Goal: Task Accomplishment & Management: Use online tool/utility

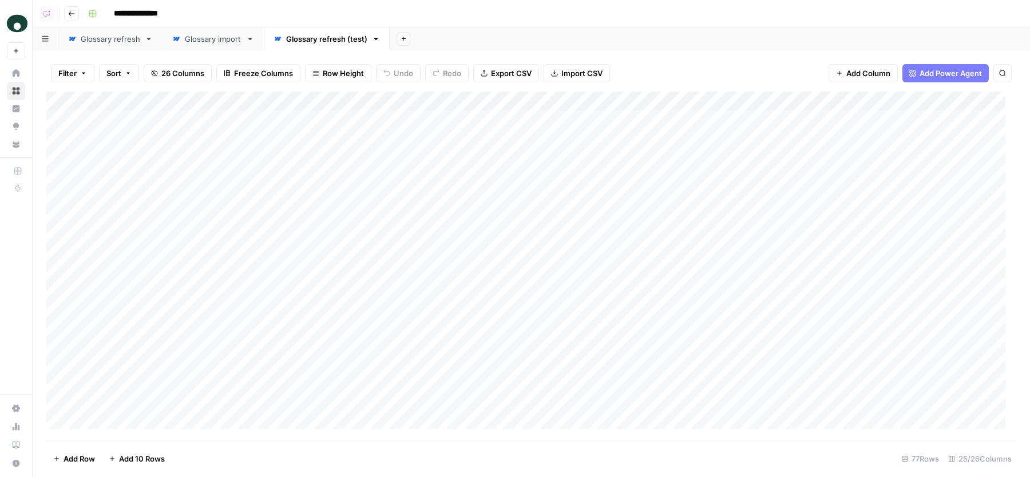
click at [114, 45] on link "Glossary refresh" at bounding box center [110, 38] width 104 height 23
click at [406, 120] on div "Add Column" at bounding box center [531, 266] width 970 height 349
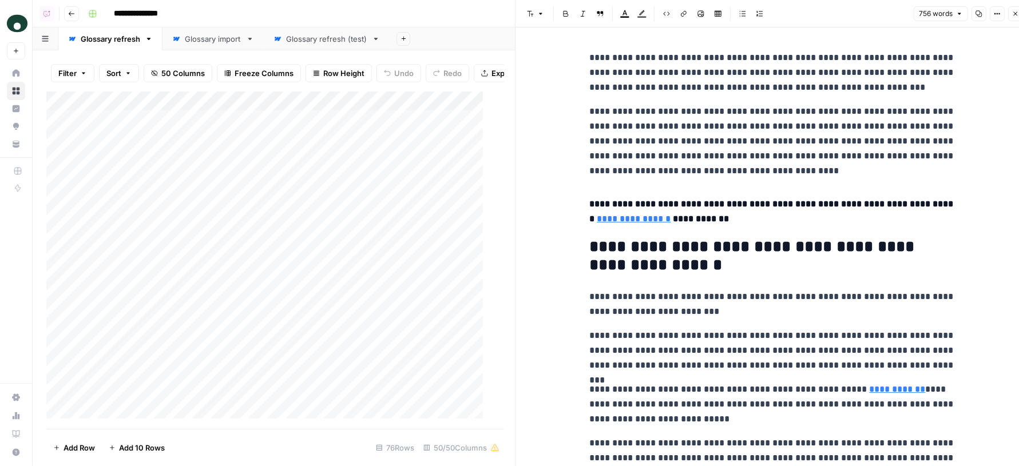
click at [998, 10] on icon "button" at bounding box center [997, 13] width 7 height 7
click at [949, 116] on span "Code" at bounding box center [963, 121] width 55 height 11
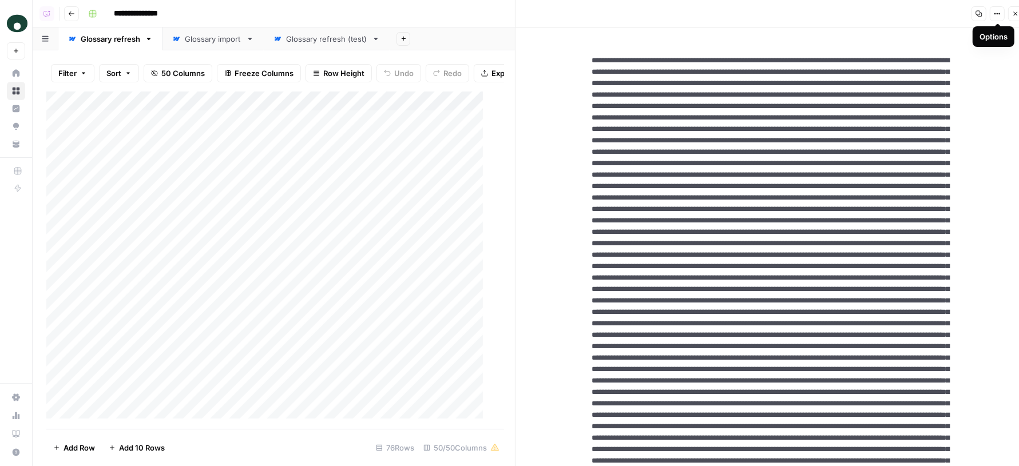
click at [462, 129] on div "Add Column" at bounding box center [270, 261] width 448 height 338
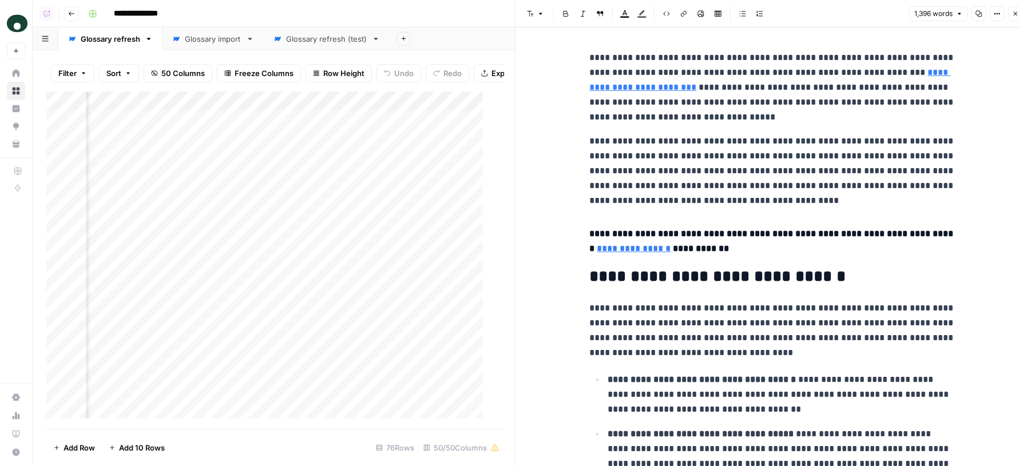
click at [995, 19] on button "Options" at bounding box center [997, 13] width 15 height 15
click at [940, 118] on span "Code" at bounding box center [963, 121] width 55 height 11
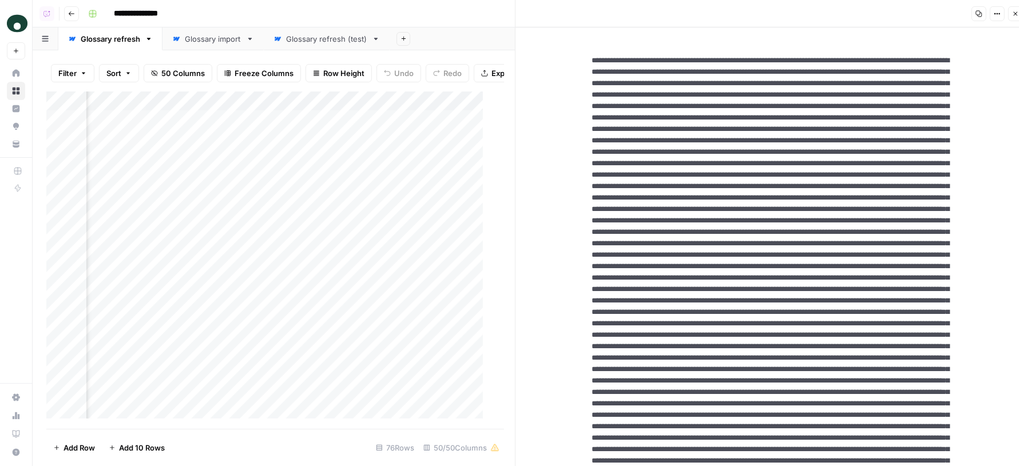
click at [405, 128] on div "Add Column" at bounding box center [270, 261] width 448 height 338
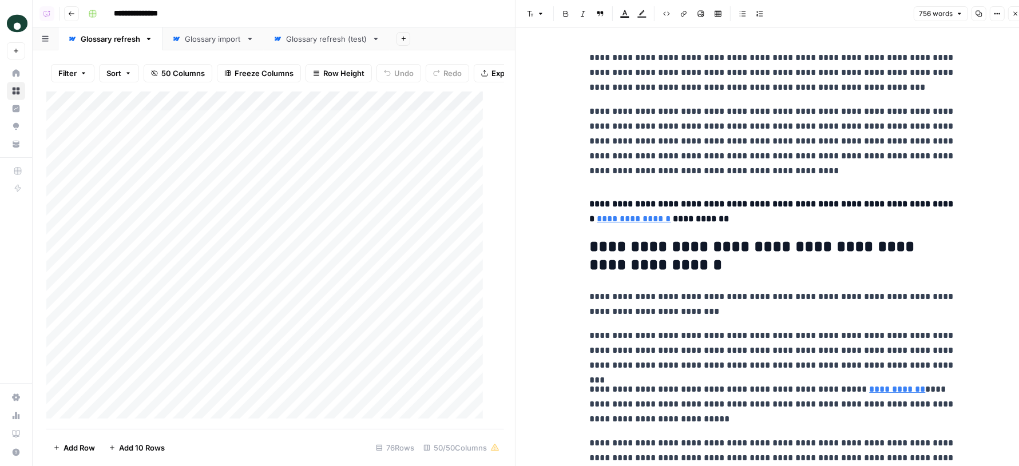
click at [995, 17] on icon "button" at bounding box center [997, 13] width 7 height 7
click at [945, 113] on button "Code" at bounding box center [959, 121] width 81 height 16
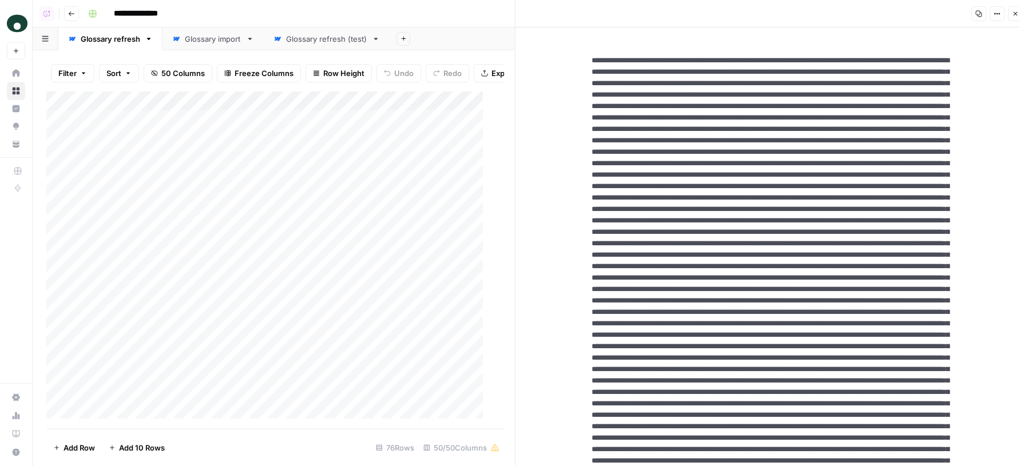
drag, startPoint x: 706, startPoint y: 152, endPoint x: 678, endPoint y: 184, distance: 42.6
click at [1015, 11] on icon "button" at bounding box center [1015, 13] width 7 height 7
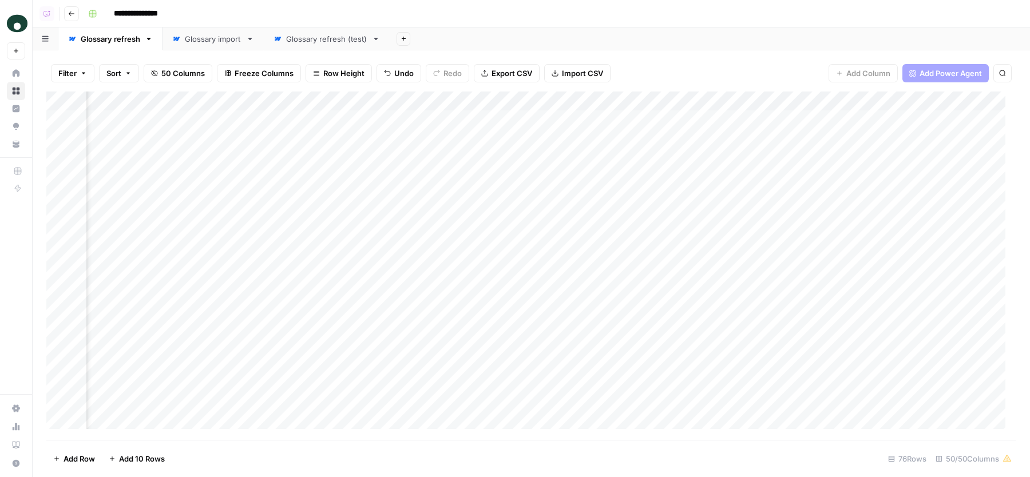
scroll to position [0, 5333]
click at [333, 42] on div "Glossary refresh (test)" at bounding box center [326, 38] width 81 height 11
click at [453, 116] on div "Add Column" at bounding box center [531, 266] width 970 height 349
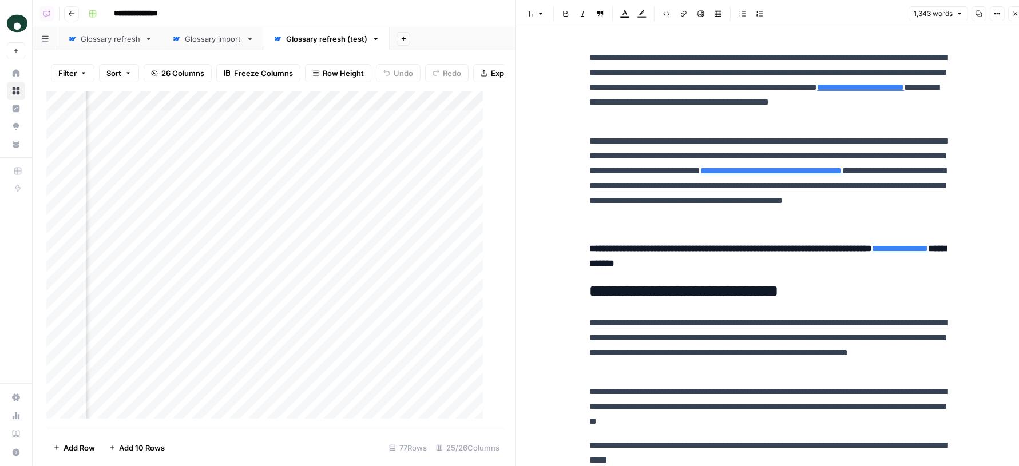
click at [334, 127] on div "Add Column" at bounding box center [270, 261] width 448 height 338
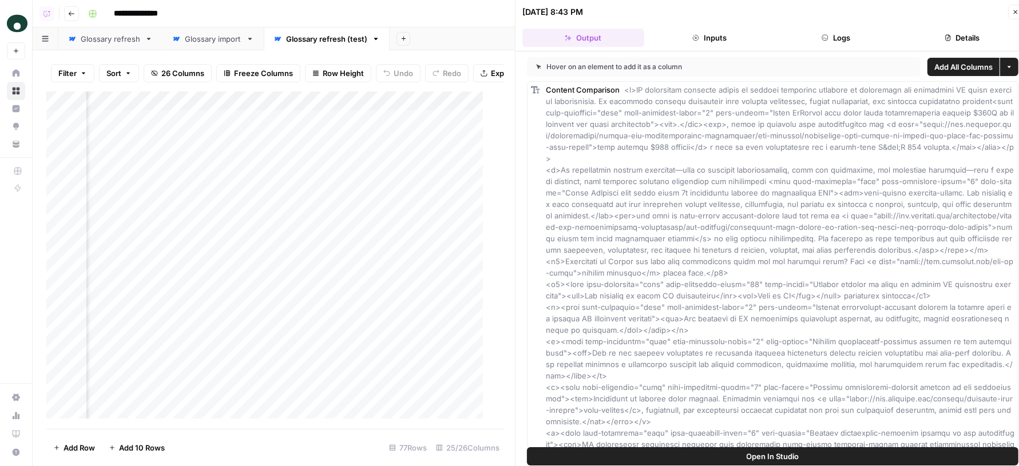
click at [656, 459] on button "Open In Studio" at bounding box center [773, 457] width 492 height 18
click at [120, 38] on div "Glossary refresh" at bounding box center [111, 38] width 60 height 11
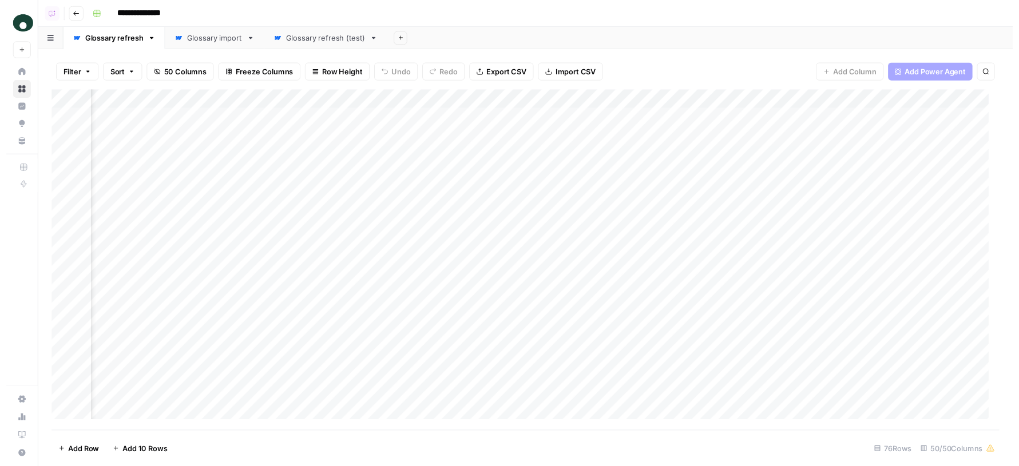
scroll to position [0, 5612]
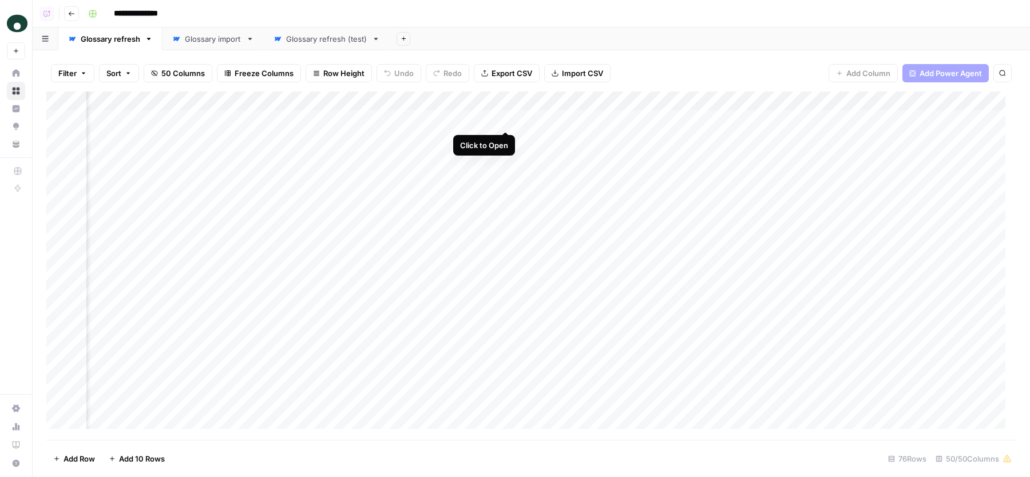
click at [506, 117] on div "Add Column" at bounding box center [531, 266] width 970 height 349
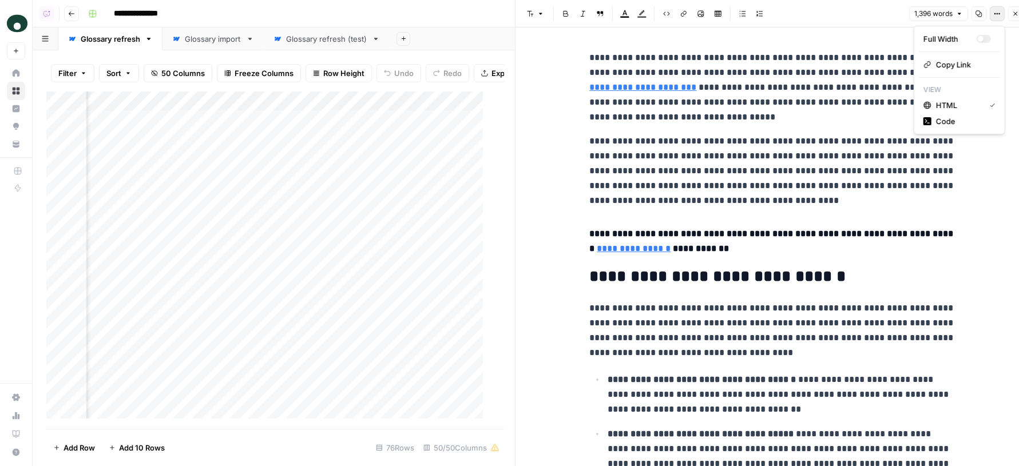
click at [997, 17] on icon "button" at bounding box center [997, 13] width 7 height 7
click at [961, 123] on span "Code" at bounding box center [963, 121] width 55 height 11
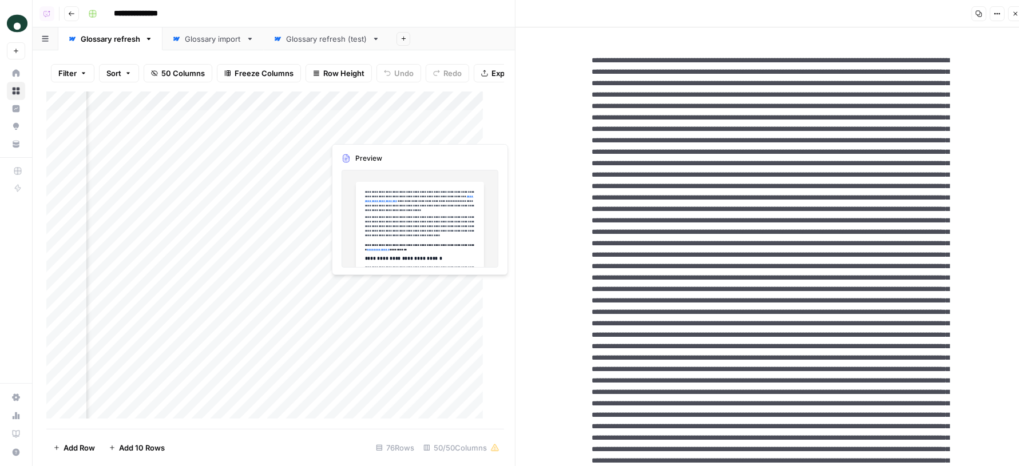
click at [404, 131] on div "Add Column" at bounding box center [270, 261] width 448 height 338
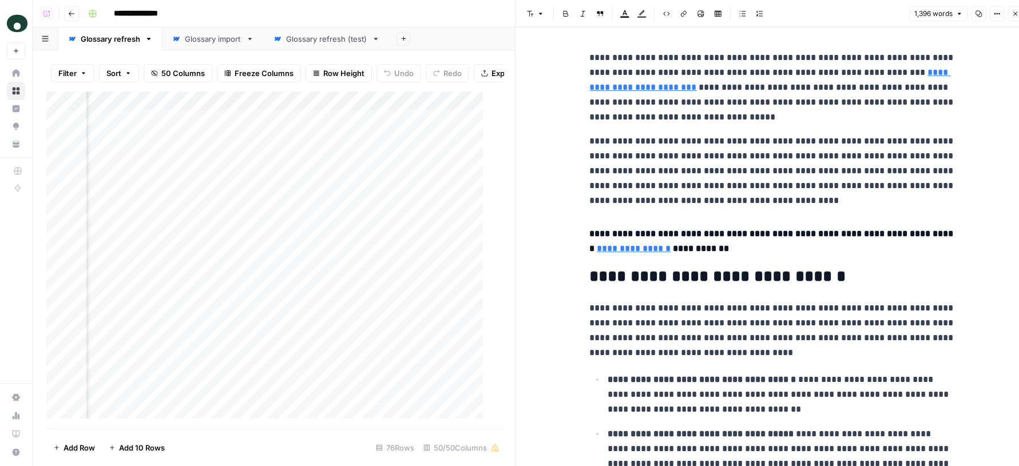
click at [993, 16] on button "Options" at bounding box center [997, 13] width 15 height 15
click at [933, 126] on div "Code" at bounding box center [960, 121] width 72 height 11
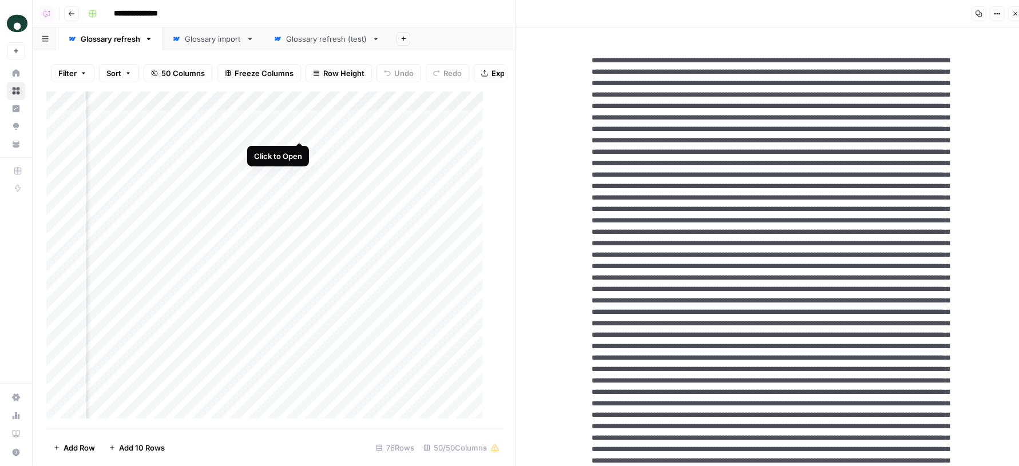
click at [302, 130] on div "Add Column" at bounding box center [270, 261] width 448 height 338
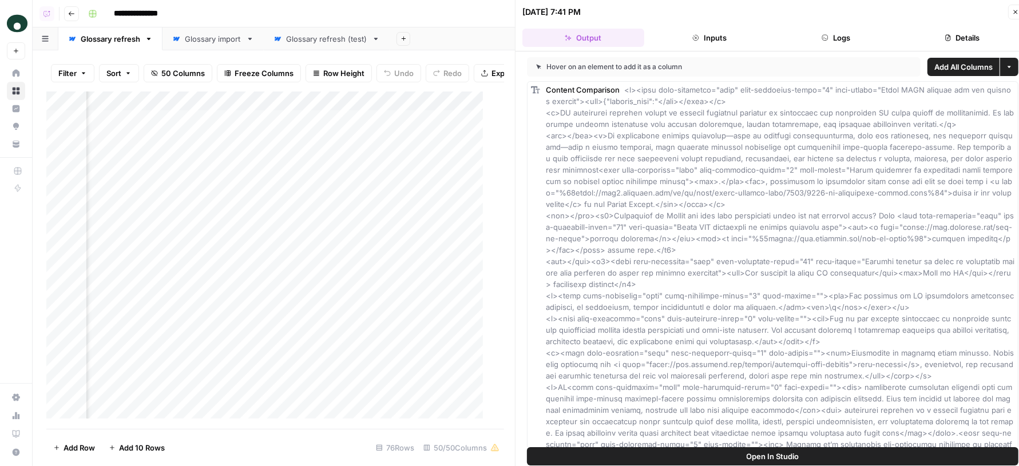
click at [858, 40] on button "Logs" at bounding box center [836, 38] width 122 height 18
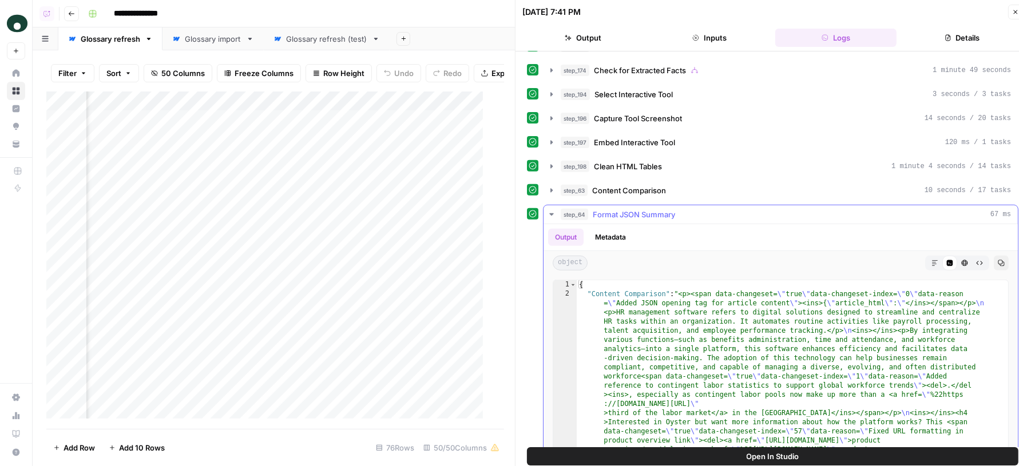
scroll to position [463, 0]
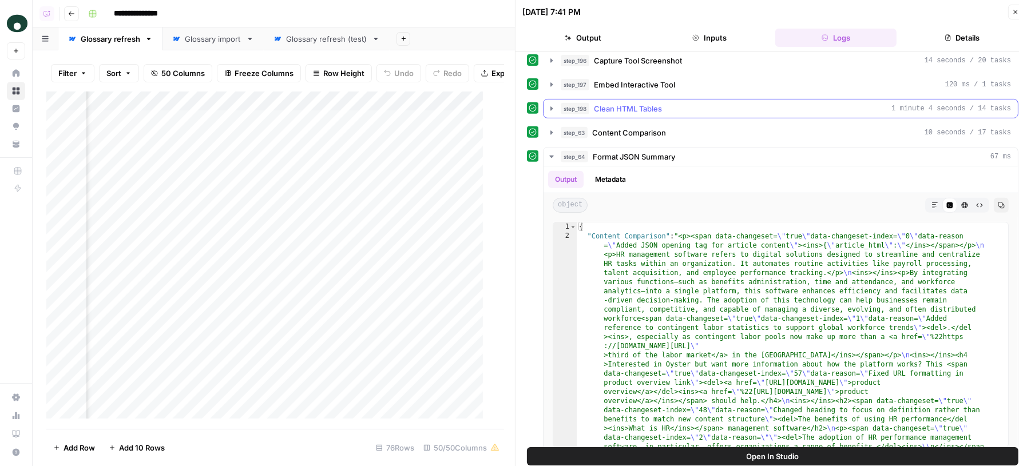
click at [737, 103] on div "step_198 Clean HTML Tables 1 minute 4 seconds / 14 tasks" at bounding box center [786, 108] width 450 height 11
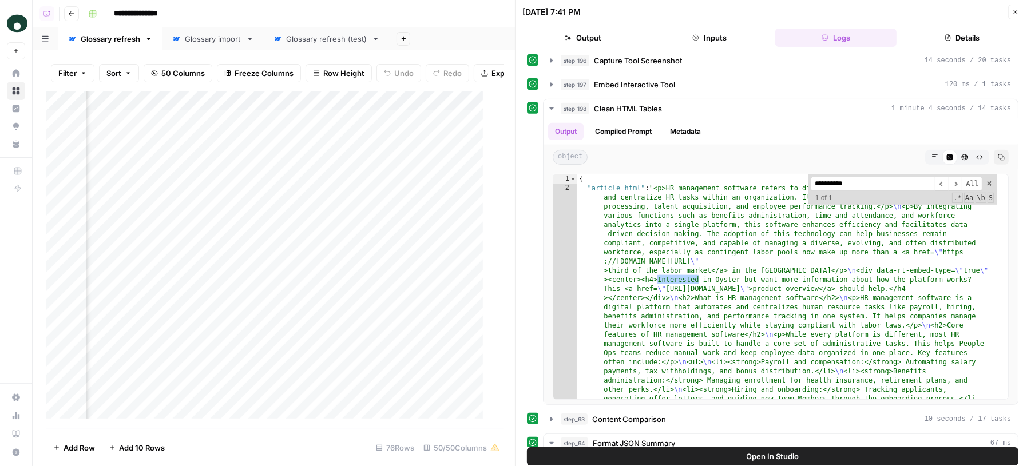
scroll to position [0, 6105]
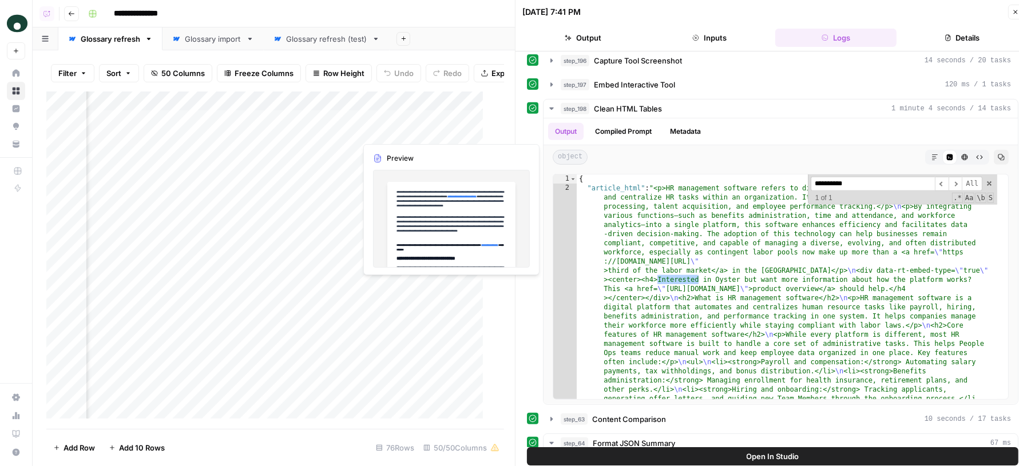
type input "**********"
click at [452, 131] on div "Add Column" at bounding box center [270, 261] width 448 height 338
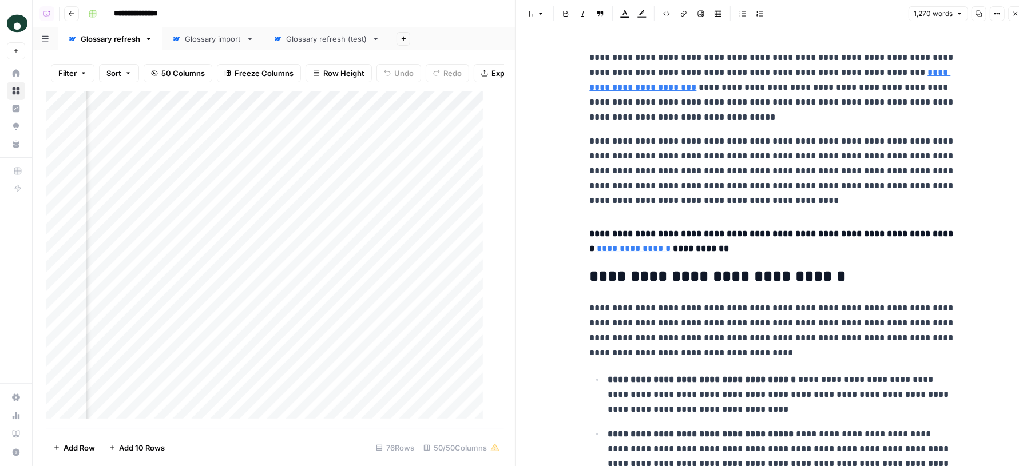
click at [993, 15] on button "Options" at bounding box center [997, 13] width 15 height 15
click at [949, 121] on span "Code" at bounding box center [963, 121] width 55 height 11
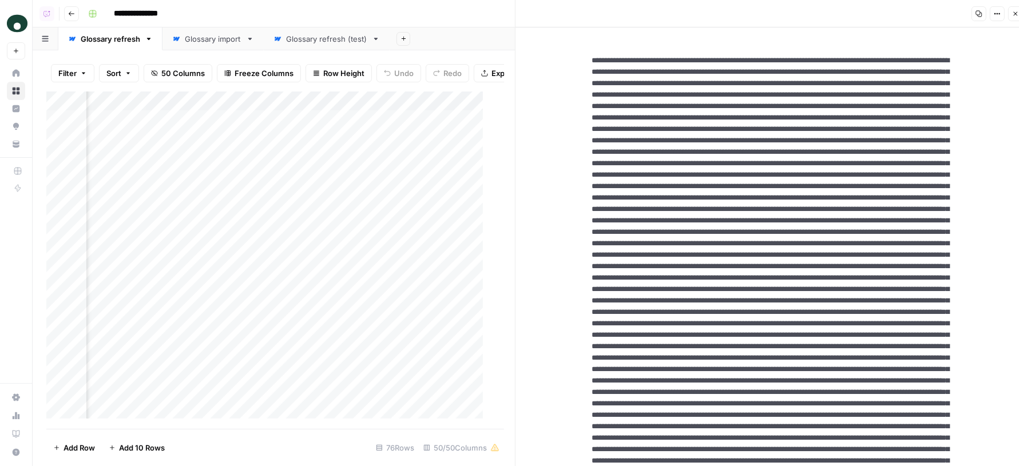
click at [449, 151] on div "Add Column" at bounding box center [270, 261] width 448 height 338
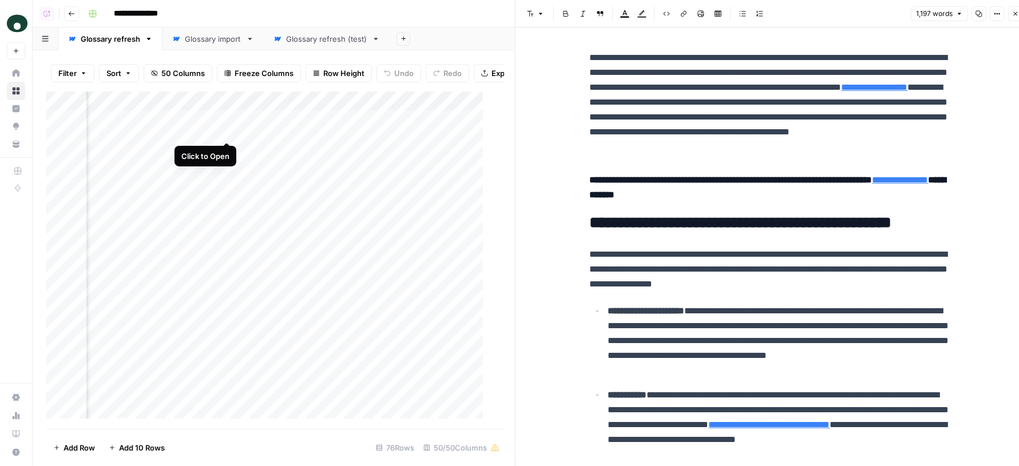
click at [227, 130] on div "Add Column" at bounding box center [270, 261] width 448 height 338
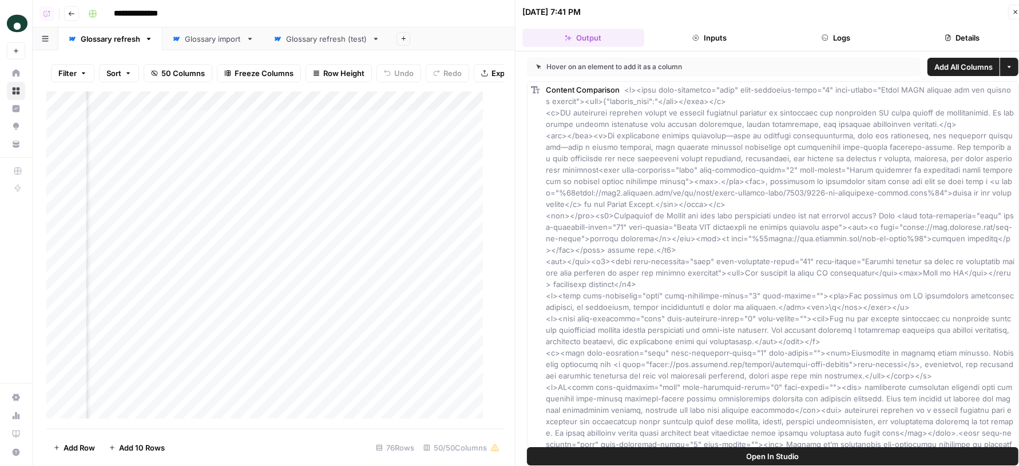
click at [826, 38] on icon "button" at bounding box center [825, 37] width 7 height 7
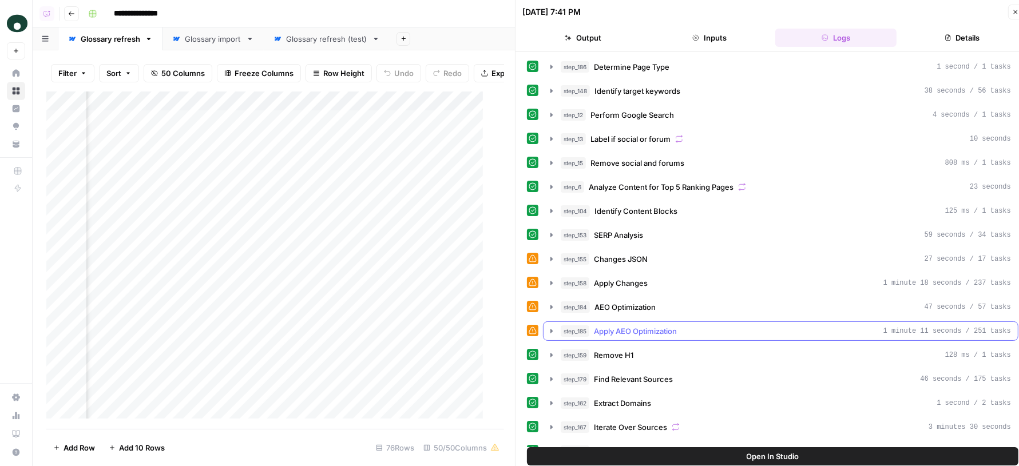
scroll to position [463, 0]
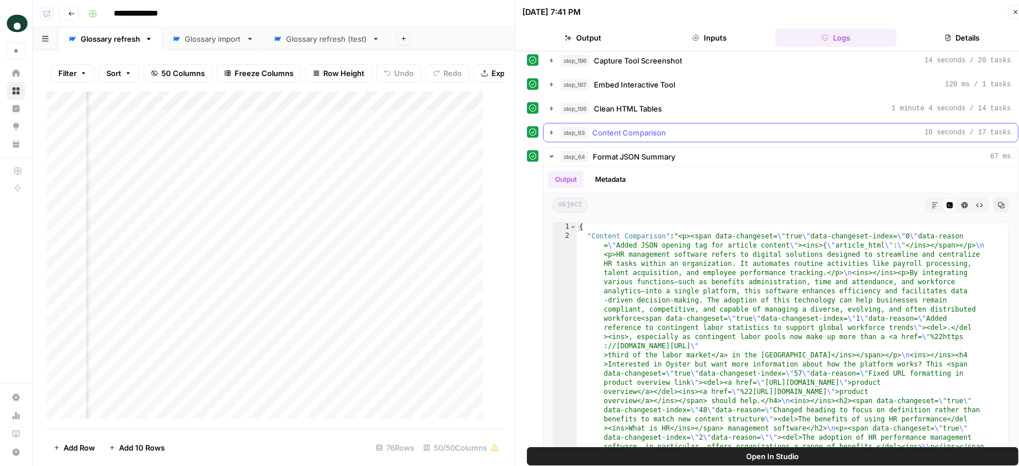
click at [698, 127] on div "step_63 Content Comparison 10 seconds / 17 tasks" at bounding box center [786, 132] width 450 height 11
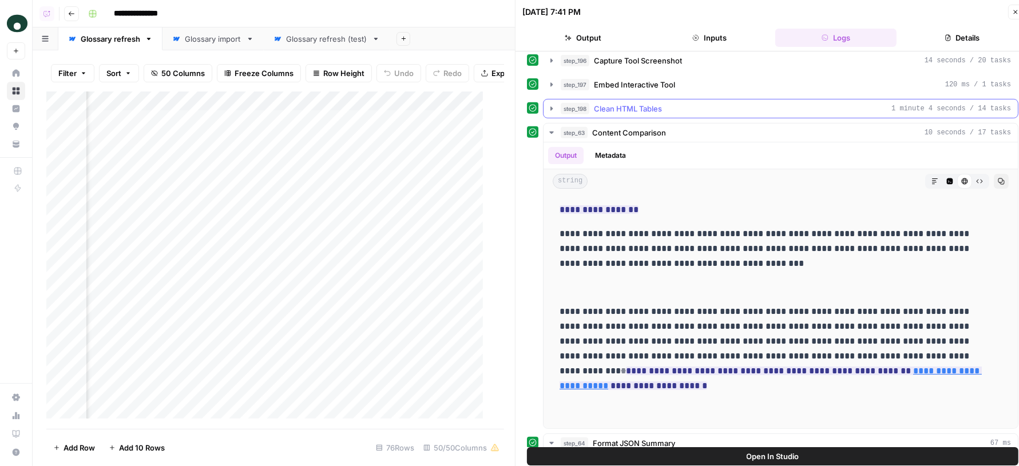
click at [744, 103] on div "step_198 Clean HTML Tables 1 minute 4 seconds / 14 tasks" at bounding box center [786, 108] width 450 height 11
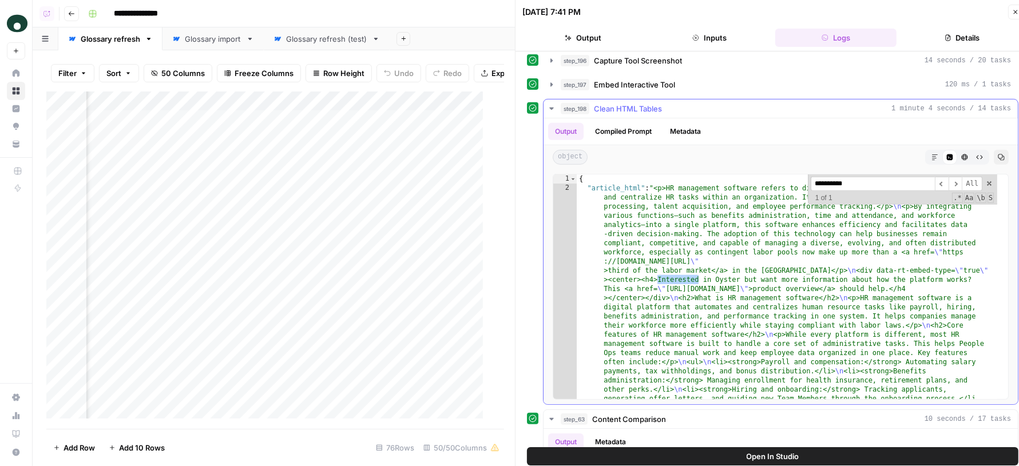
type input "**********"
drag, startPoint x: 843, startPoint y: 258, endPoint x: 642, endPoint y: 271, distance: 201.3
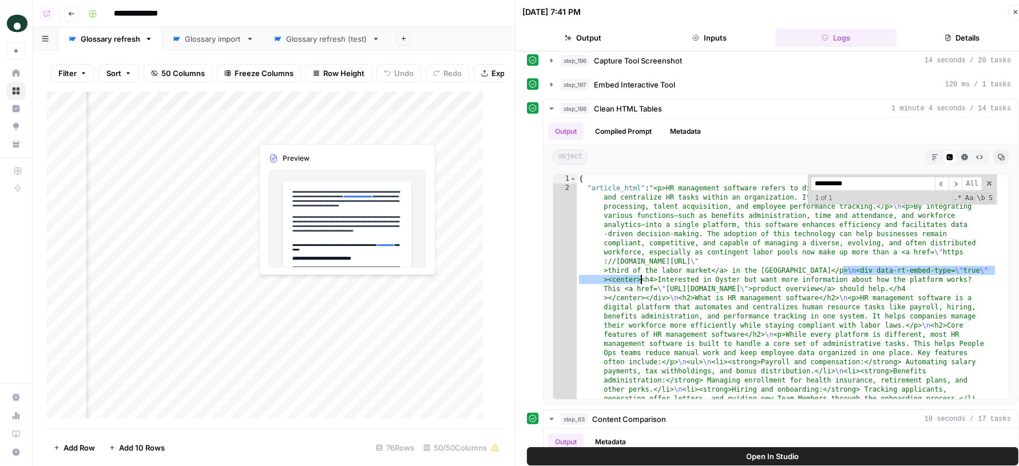
click at [328, 128] on div "Add Column" at bounding box center [270, 261] width 448 height 338
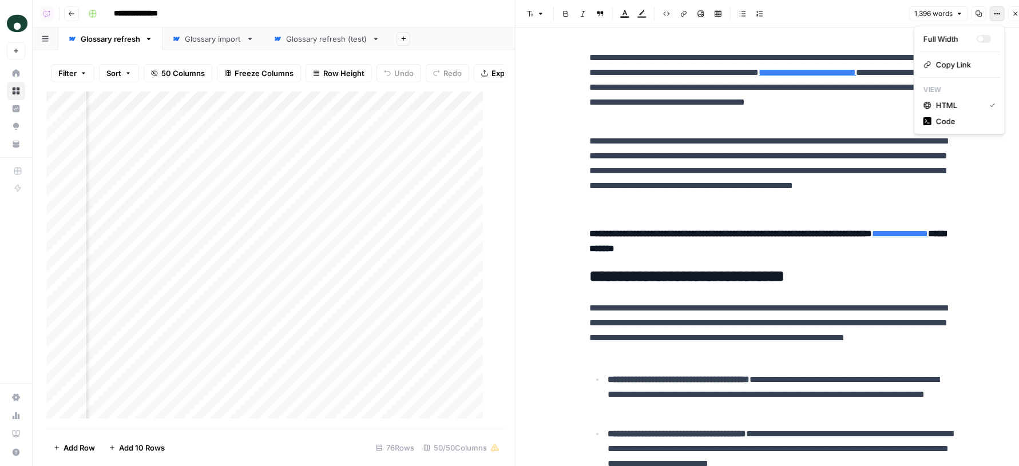
click at [996, 13] on icon "button" at bounding box center [996, 14] width 2 height 2
click at [951, 124] on span "Code" at bounding box center [963, 121] width 55 height 11
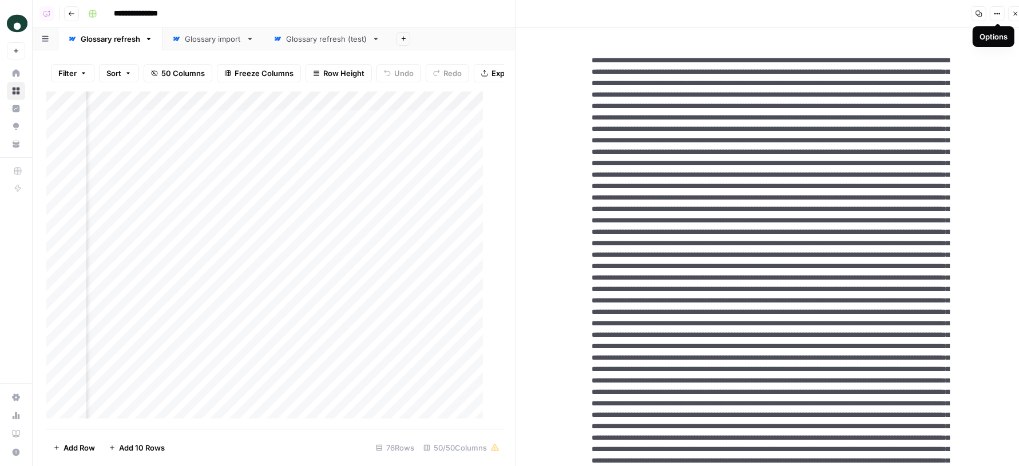
paste textarea "**********"
type textarea "**********"
click at [433, 129] on div "Add Column" at bounding box center [270, 261] width 448 height 338
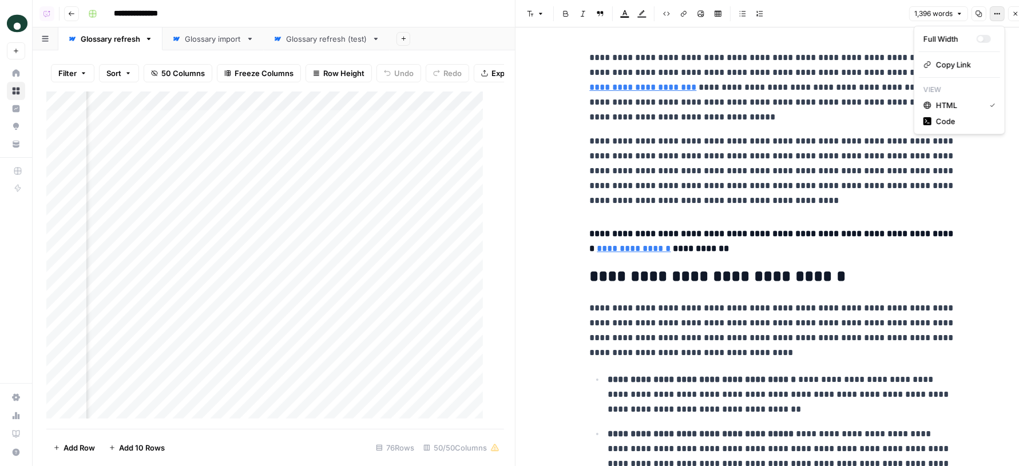
click at [997, 18] on button "Options" at bounding box center [997, 13] width 15 height 15
click at [956, 119] on span "Code" at bounding box center [963, 121] width 55 height 11
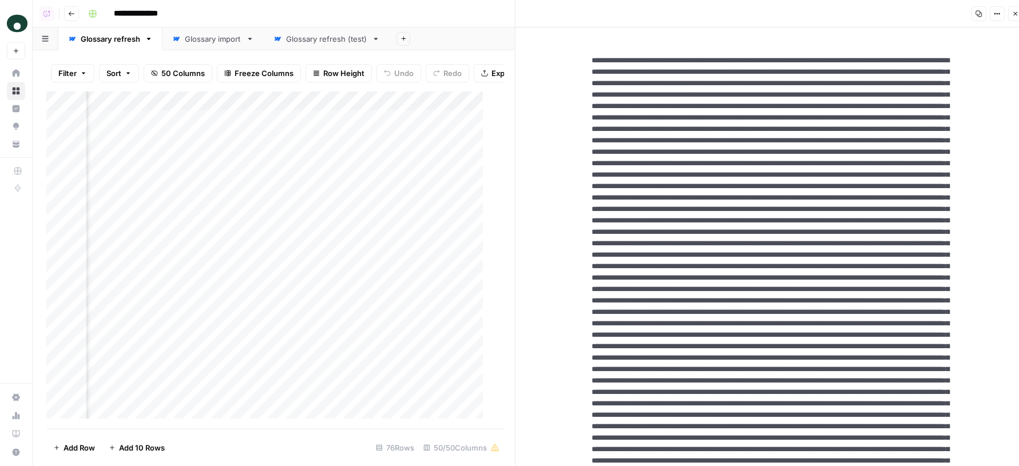
paste textarea "**********"
type textarea "**********"
click at [363, 132] on div "Add Column" at bounding box center [270, 261] width 448 height 338
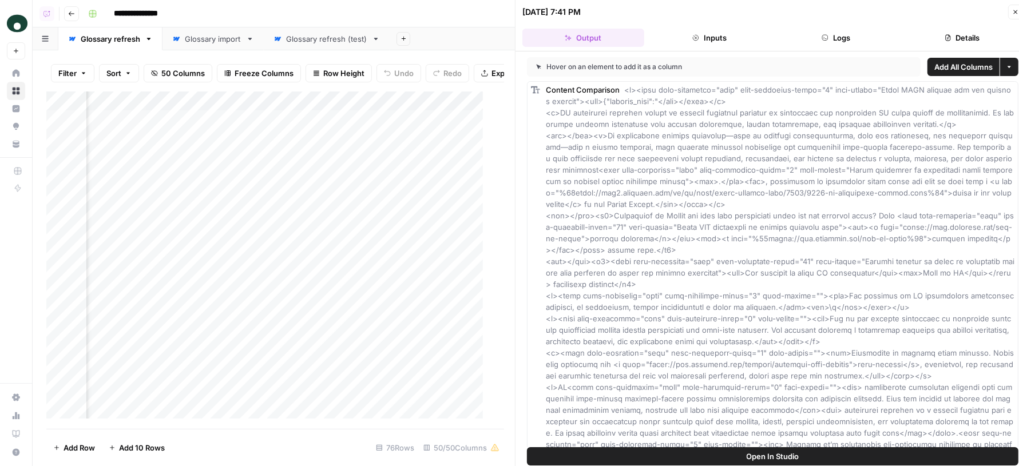
click at [848, 38] on button "Logs" at bounding box center [836, 38] width 122 height 18
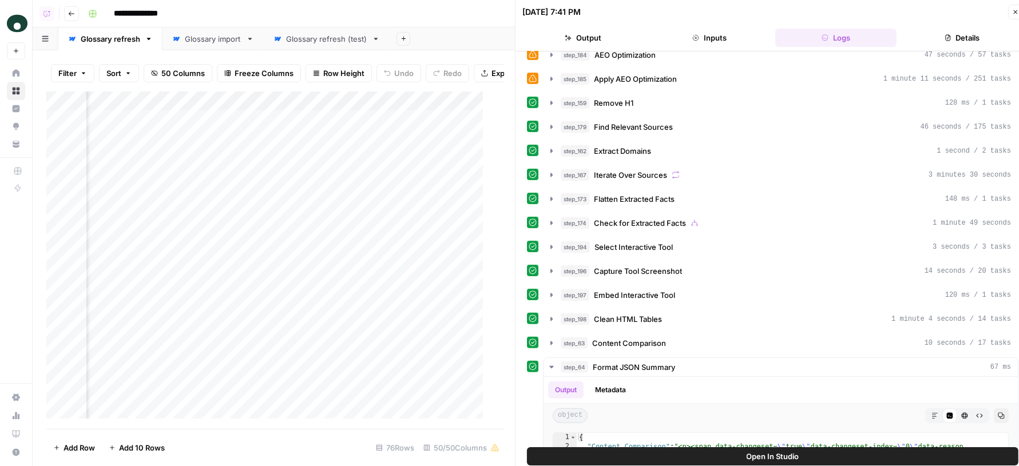
scroll to position [463, 0]
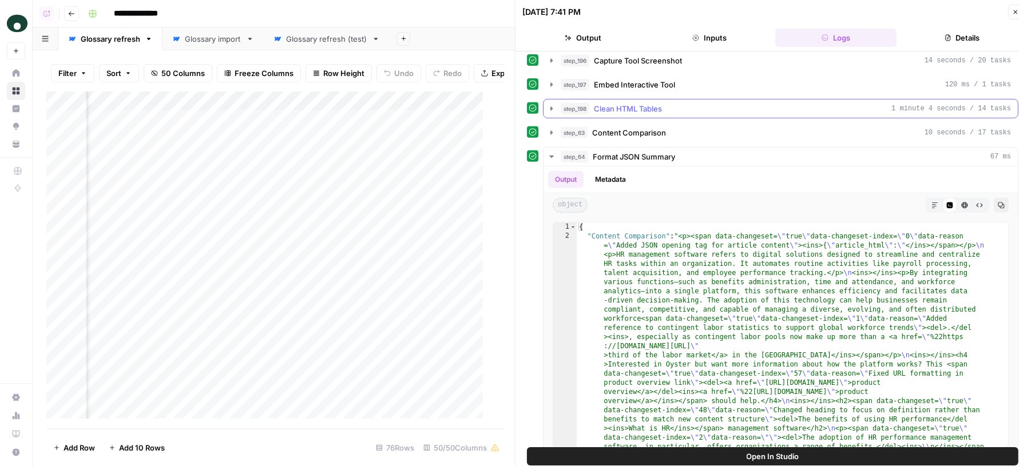
click at [727, 103] on div "step_198 Clean HTML Tables 1 minute 4 seconds / 14 tasks" at bounding box center [786, 108] width 450 height 11
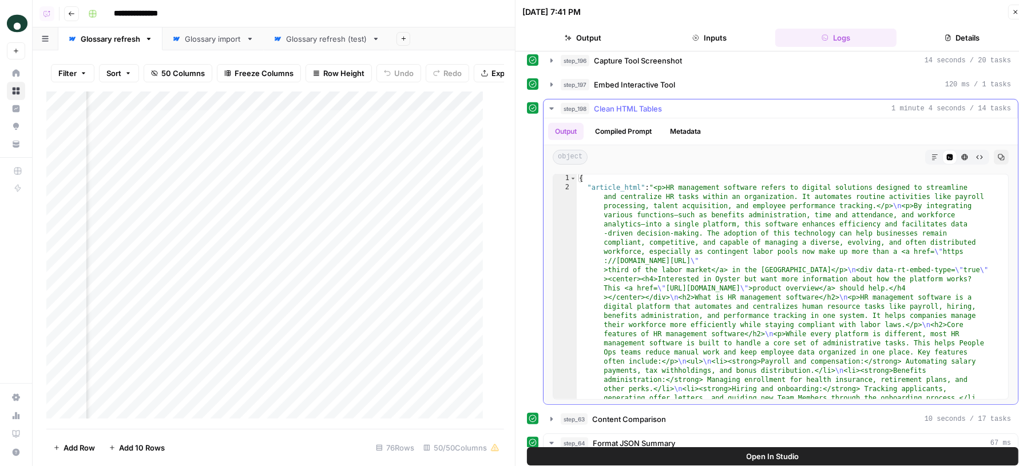
scroll to position [14, 0]
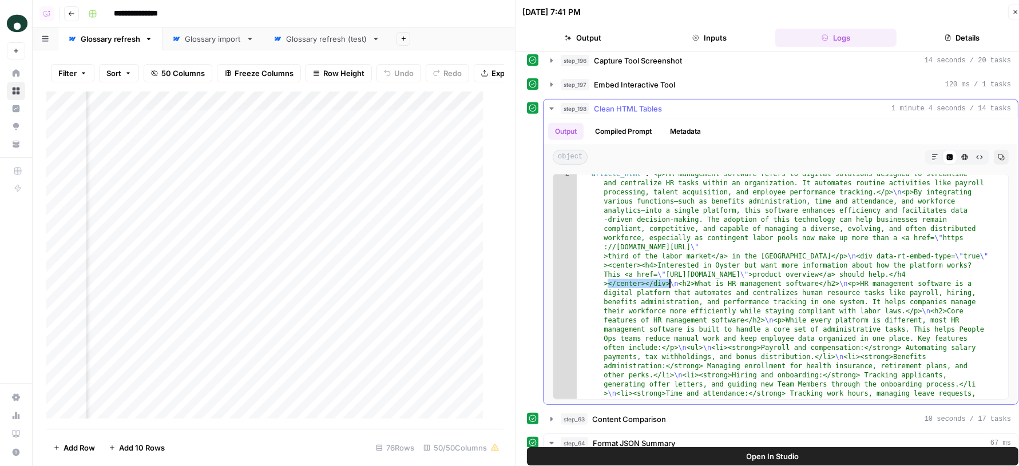
drag, startPoint x: 607, startPoint y: 271, endPoint x: 668, endPoint y: 275, distance: 60.8
click at [371, 130] on div "Add Column" at bounding box center [270, 261] width 448 height 338
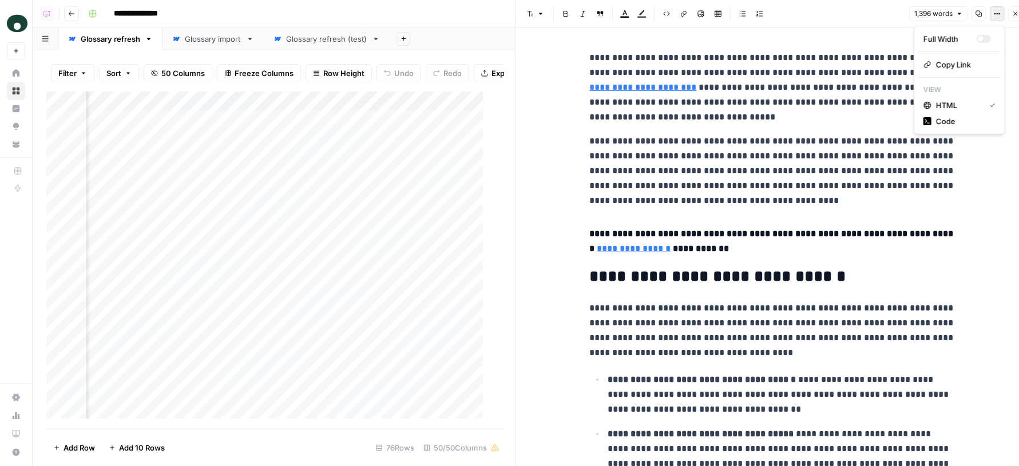
click at [998, 16] on icon "button" at bounding box center [997, 13] width 7 height 7
click at [955, 122] on span "Code" at bounding box center [963, 121] width 55 height 11
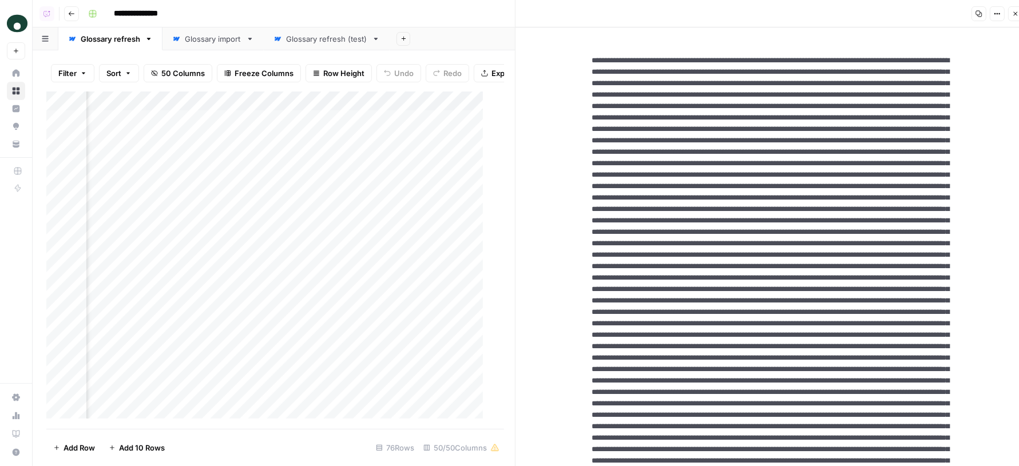
paste textarea "**********"
type textarea "**********"
click at [315, 128] on div "Add Column" at bounding box center [270, 261] width 448 height 338
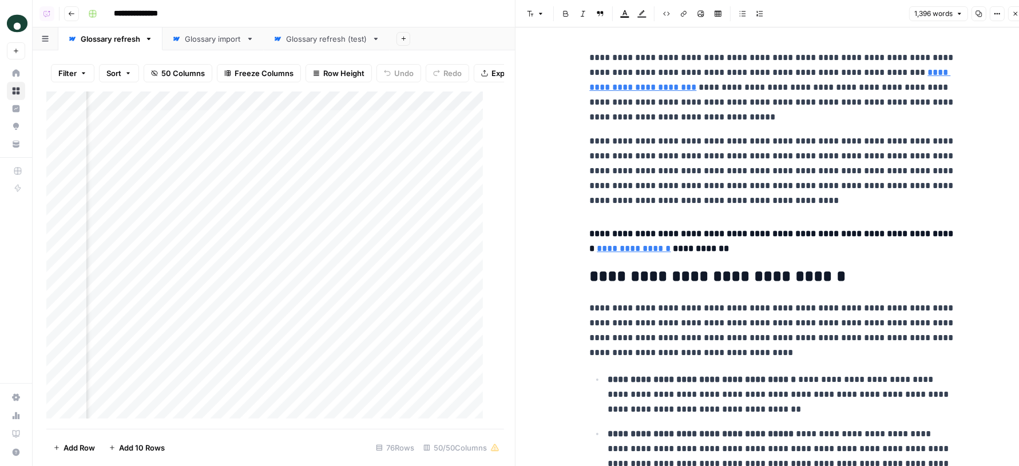
click at [994, 15] on icon "button" at bounding box center [997, 13] width 7 height 7
click at [951, 124] on span "Code" at bounding box center [963, 121] width 55 height 11
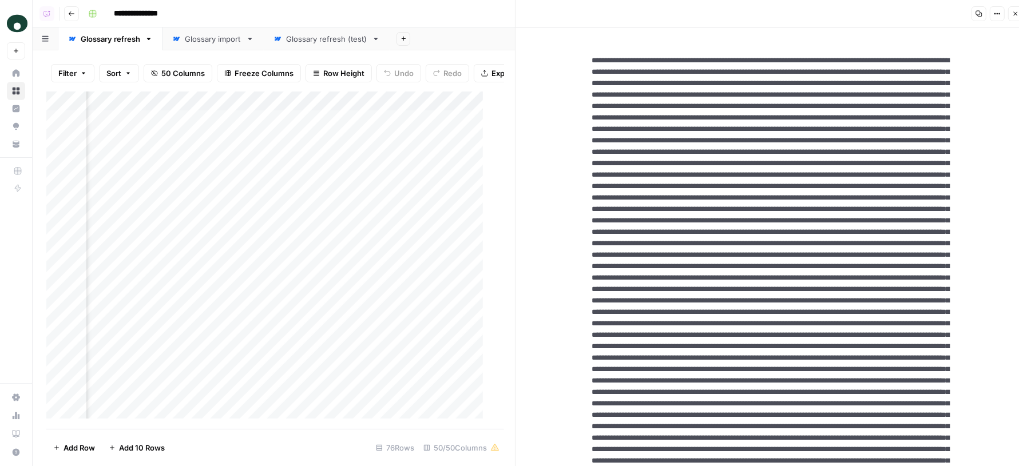
paste textarea "**********"
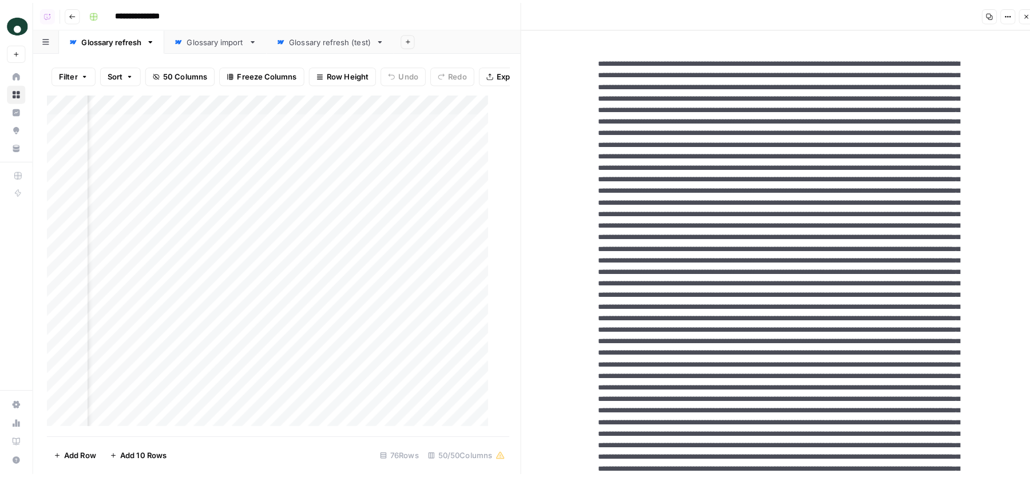
scroll to position [0, 6213]
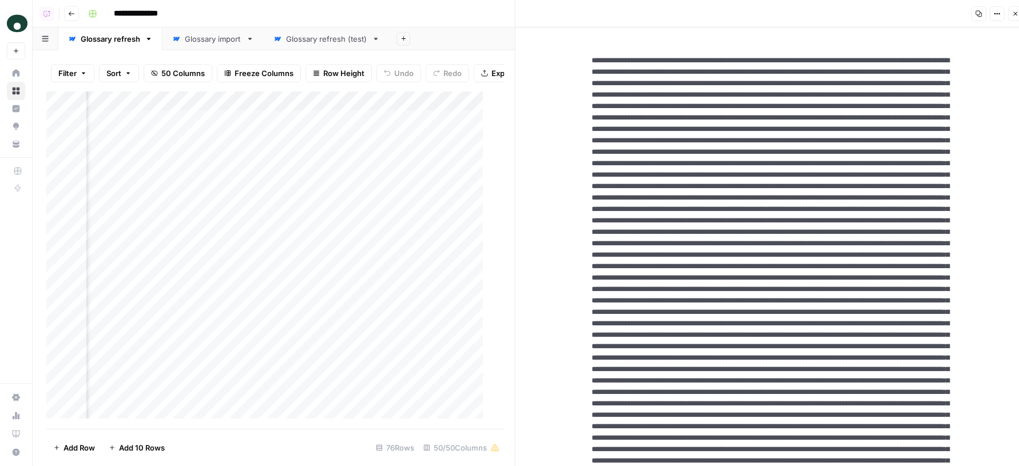
type textarea "**********"
click at [240, 129] on div "Add Column" at bounding box center [270, 261] width 448 height 338
click at [1015, 14] on icon "button" at bounding box center [1016, 14] width 4 height 4
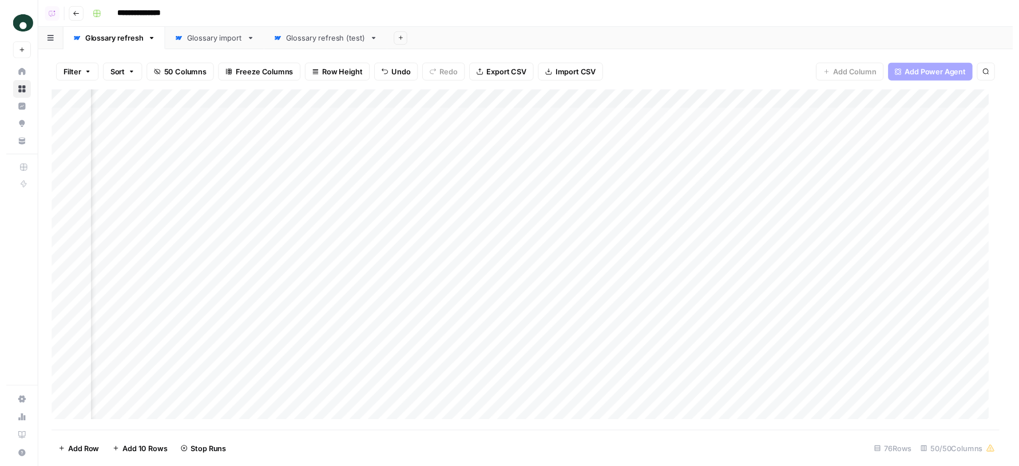
scroll to position [0, 5640]
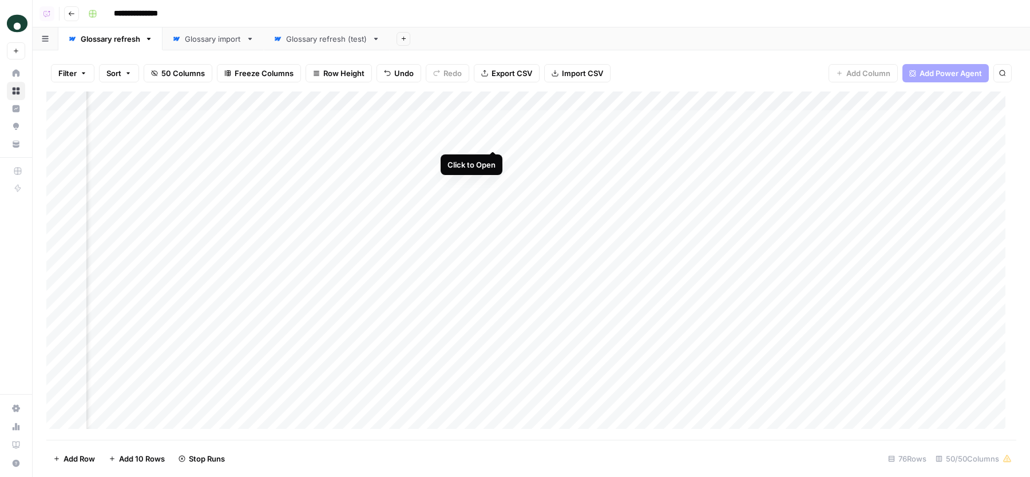
click at [493, 140] on div "Add Column" at bounding box center [531, 266] width 970 height 349
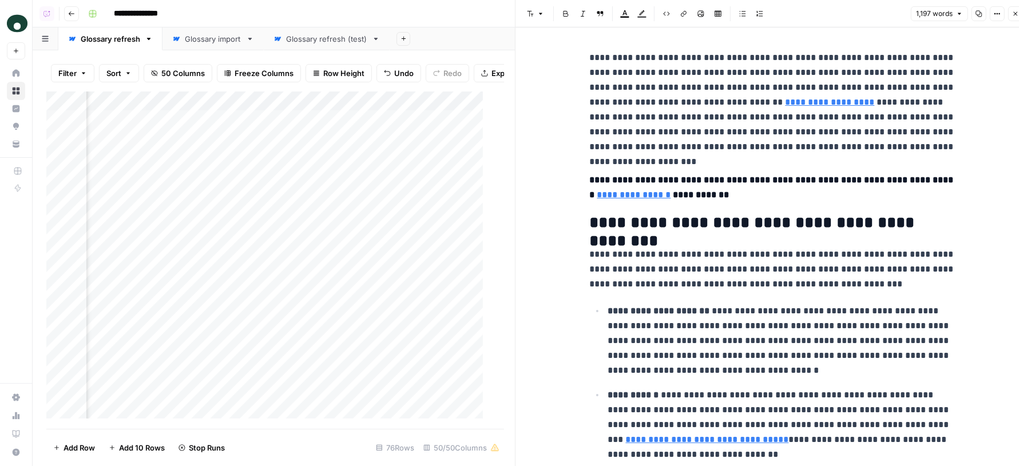
click at [996, 17] on icon "button" at bounding box center [997, 13] width 7 height 7
click at [929, 124] on icon "button" at bounding box center [928, 121] width 8 height 8
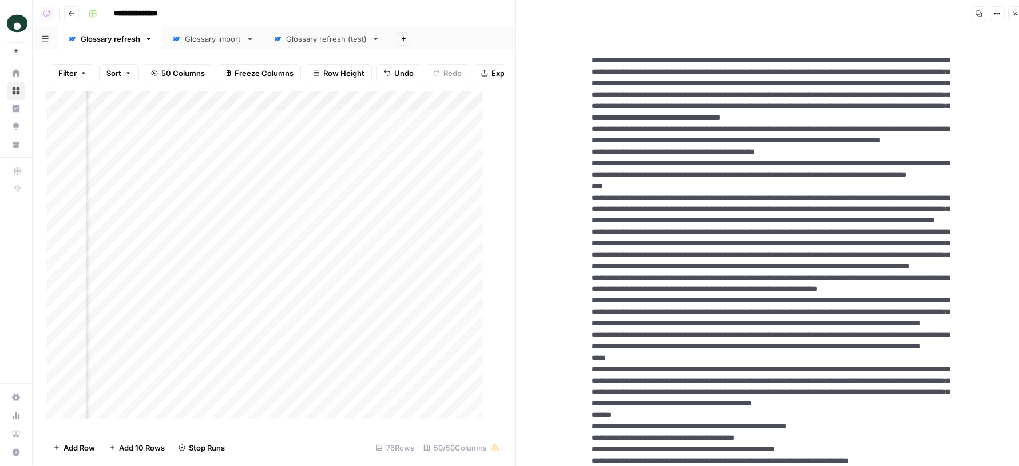
click at [1018, 14] on icon "button" at bounding box center [1015, 13] width 7 height 7
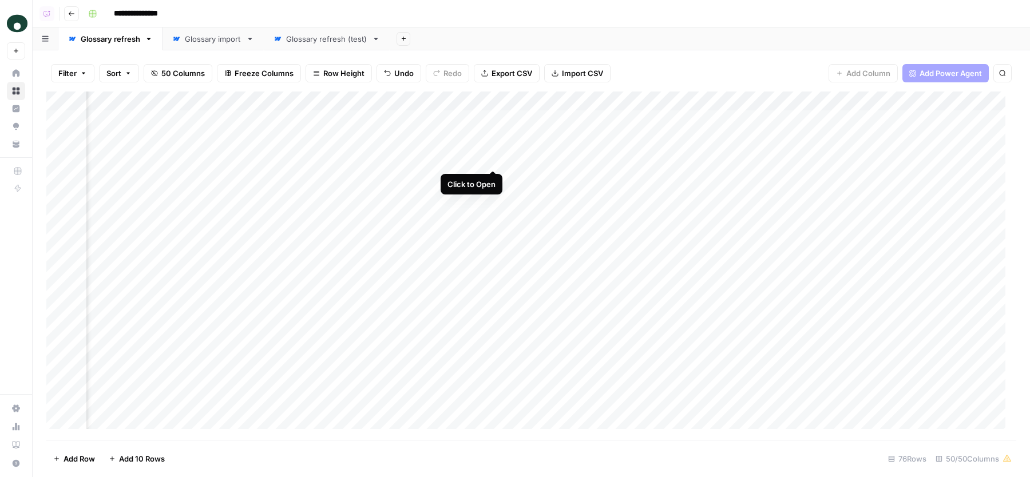
click at [493, 159] on div "Add Column" at bounding box center [531, 266] width 970 height 349
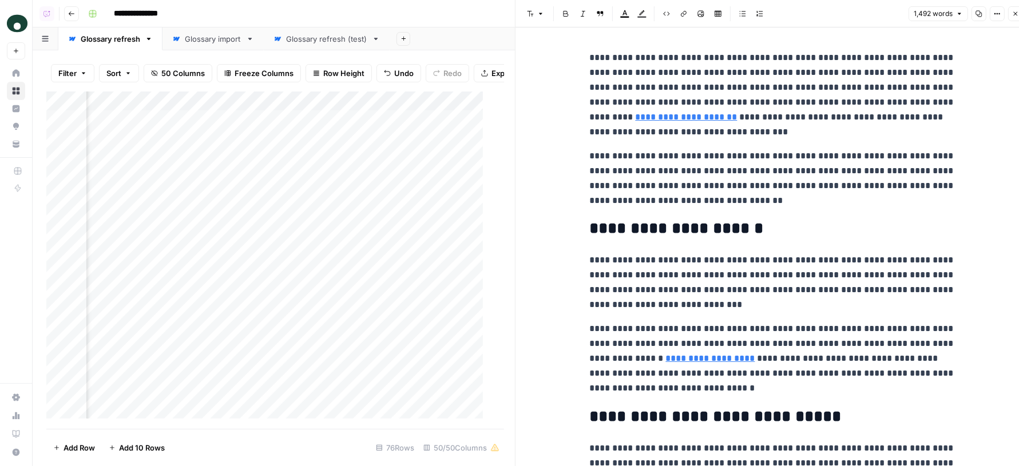
click at [996, 19] on button "Options" at bounding box center [997, 13] width 15 height 15
click at [677, 262] on p "**********" at bounding box center [773, 283] width 366 height 60
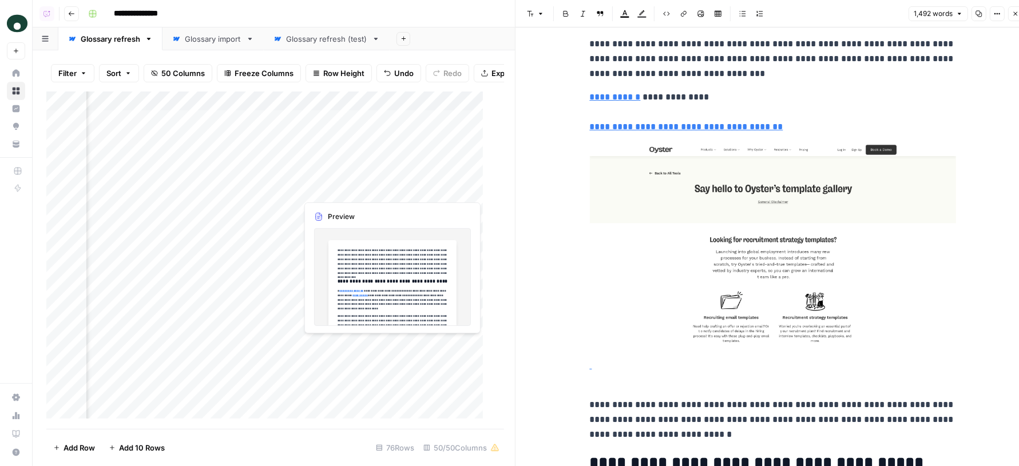
scroll to position [0, 5784]
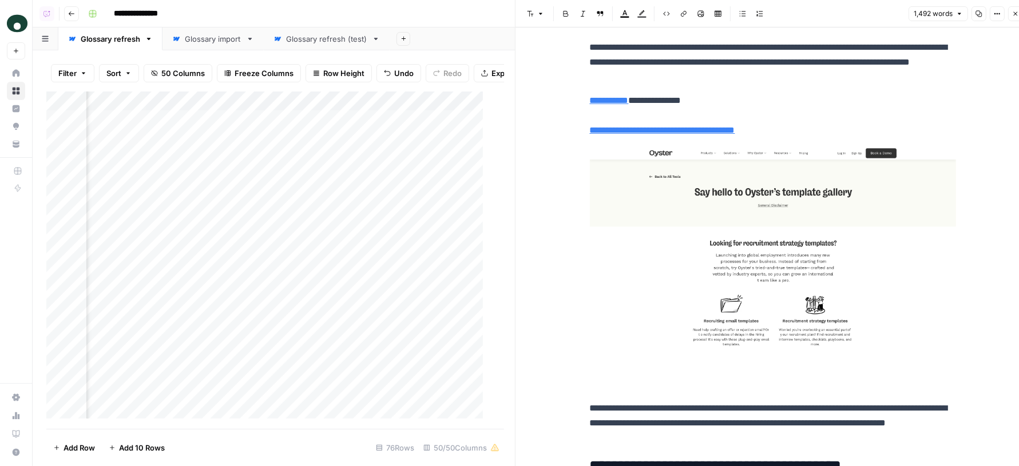
click at [354, 187] on div "Add Column" at bounding box center [270, 261] width 448 height 338
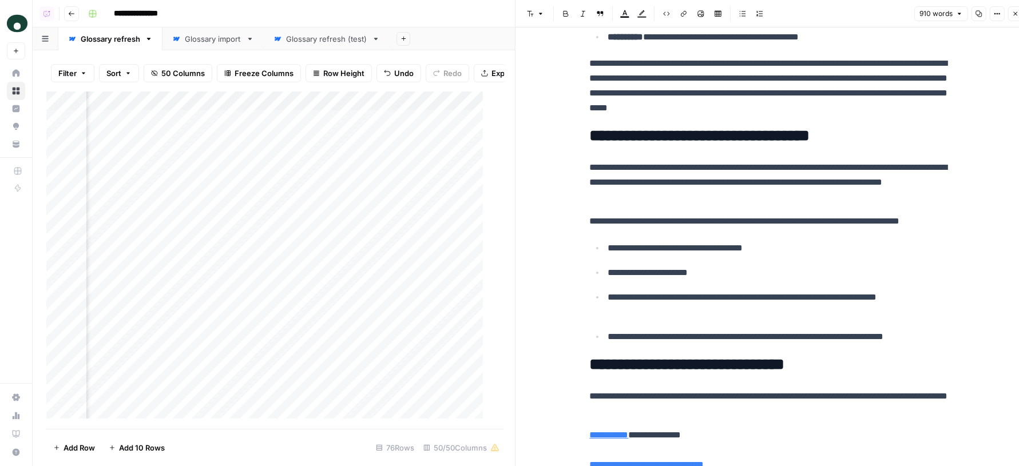
scroll to position [1754, 0]
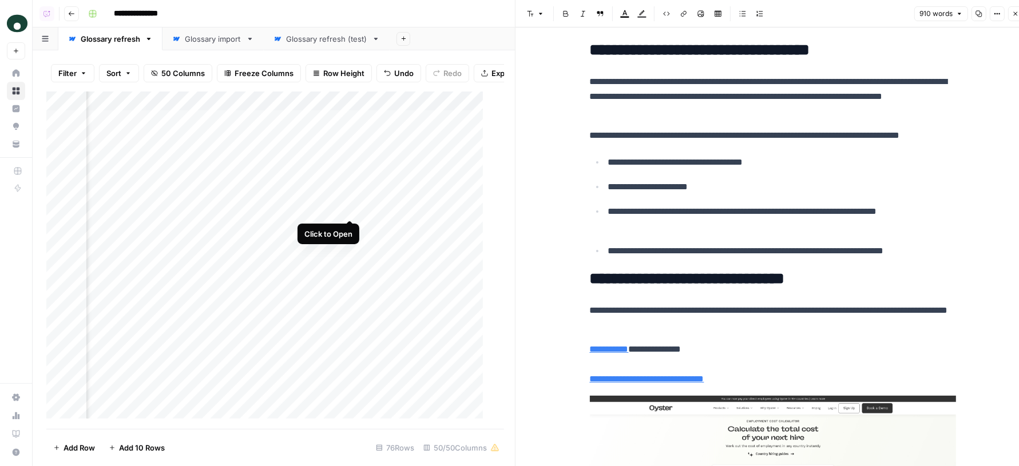
click at [353, 209] on div "Add Column" at bounding box center [270, 261] width 448 height 338
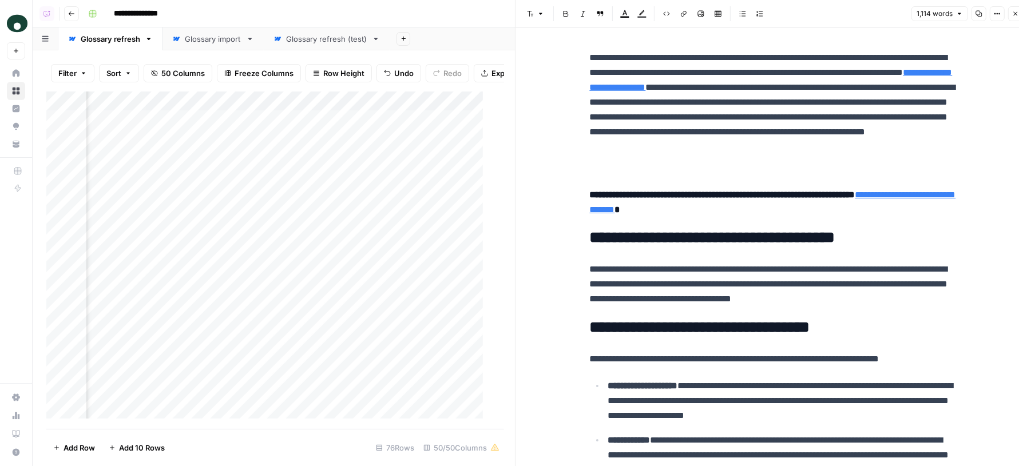
click at [1003, 11] on button "Options" at bounding box center [997, 13] width 15 height 15
click at [952, 121] on span "Code" at bounding box center [963, 121] width 55 height 11
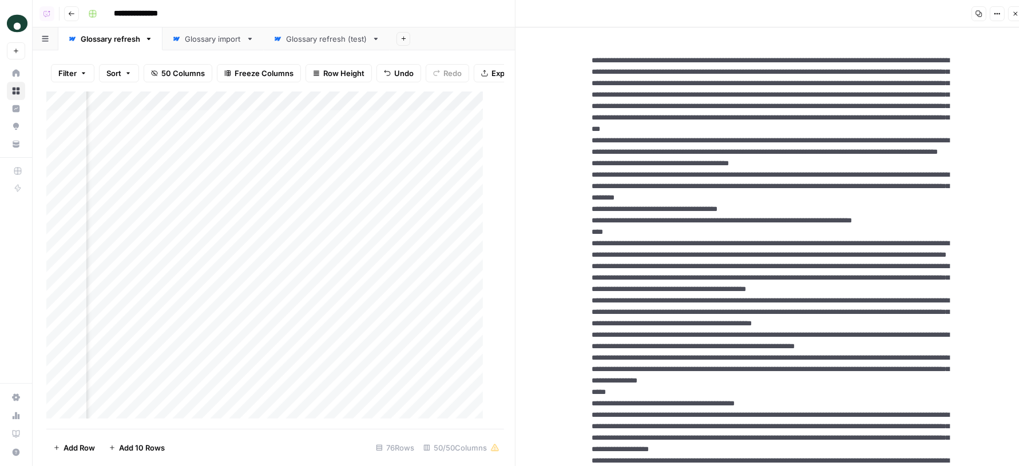
scroll to position [0, 5713]
click at [162, 105] on div "Add Column" at bounding box center [270, 261] width 448 height 338
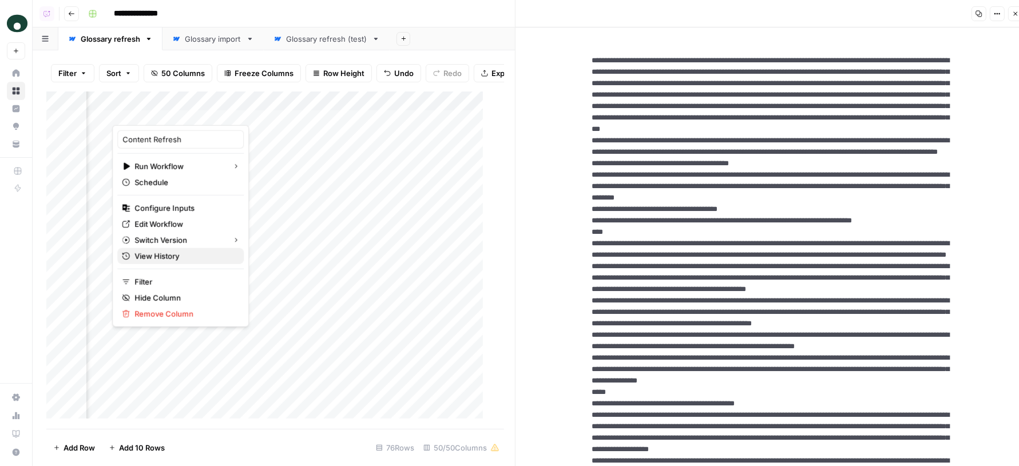
click at [156, 251] on span "View History" at bounding box center [184, 256] width 100 height 11
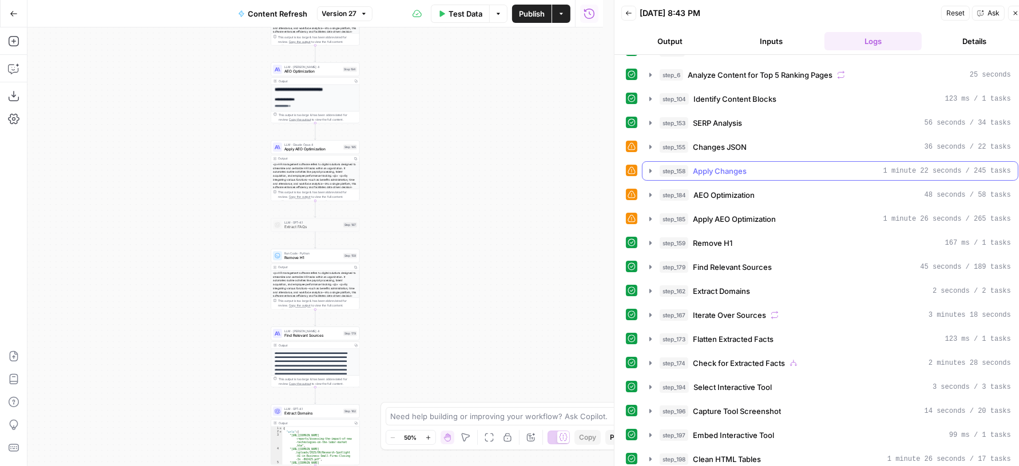
scroll to position [125, 0]
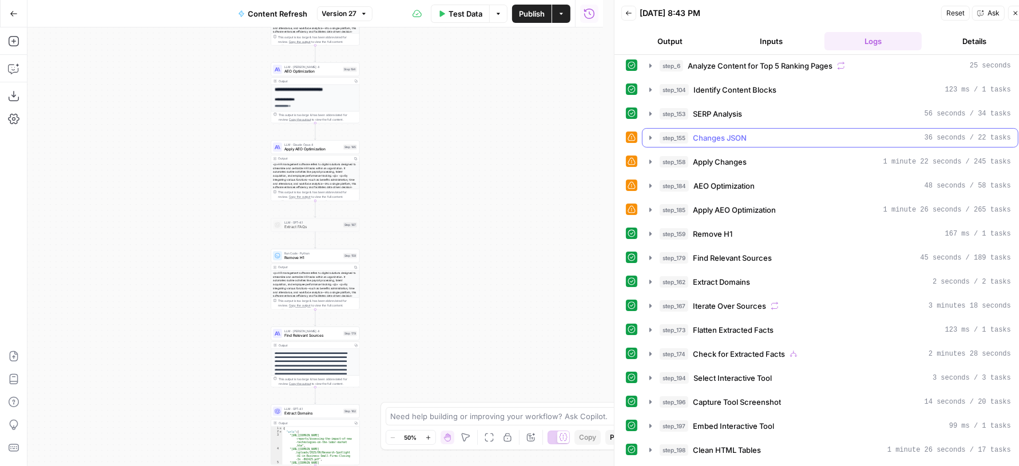
click at [693, 132] on span "Changes JSON" at bounding box center [720, 137] width 54 height 11
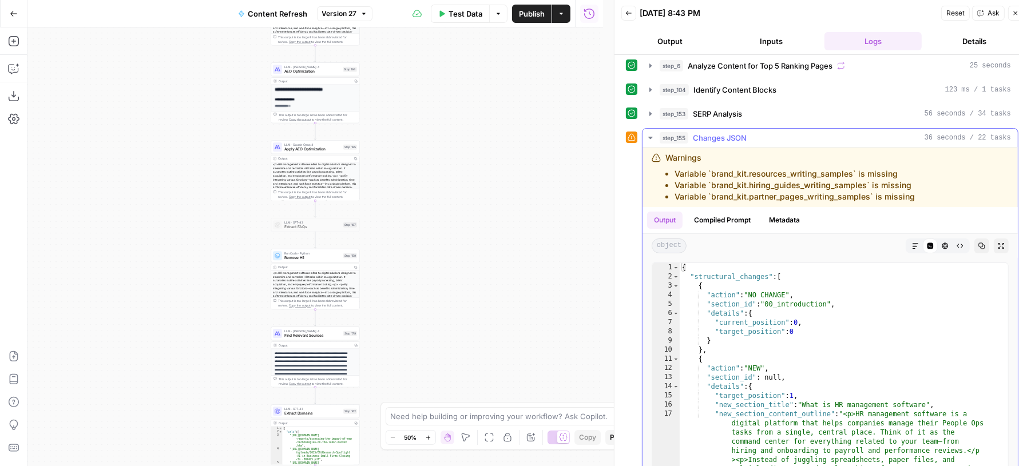
click at [787, 137] on div "step_155 Changes JSON 36 seconds / 22 tasks" at bounding box center [835, 137] width 351 height 11
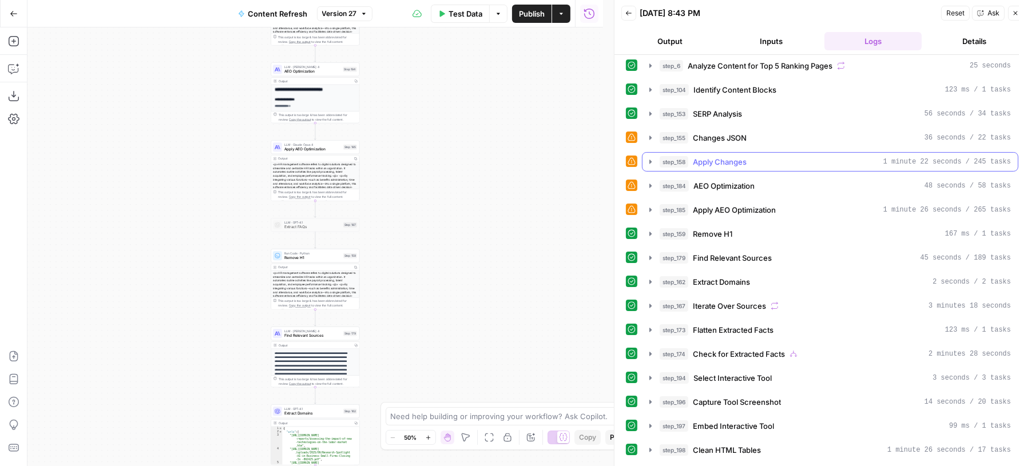
click at [769, 156] on div "step_158 Apply Changes 1 minute 22 seconds / 245 tasks" at bounding box center [835, 161] width 351 height 11
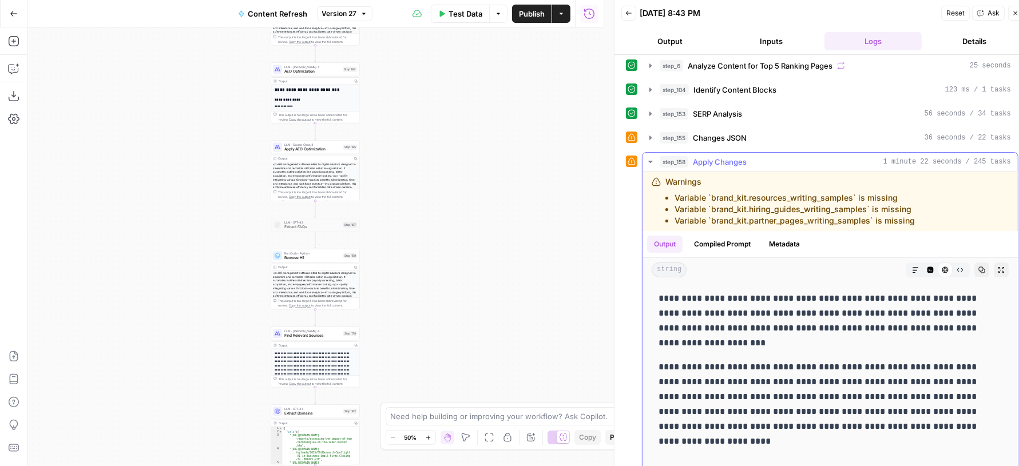
click at [928, 267] on icon "button" at bounding box center [931, 270] width 6 height 6
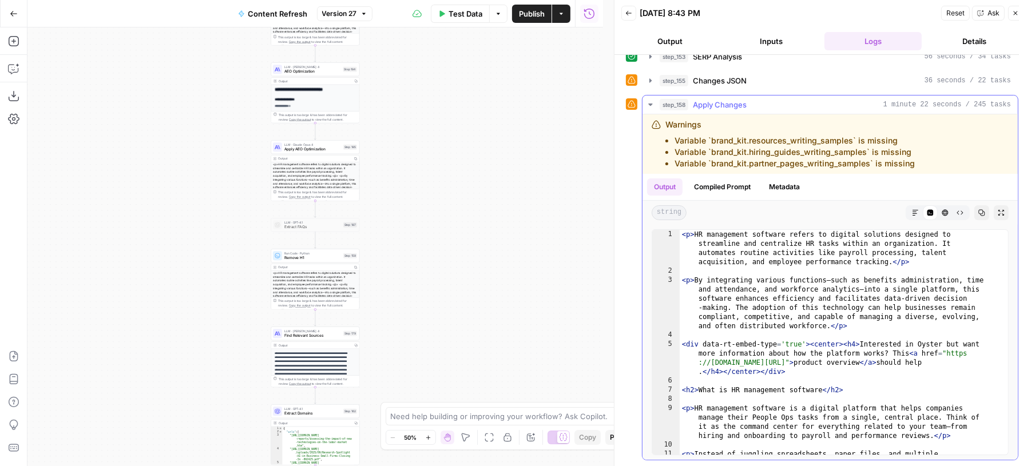
scroll to position [254, 0]
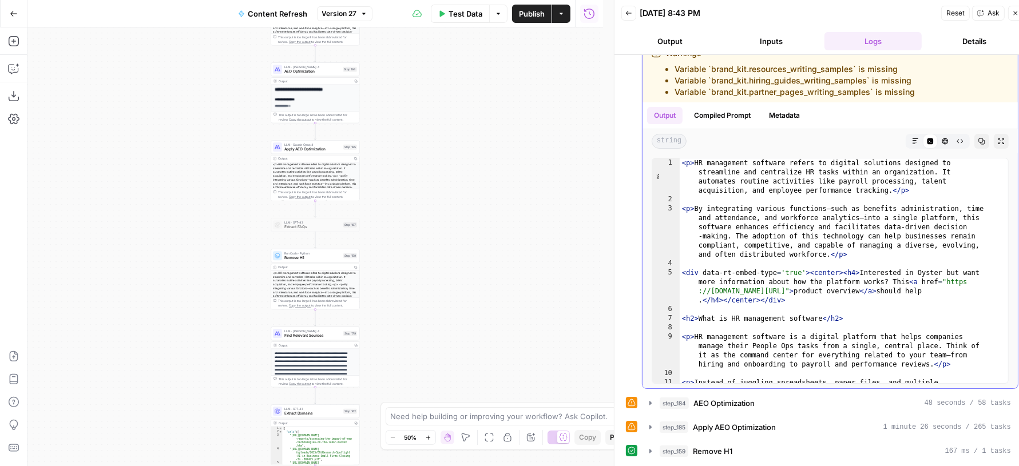
click at [775, 268] on div "< p > HR management software refers to digital solutions designed to streamline…" at bounding box center [839, 322] width 318 height 326
type textarea "**********"
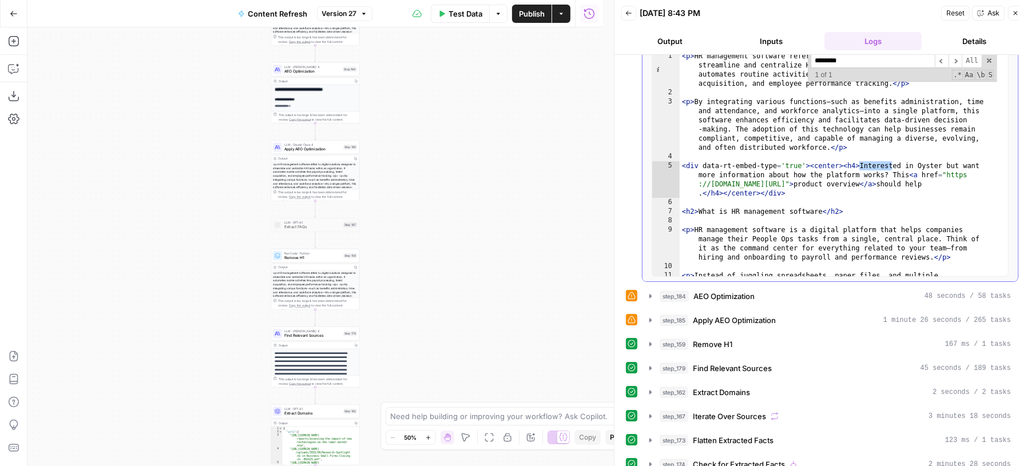
scroll to position [365, 0]
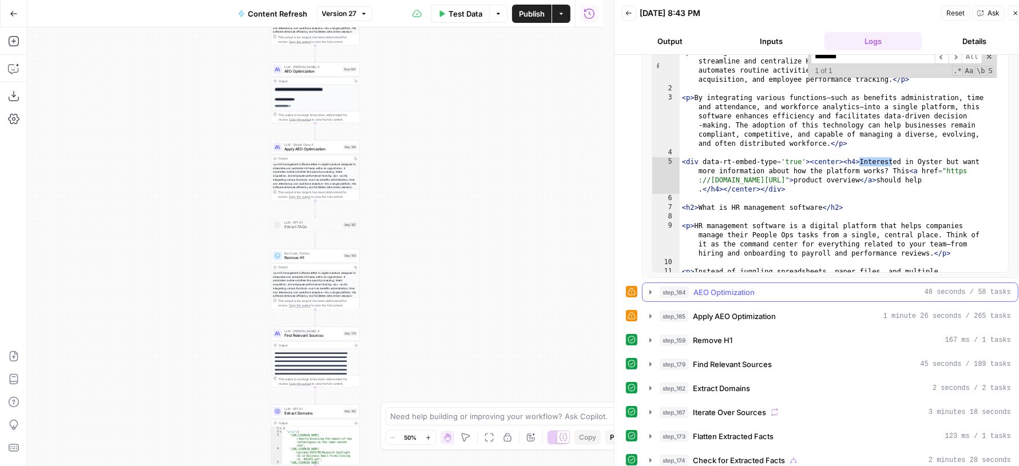
type input "********"
click at [794, 287] on div "step_184 AEO Optimization 48 seconds / 58 tasks" at bounding box center [835, 292] width 351 height 11
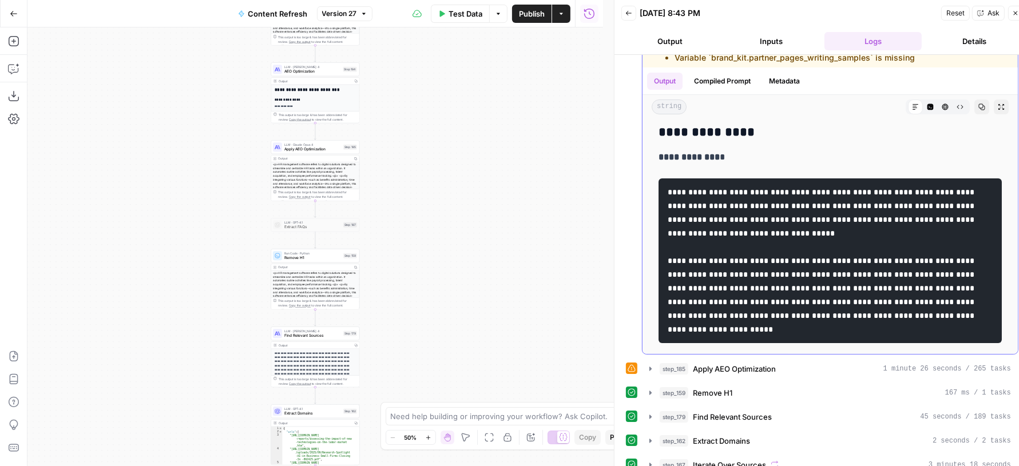
scroll to position [64, 0]
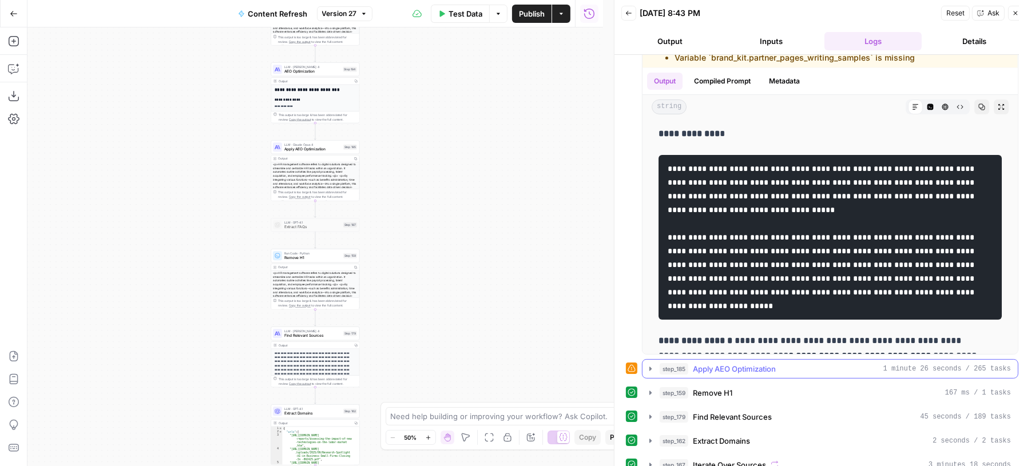
click at [754, 363] on span "Apply AEO Optimization" at bounding box center [734, 368] width 83 height 11
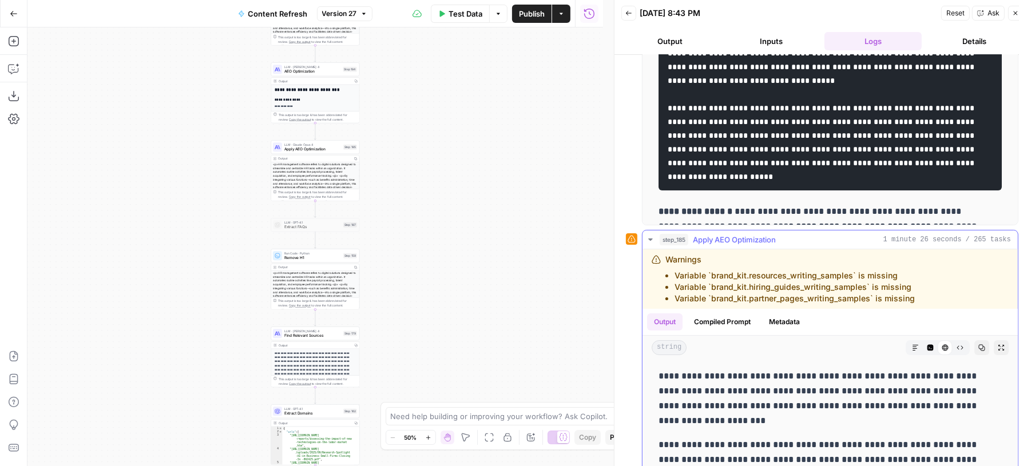
scroll to position [796, 0]
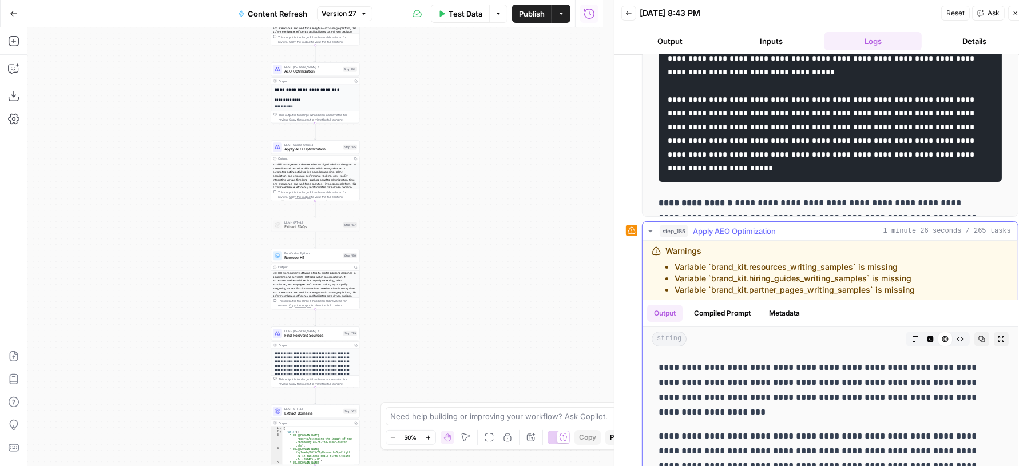
click at [928, 337] on icon "button" at bounding box center [931, 340] width 6 height 6
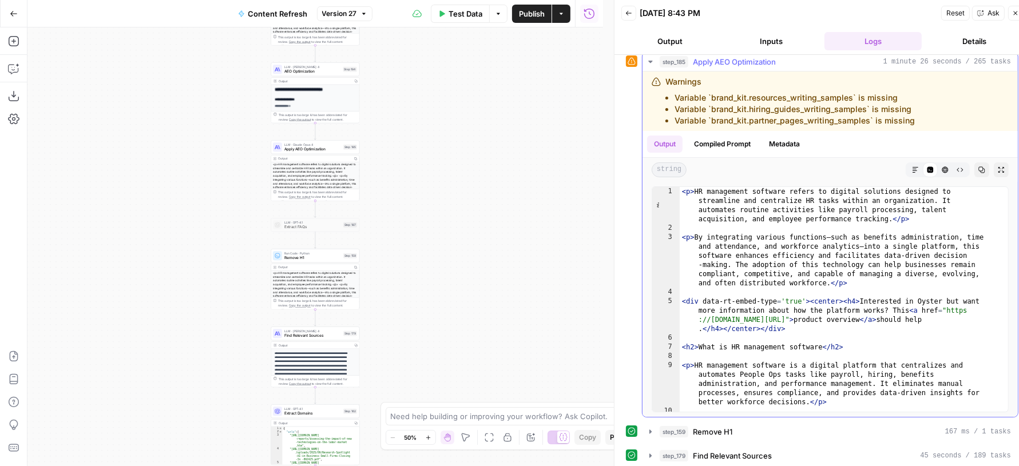
scroll to position [972, 0]
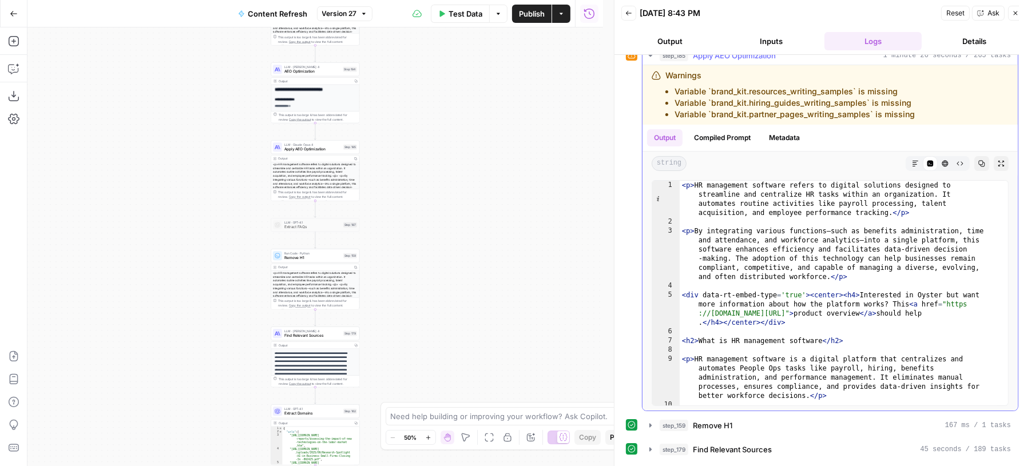
click at [818, 267] on div "< p > HR management software refers to digital solutions designed to streamline…" at bounding box center [839, 330] width 318 height 299
type textarea "**********"
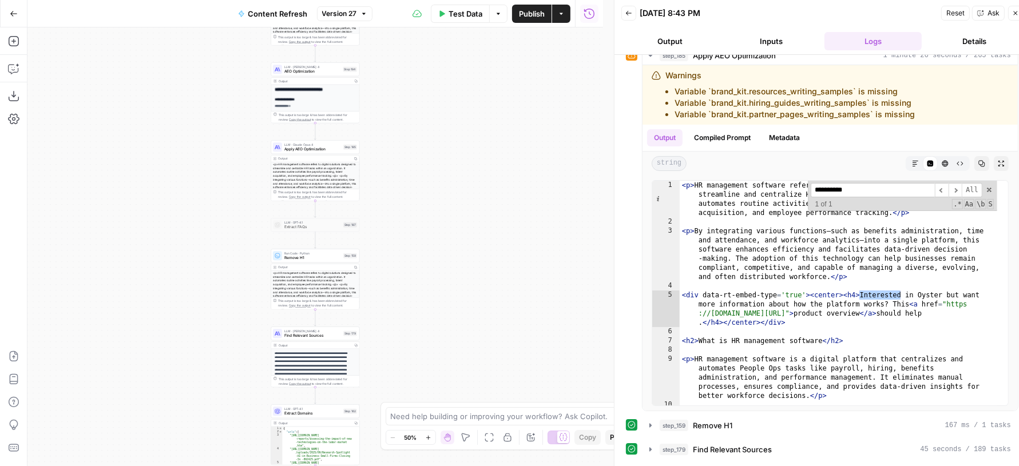
type input "**********"
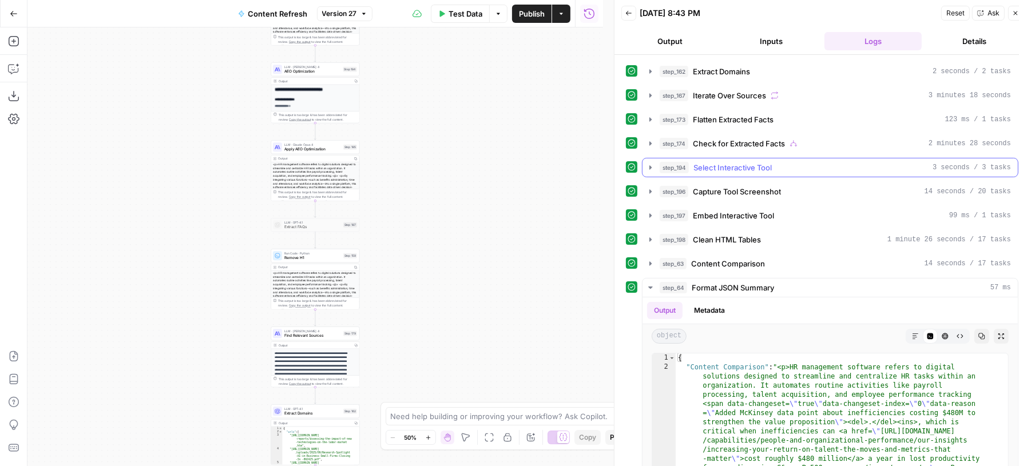
scroll to position [1365, 0]
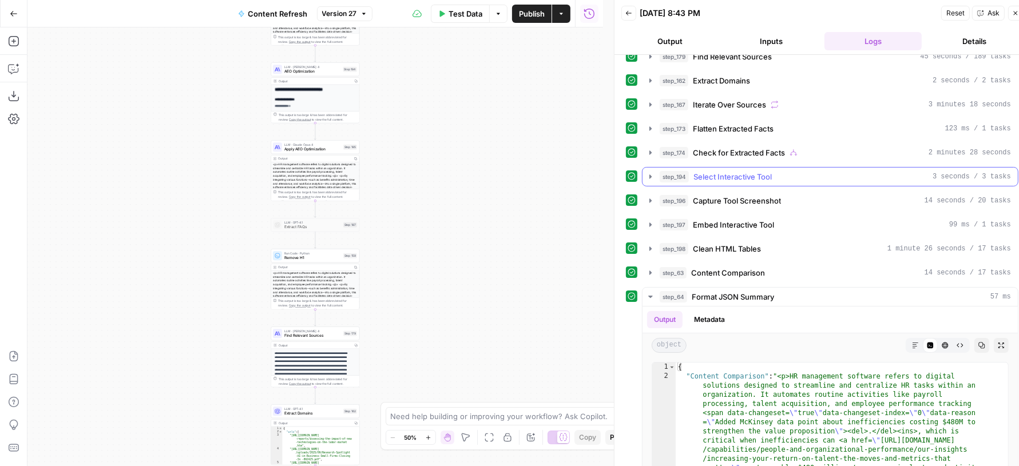
click at [797, 171] on div "step_194 Select Interactive Tool 3 seconds / 3 tasks" at bounding box center [835, 176] width 351 height 11
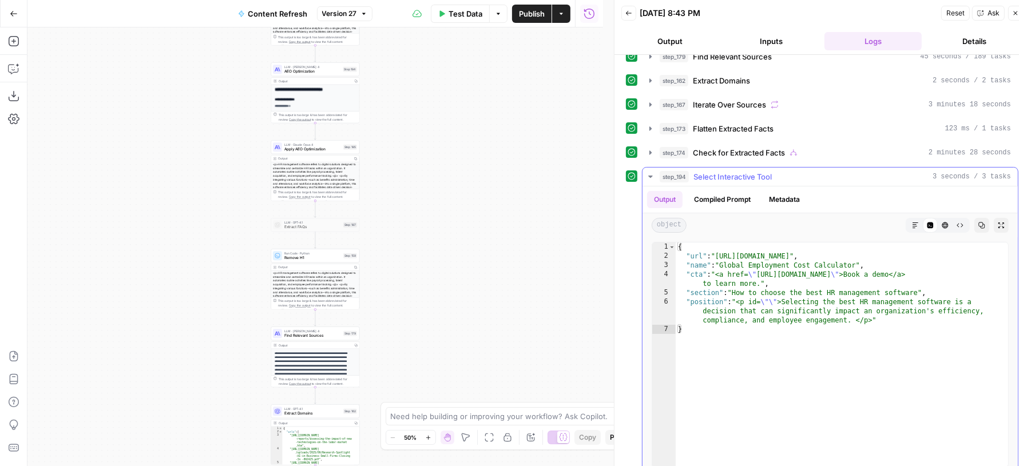
click at [797, 171] on div "step_194 Select Interactive Tool 3 seconds / 3 tasks" at bounding box center [835, 176] width 351 height 11
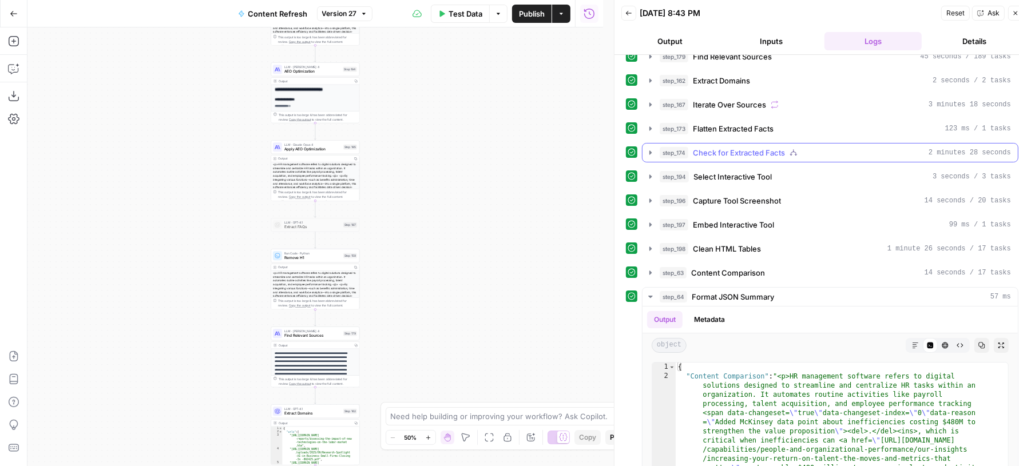
click at [802, 147] on div "step_174 Check for Extracted Facts 2 minutes 28 seconds" at bounding box center [835, 152] width 351 height 11
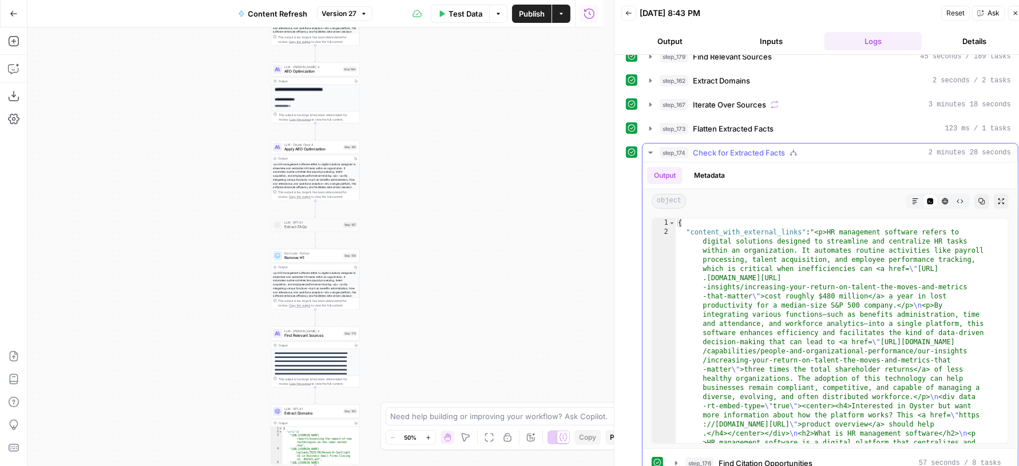
click at [814, 147] on div "step_174 Check for Extracted Facts 2 minutes 28 seconds" at bounding box center [835, 152] width 351 height 11
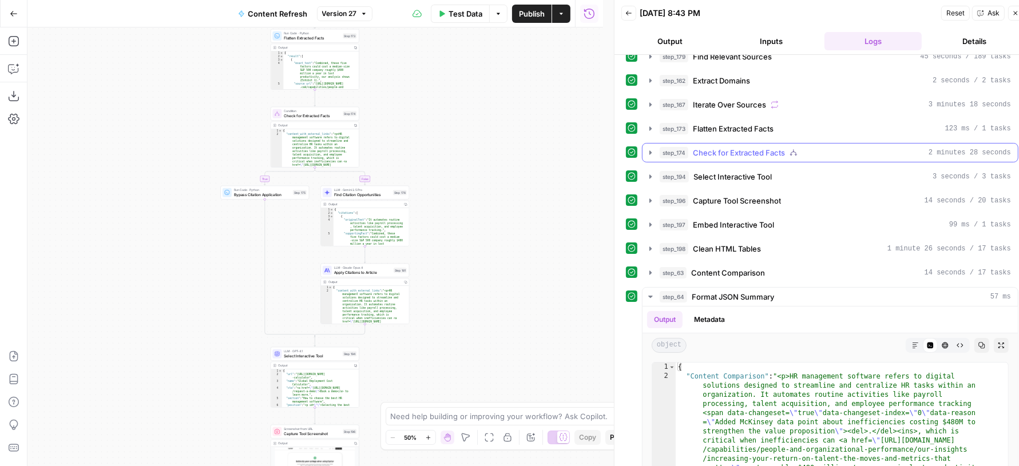
click at [810, 148] on div "step_174 Check for Extracted Facts 2 minutes 28 seconds" at bounding box center [835, 152] width 351 height 11
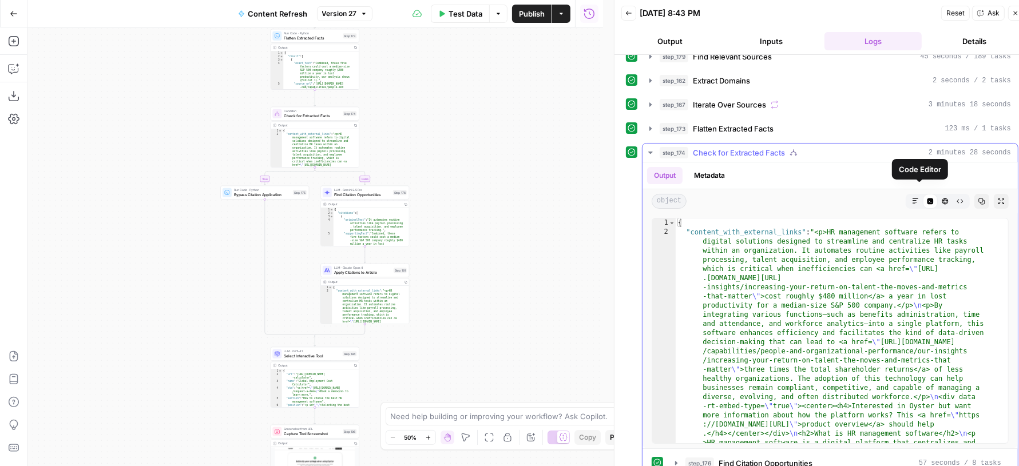
type textarea "**********"
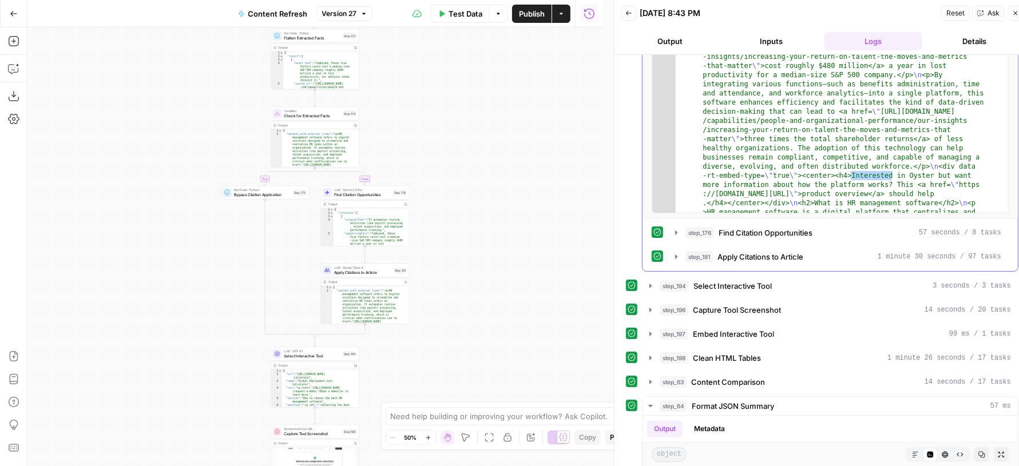
scroll to position [1657, 0]
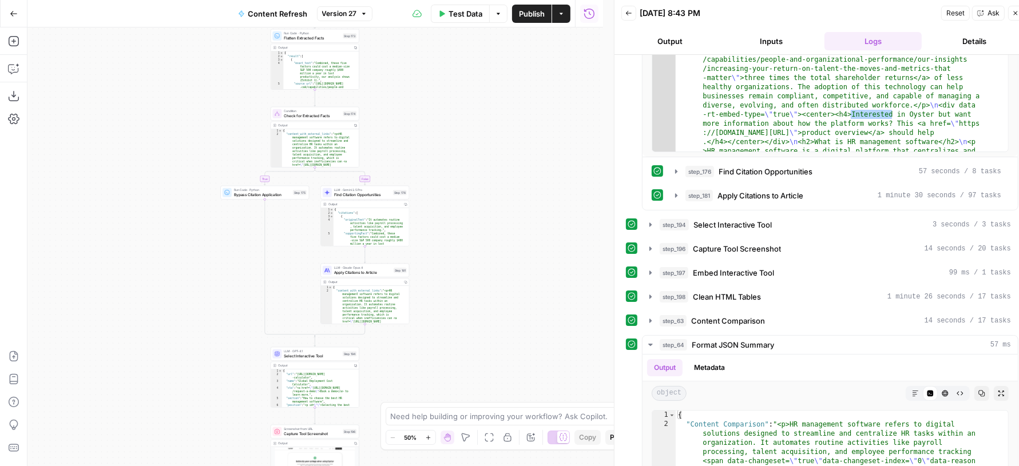
type input "**********"
click at [765, 219] on span "Select Interactive Tool" at bounding box center [733, 224] width 78 height 11
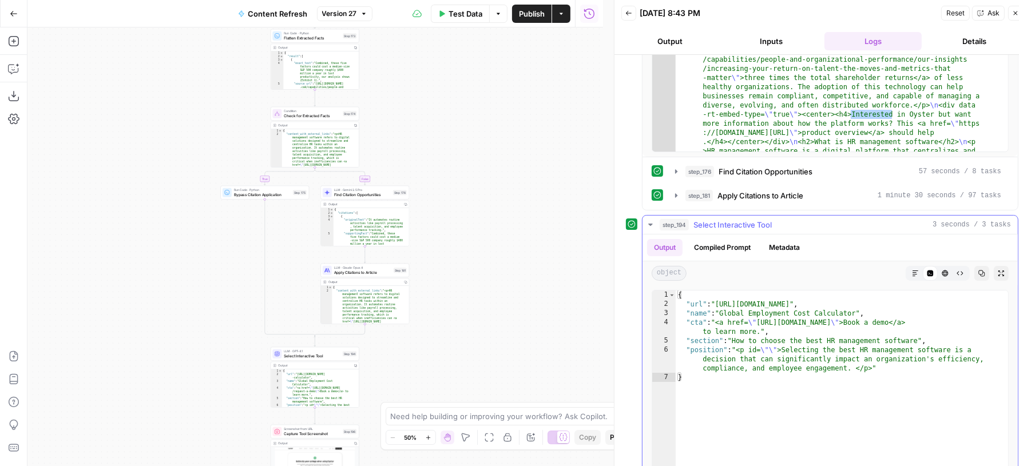
click at [765, 219] on span "Select Interactive Tool" at bounding box center [733, 224] width 78 height 11
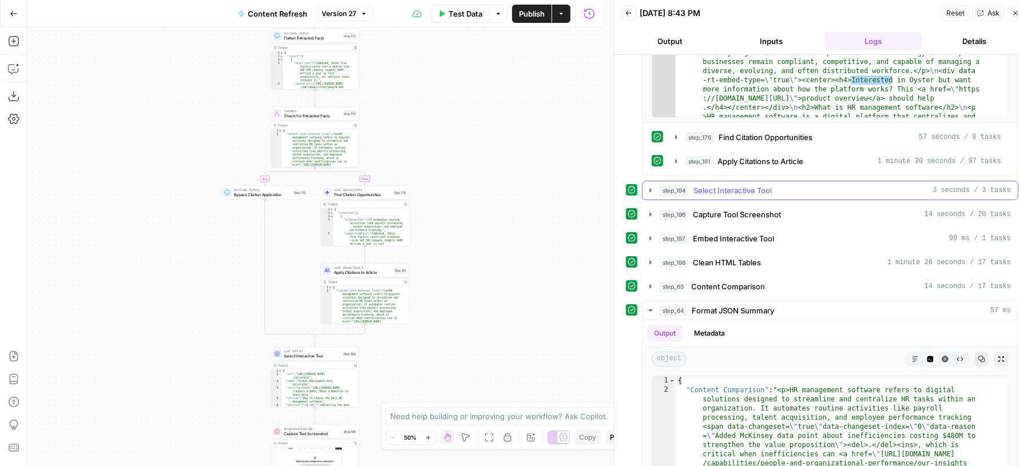
scroll to position [1744, 0]
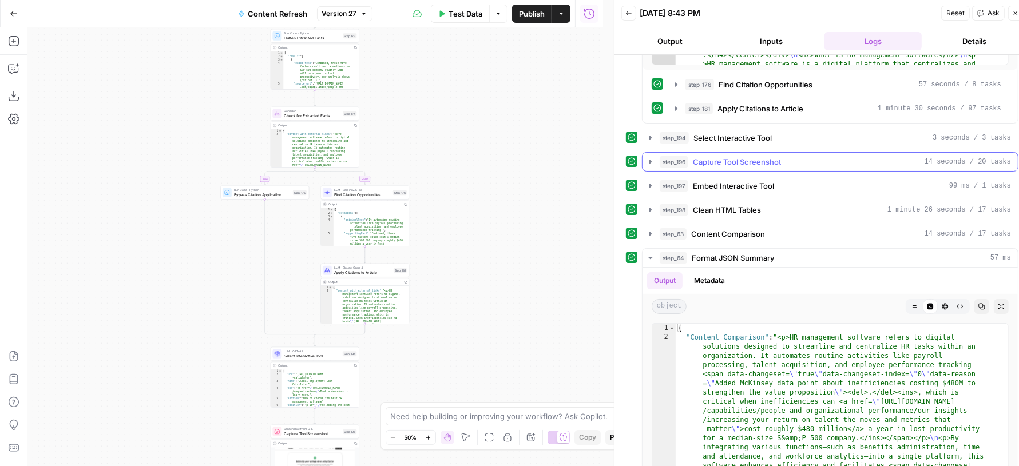
click at [755, 156] on span "Capture Tool Screenshot" at bounding box center [737, 161] width 88 height 11
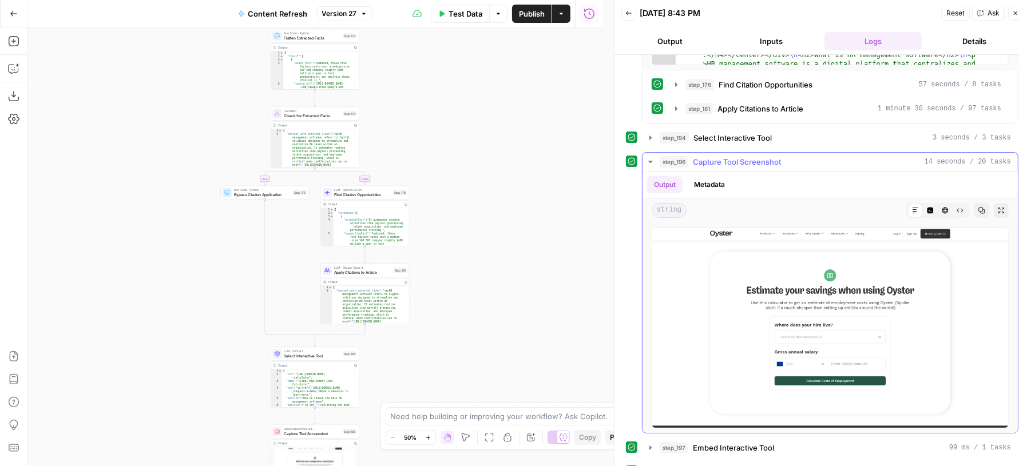
click at [755, 156] on span "Capture Tool Screenshot" at bounding box center [737, 161] width 88 height 11
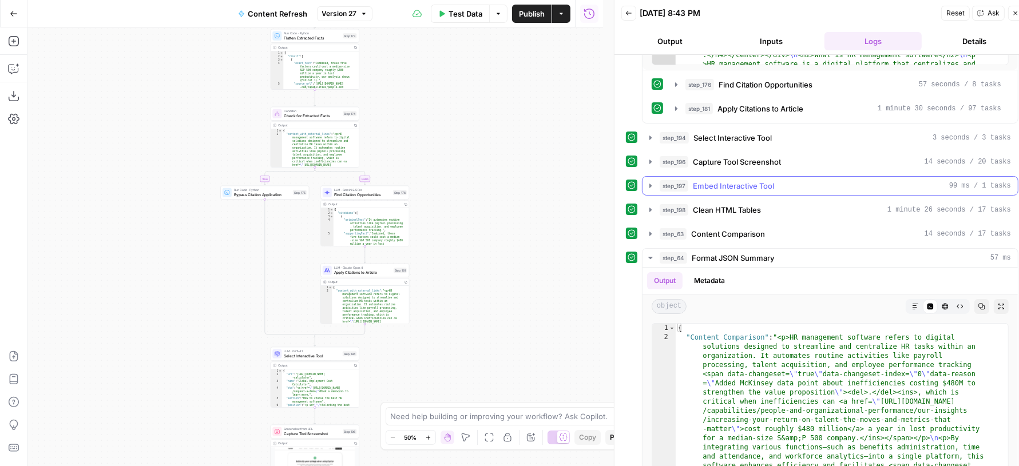
click at [745, 180] on span "Embed Interactive Tool" at bounding box center [733, 185] width 81 height 11
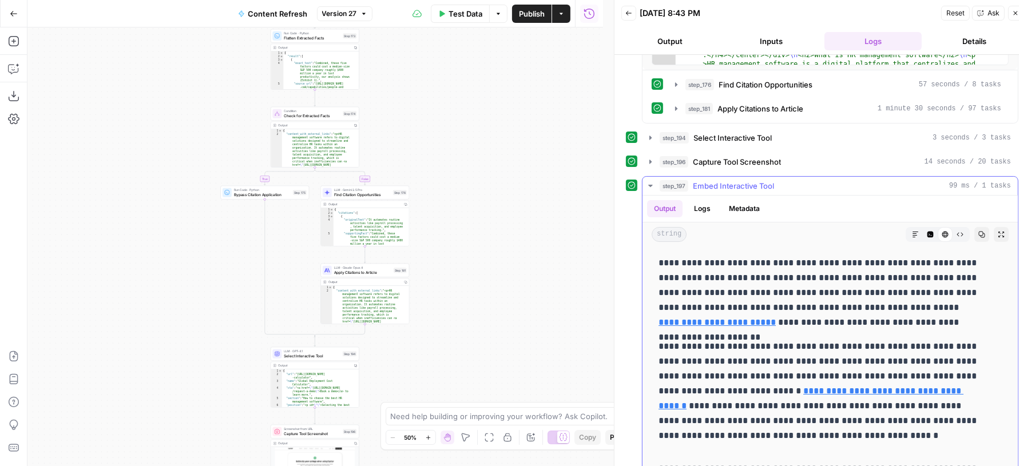
click at [745, 180] on span "Embed Interactive Tool" at bounding box center [733, 185] width 81 height 11
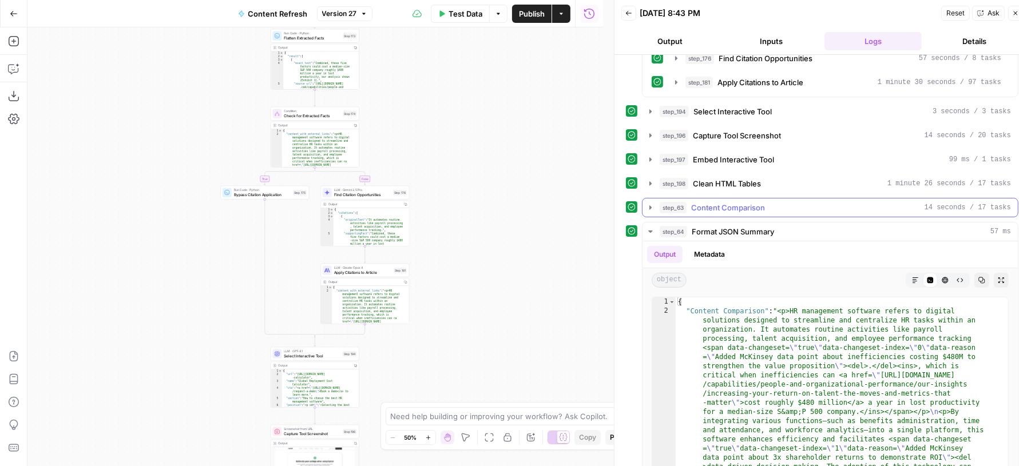
scroll to position [1796, 0]
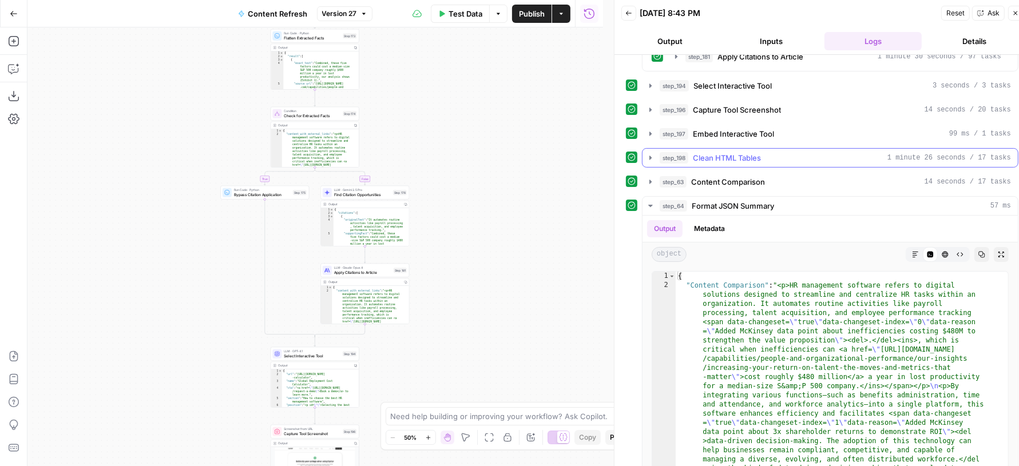
click at [766, 152] on div "step_198 Clean HTML Tables 1 minute 26 seconds / 17 tasks" at bounding box center [835, 157] width 351 height 11
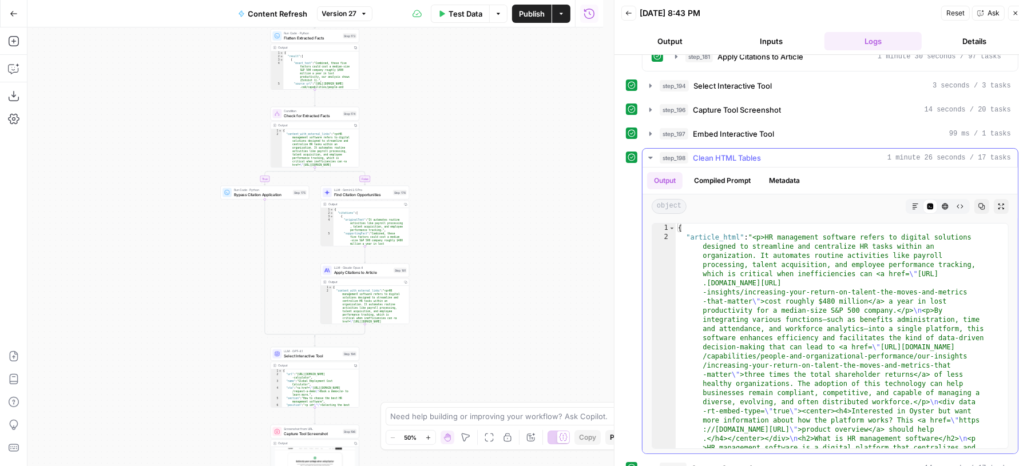
type textarea "**********"
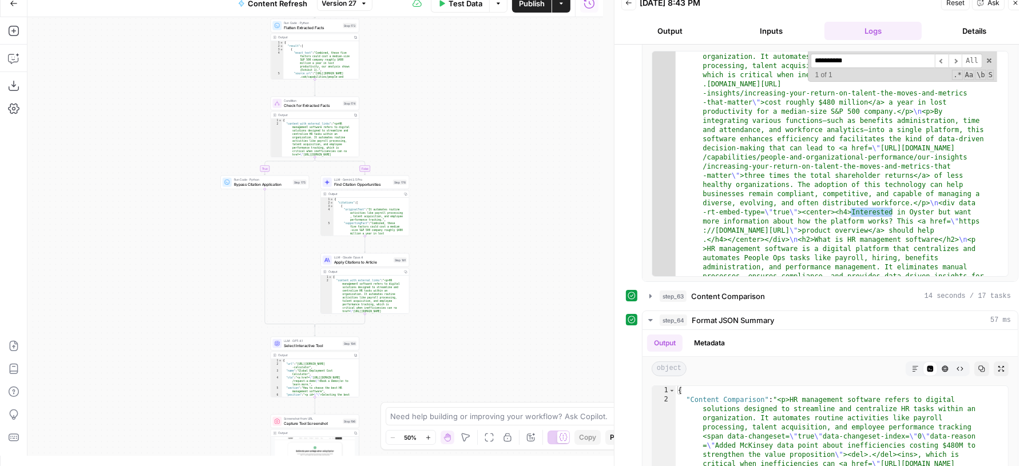
scroll to position [1965, 0]
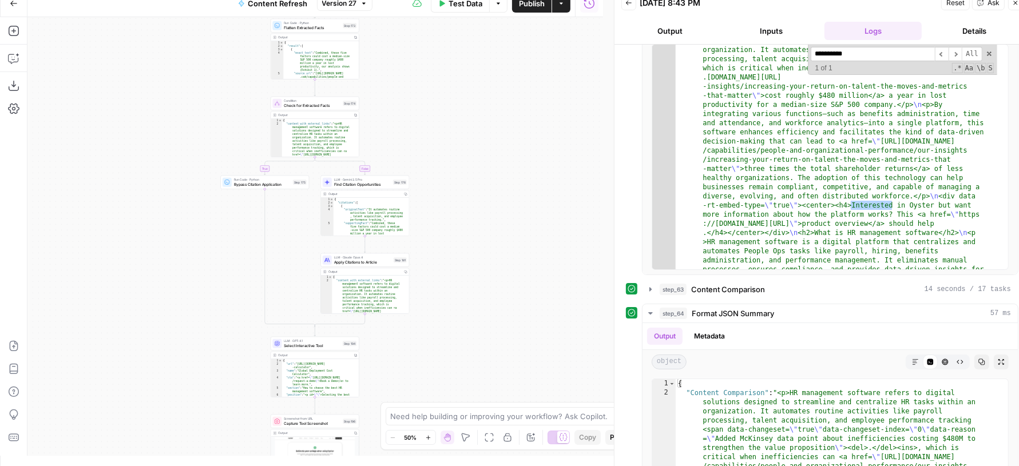
type input "**********"
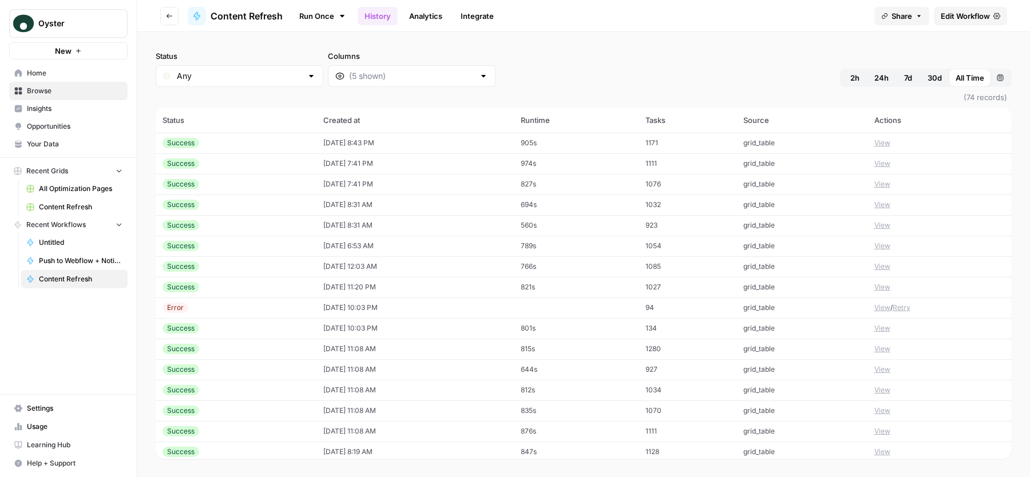
click at [375, 83] on div at bounding box center [412, 76] width 168 height 22
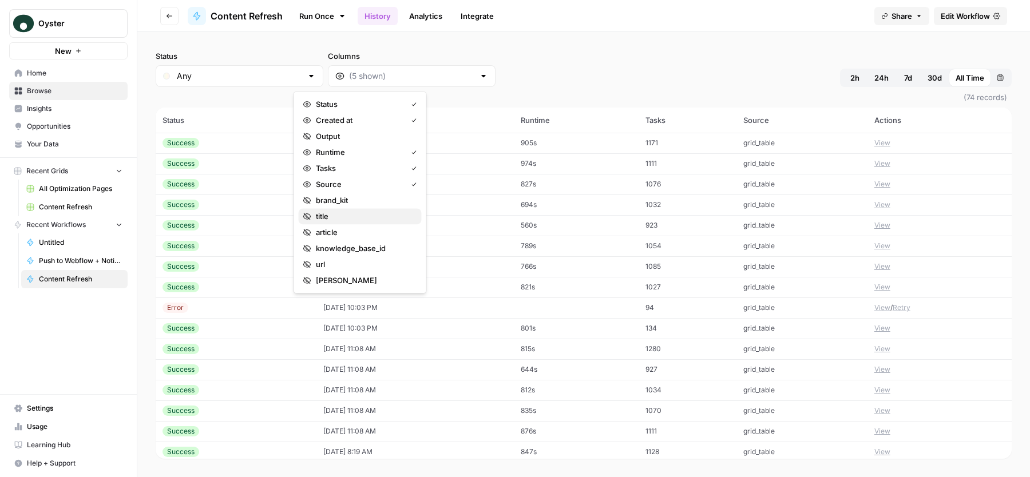
click at [372, 220] on span "title" at bounding box center [364, 216] width 97 height 11
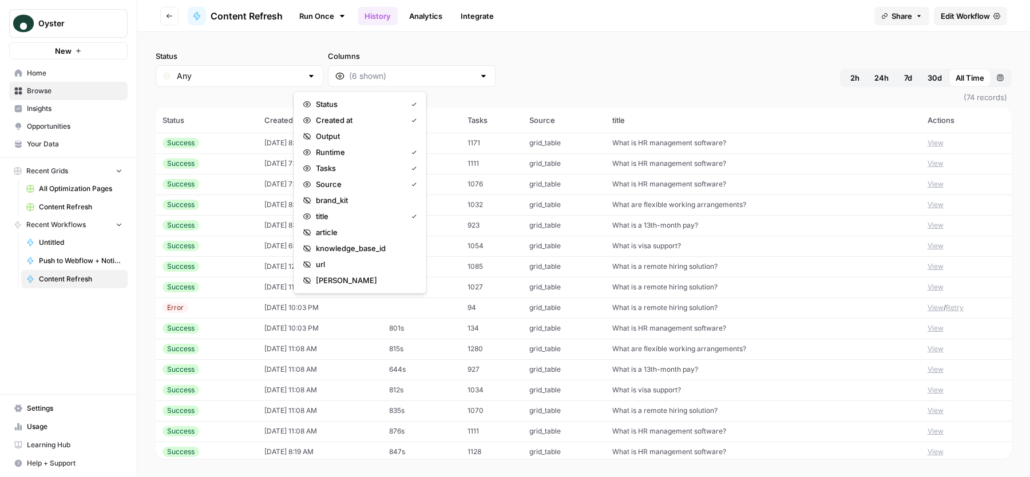
click at [659, 54] on div "Status Any Columns 2h 24h 7d 30d All Time Custom range" at bounding box center [584, 68] width 856 height 37
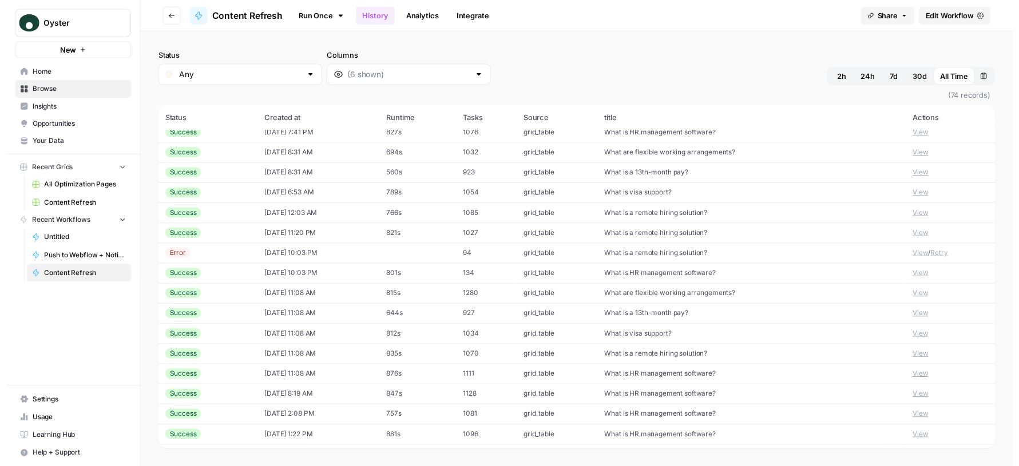
scroll to position [62, 0]
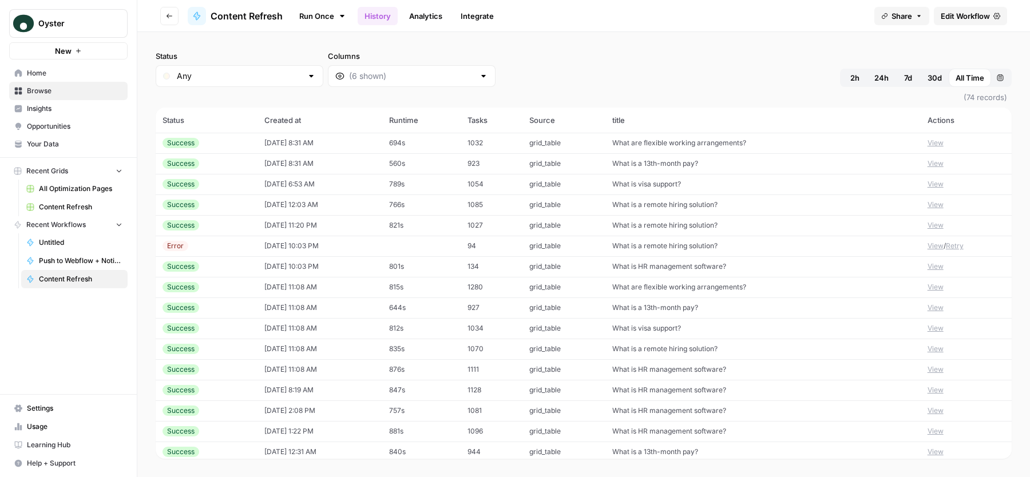
click at [928, 370] on button "View" at bounding box center [936, 370] width 16 height 10
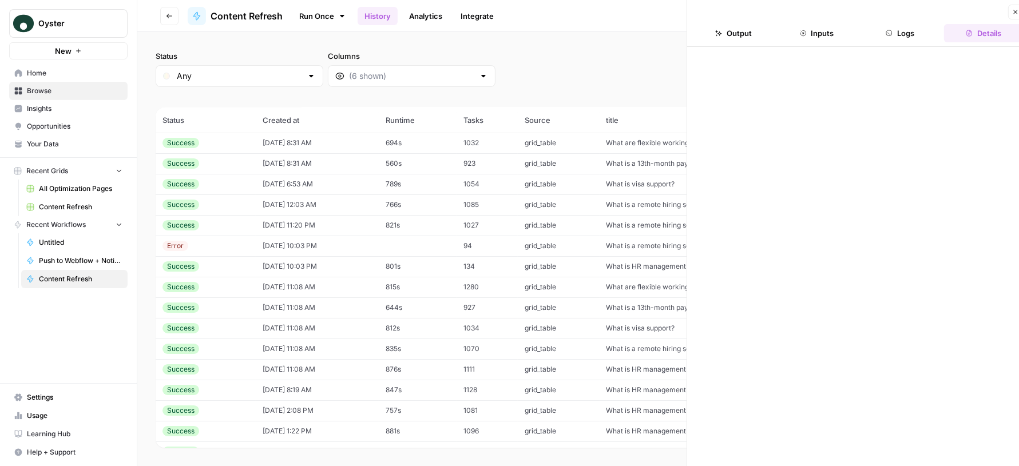
scroll to position [0, 10]
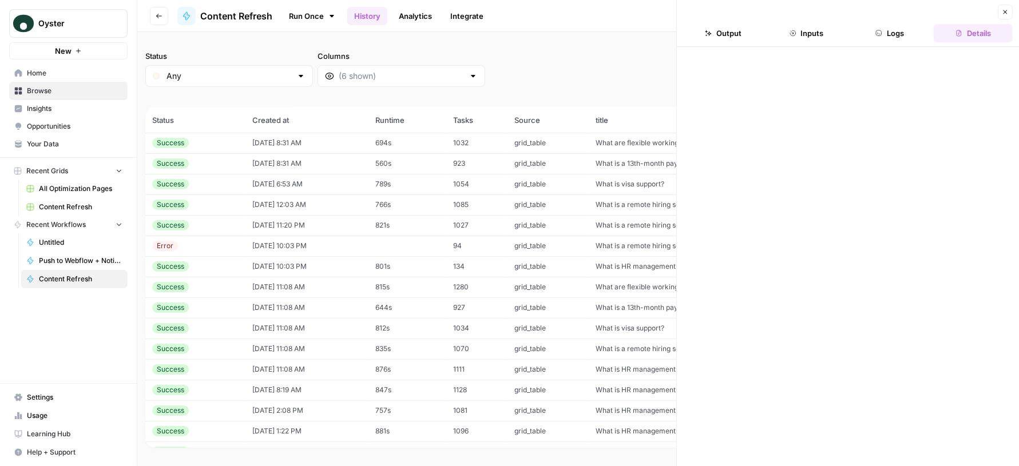
click at [886, 39] on button "Logs" at bounding box center [890, 33] width 79 height 18
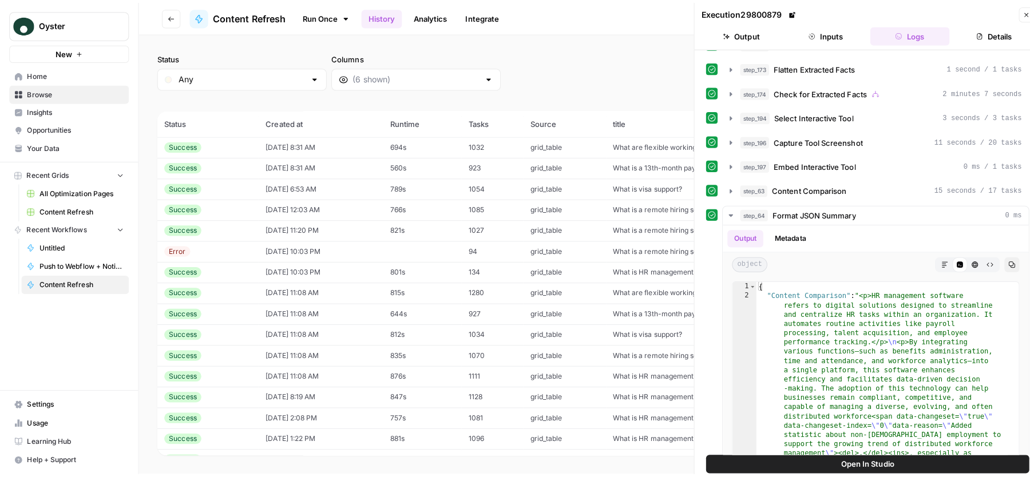
scroll to position [347, 0]
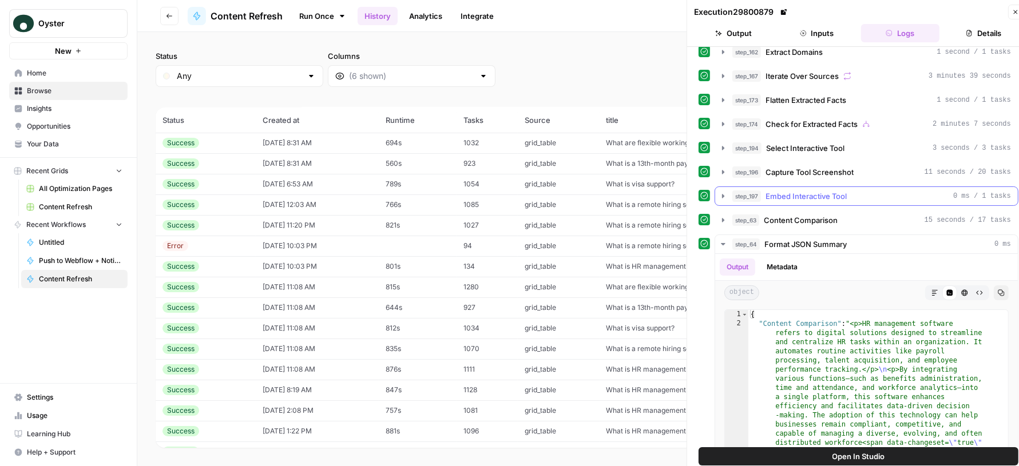
click at [816, 191] on span "Embed Interactive Tool" at bounding box center [806, 196] width 81 height 11
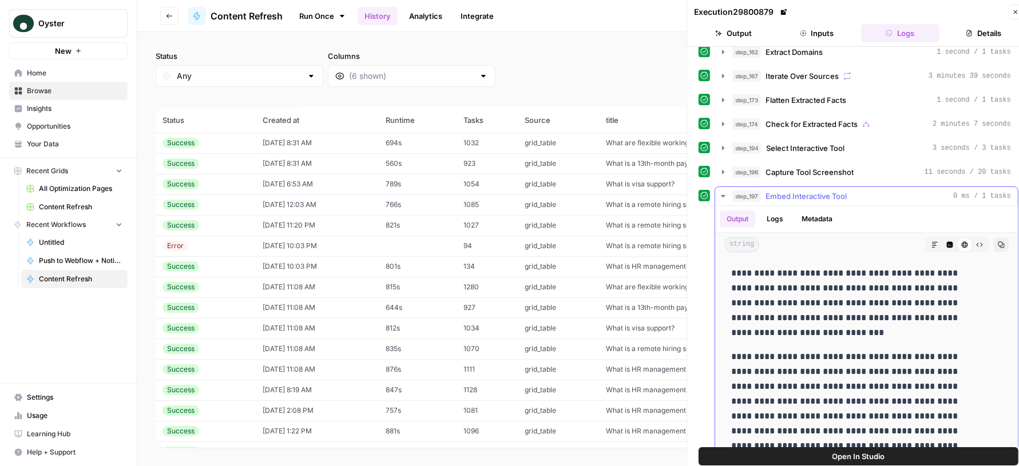
click at [859, 293] on p "**********" at bounding box center [856, 303] width 250 height 74
click at [947, 242] on icon "button" at bounding box center [950, 245] width 6 height 6
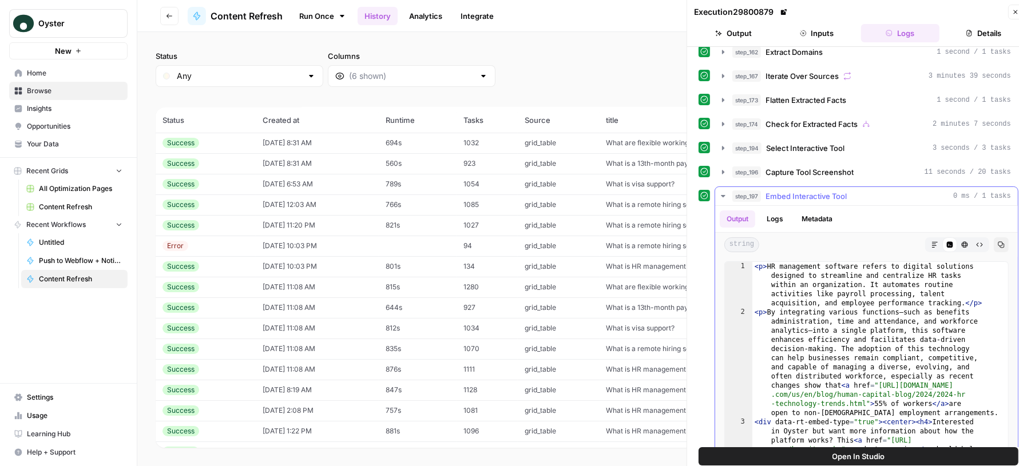
click at [827, 327] on div "< p > HR management software refers to digital solutions designed to streamline…" at bounding box center [875, 416] width 245 height 308
type textarea "**********"
type input "*****"
click at [1012, 17] on button "Close" at bounding box center [1015, 12] width 15 height 15
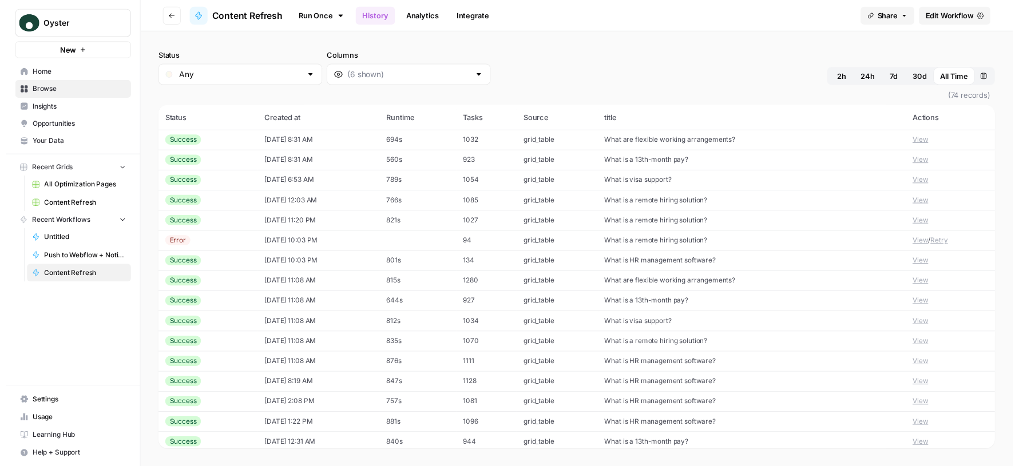
scroll to position [86, 0]
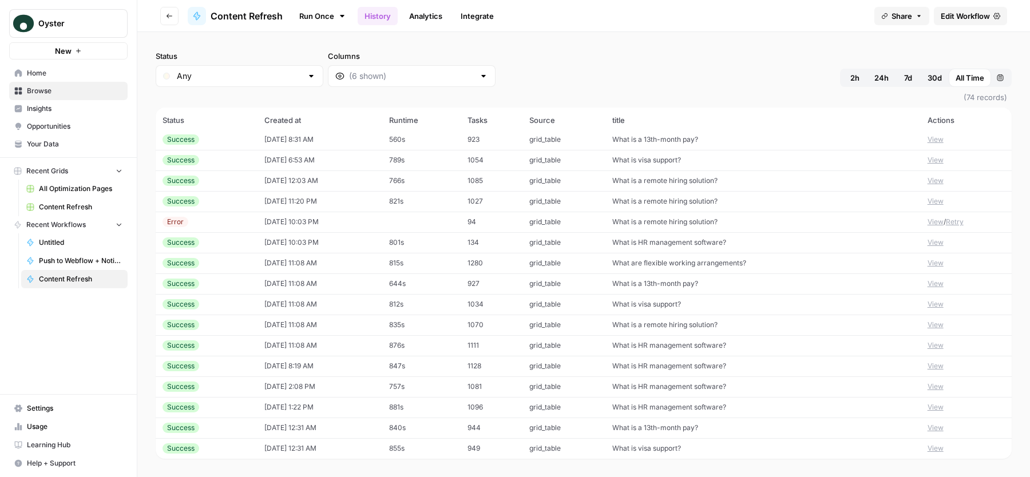
click at [928, 366] on button "View" at bounding box center [936, 366] width 16 height 10
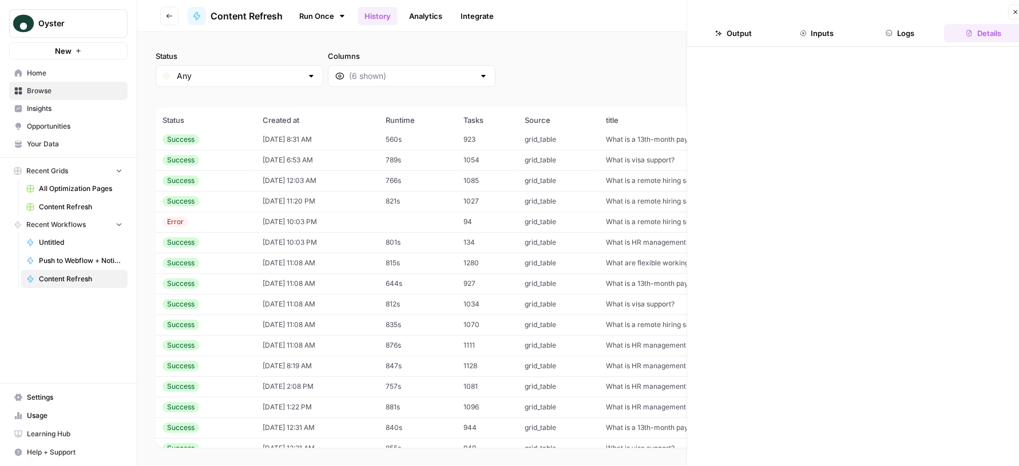
click at [906, 36] on button "Logs" at bounding box center [900, 33] width 79 height 18
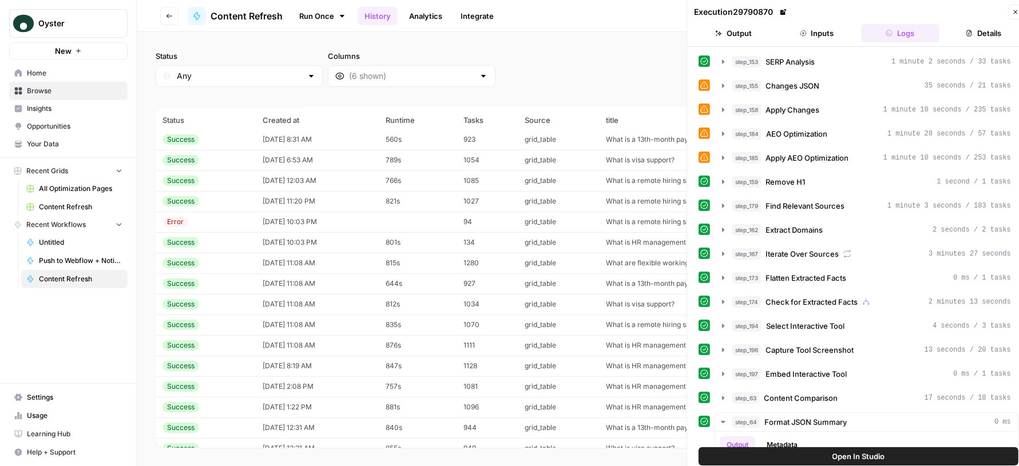
scroll to position [186, 0]
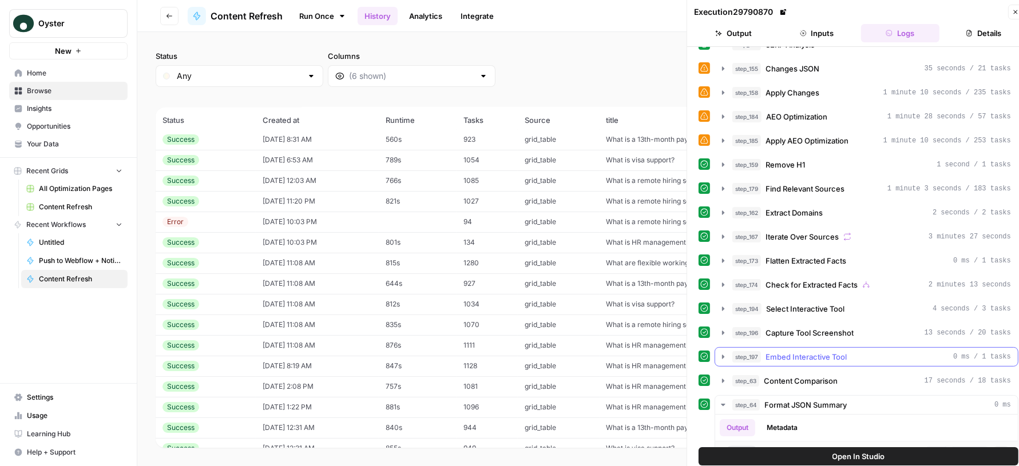
click at [852, 351] on div "step_197 Embed Interactive Tool 0 ms / 1 tasks" at bounding box center [872, 356] width 279 height 11
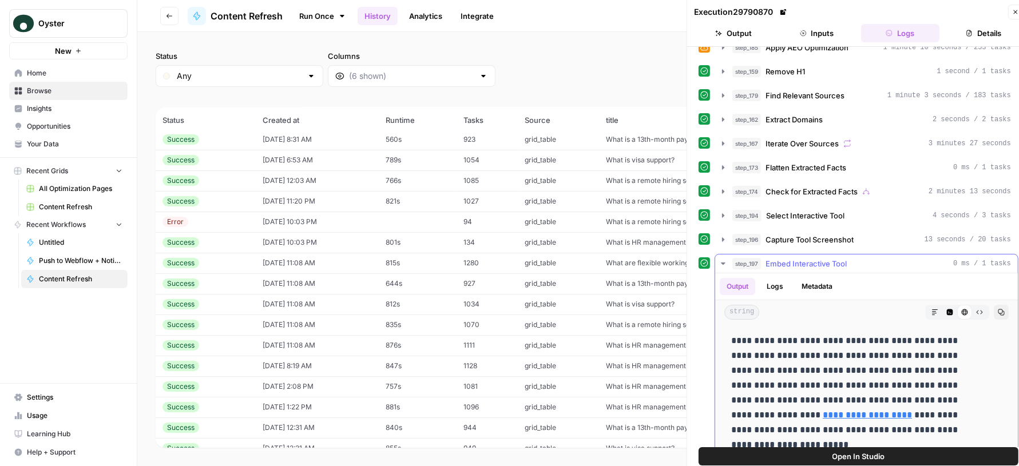
scroll to position [293, 0]
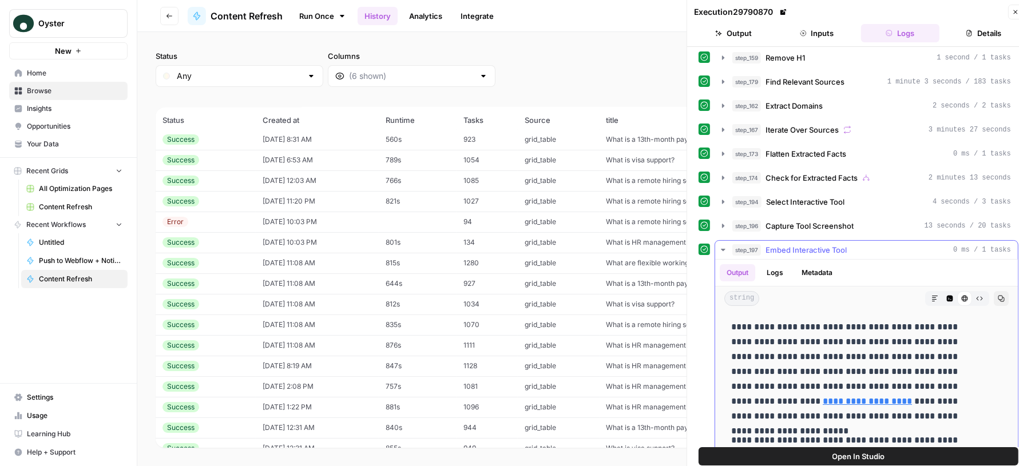
click at [947, 296] on icon "button" at bounding box center [950, 299] width 6 height 6
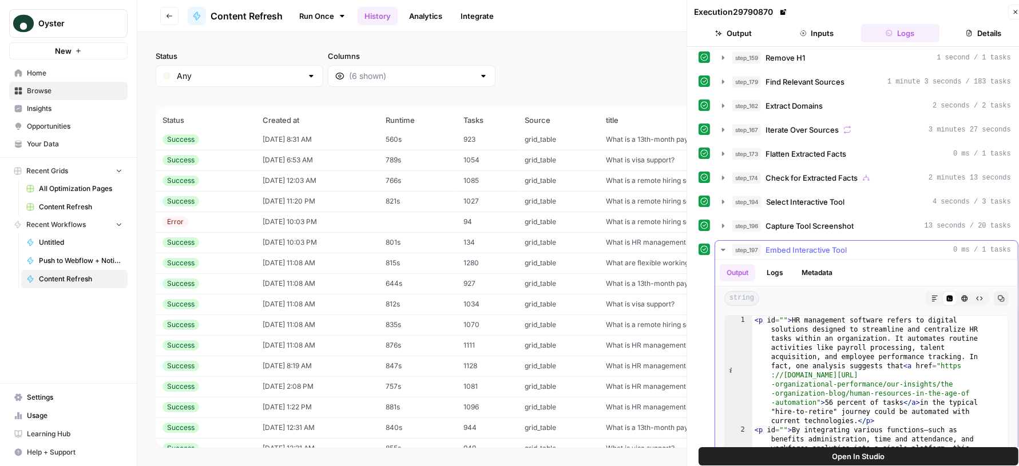
type textarea "**********"
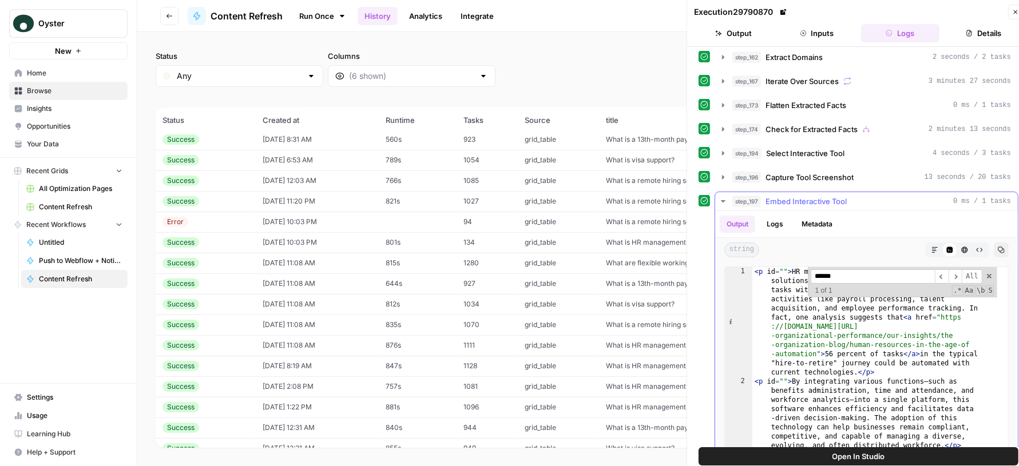
scroll to position [389, 0]
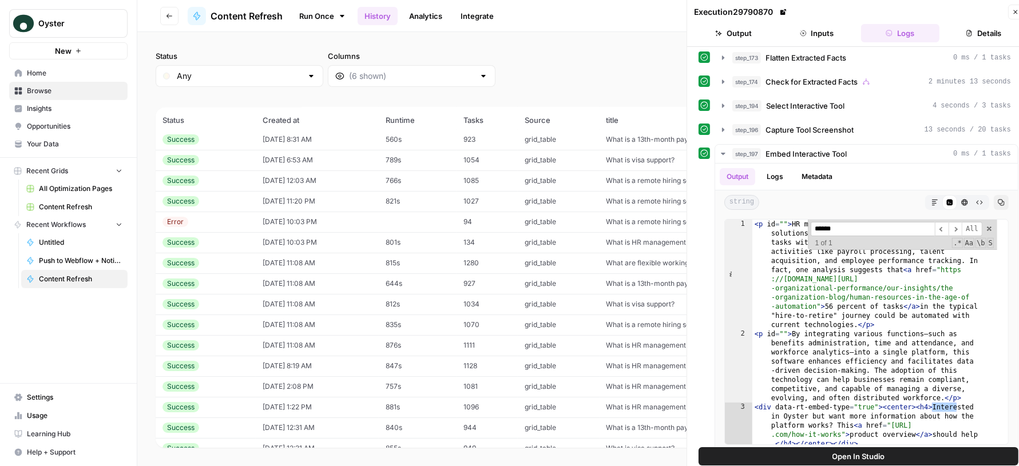
type input "******"
click at [1014, 16] on button "Close" at bounding box center [1015, 12] width 15 height 15
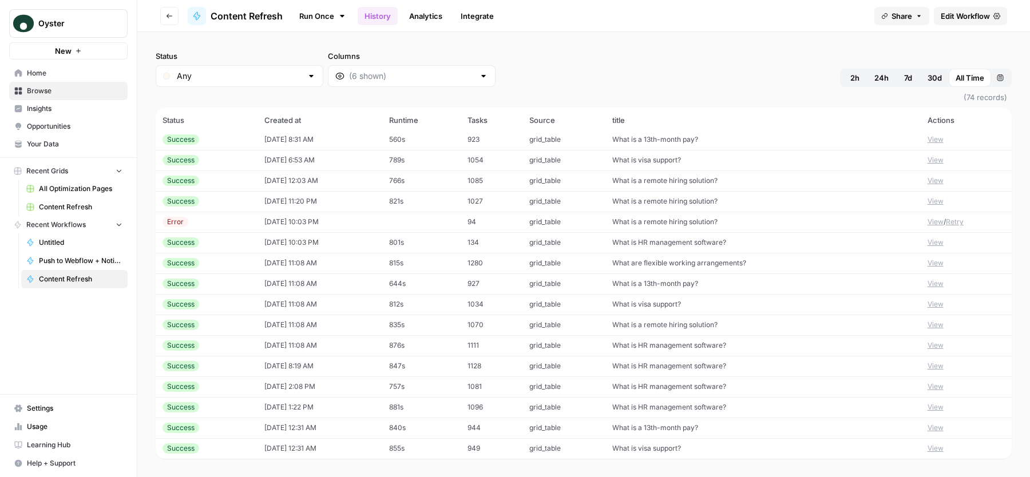
click at [928, 388] on button "View" at bounding box center [936, 387] width 16 height 10
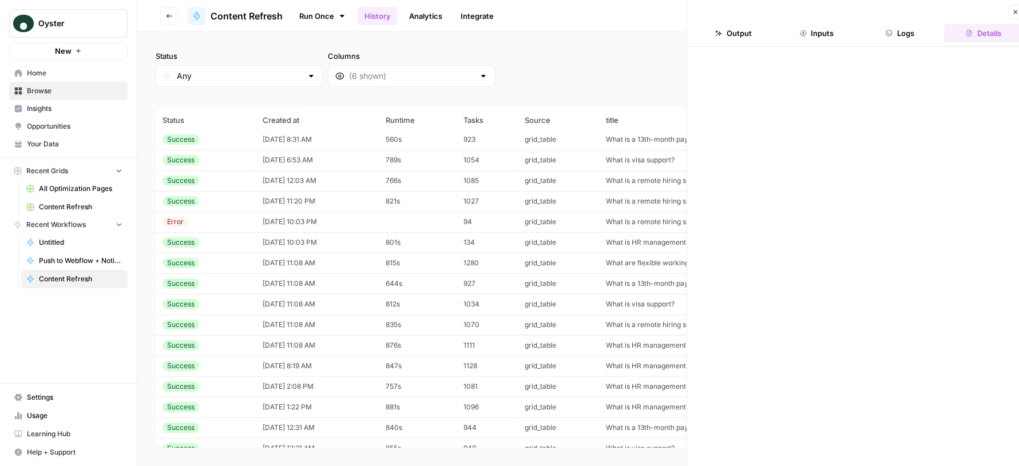
click at [892, 30] on icon "button" at bounding box center [889, 33] width 7 height 7
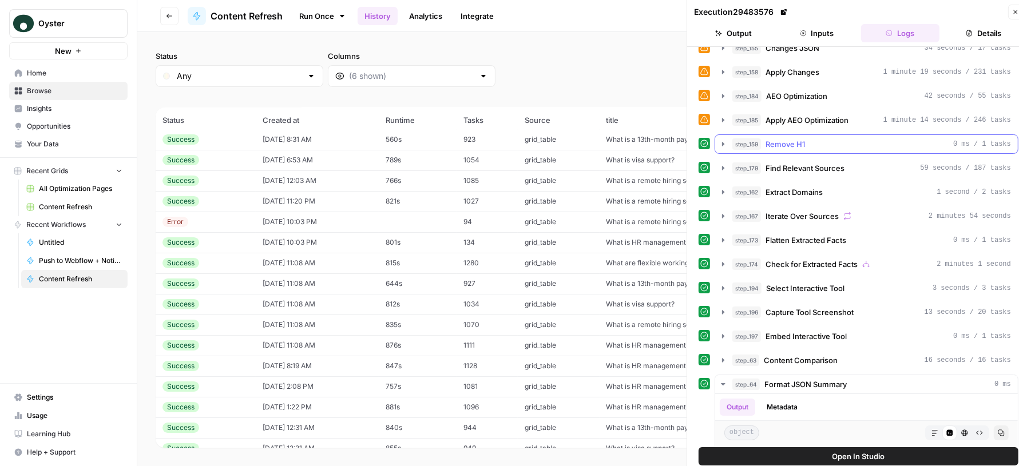
scroll to position [302, 0]
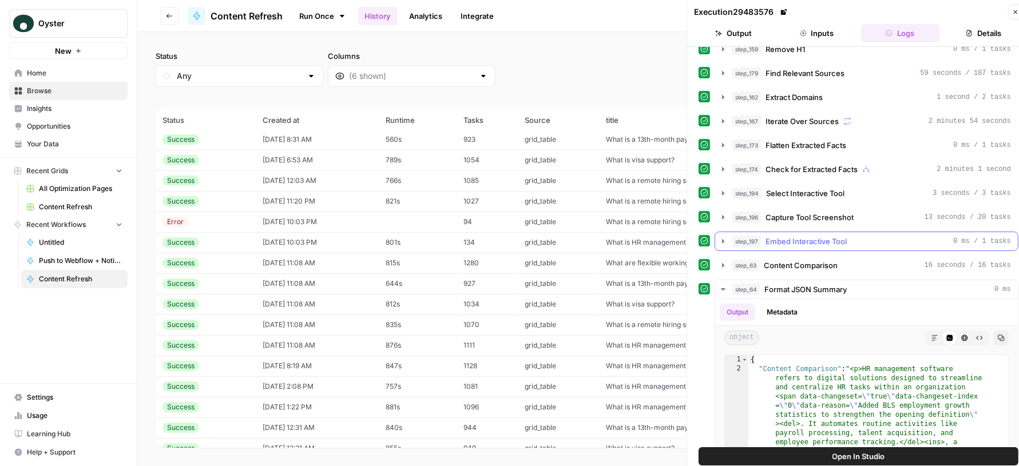
click at [861, 236] on div "step_197 Embed Interactive Tool 0 ms / 1 tasks" at bounding box center [872, 241] width 279 height 11
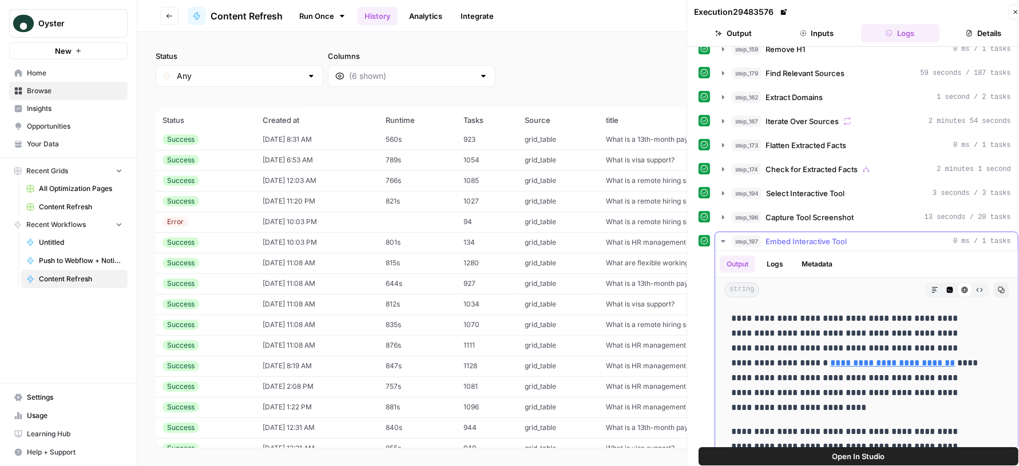
click at [943, 283] on button "Code Editor" at bounding box center [950, 290] width 15 height 15
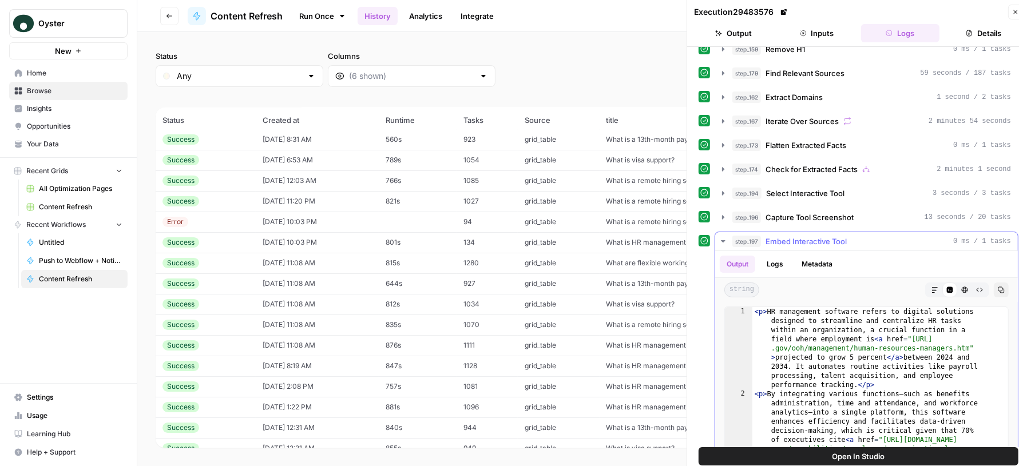
type textarea "**********"
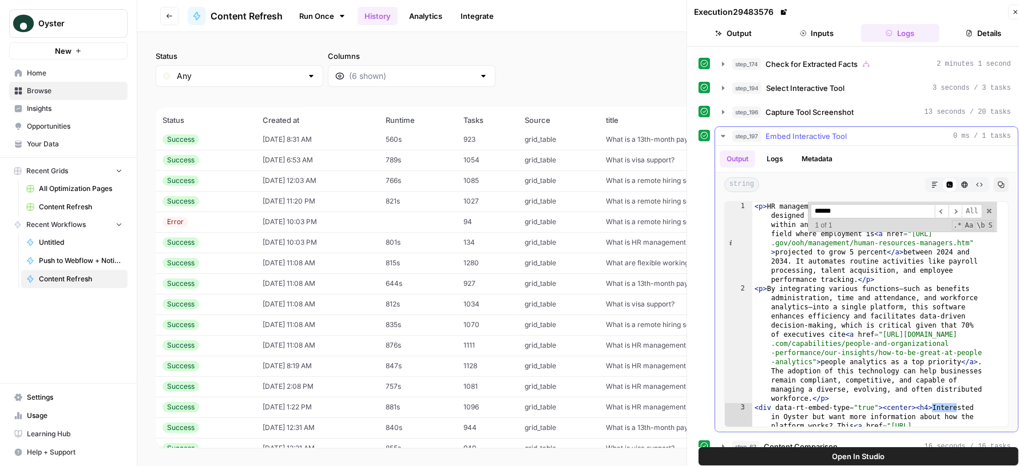
scroll to position [416, 0]
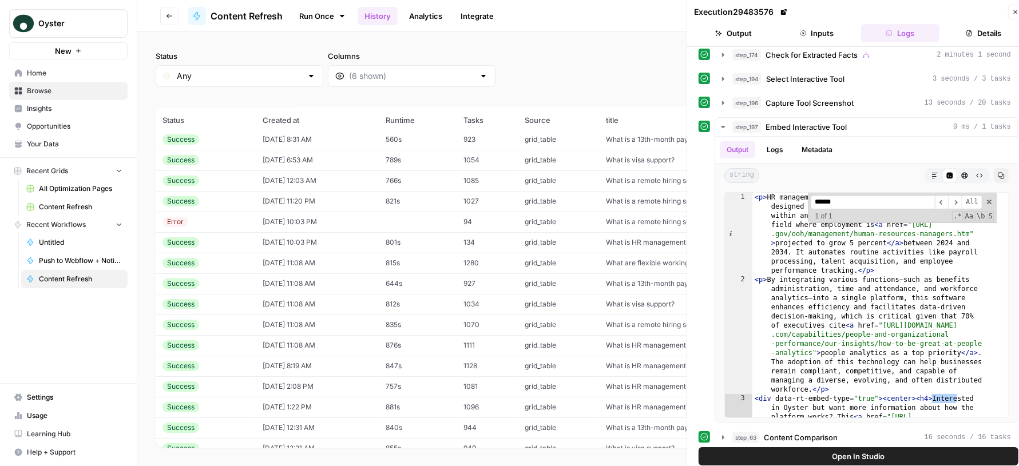
type input "******"
click at [1014, 13] on icon "button" at bounding box center [1016, 12] width 4 height 4
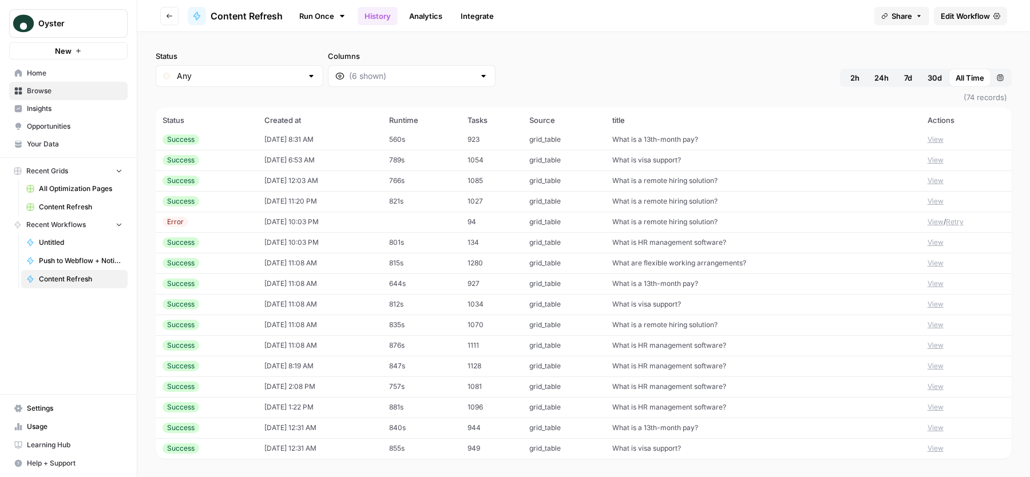
click at [928, 406] on button "View" at bounding box center [936, 407] width 16 height 10
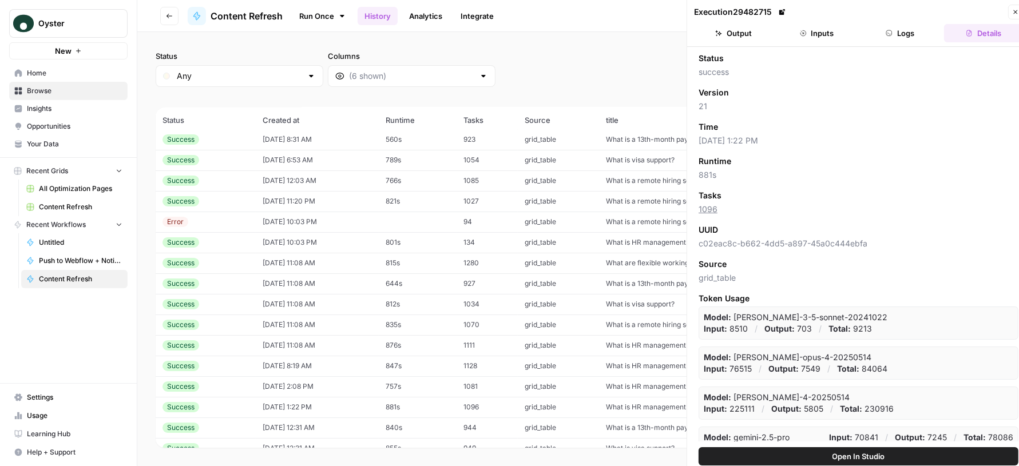
click at [901, 21] on header "Execution 29482715 Close Output Inputs Logs Details" at bounding box center [858, 23] width 343 height 47
click at [890, 30] on icon "button" at bounding box center [890, 33] width 6 height 6
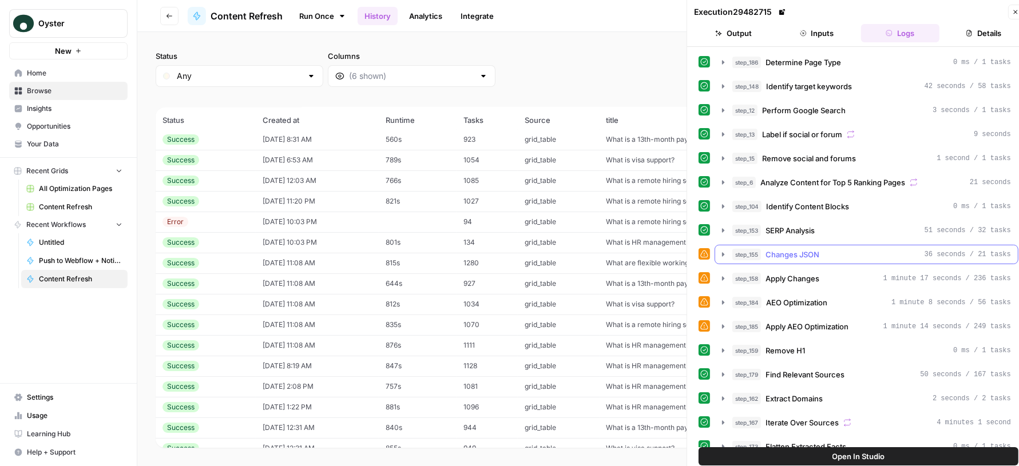
scroll to position [278, 0]
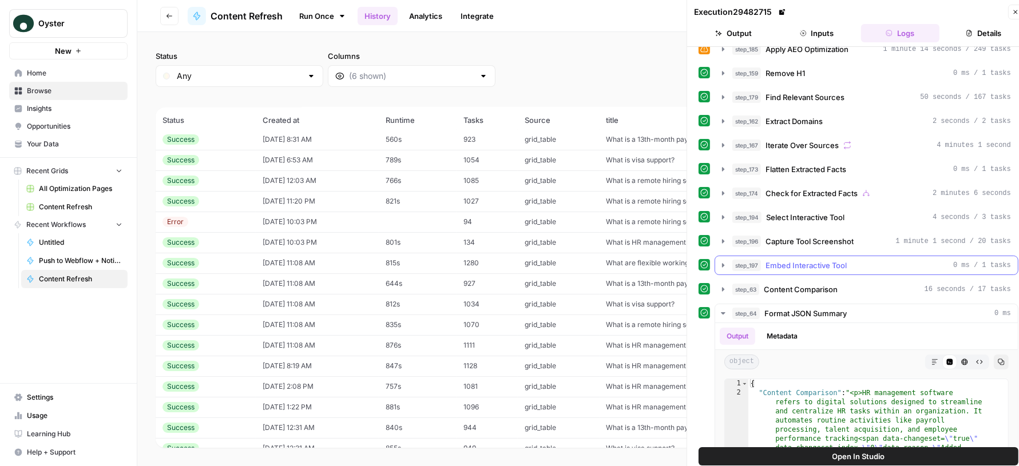
click at [829, 260] on span "Embed Interactive Tool" at bounding box center [806, 265] width 81 height 11
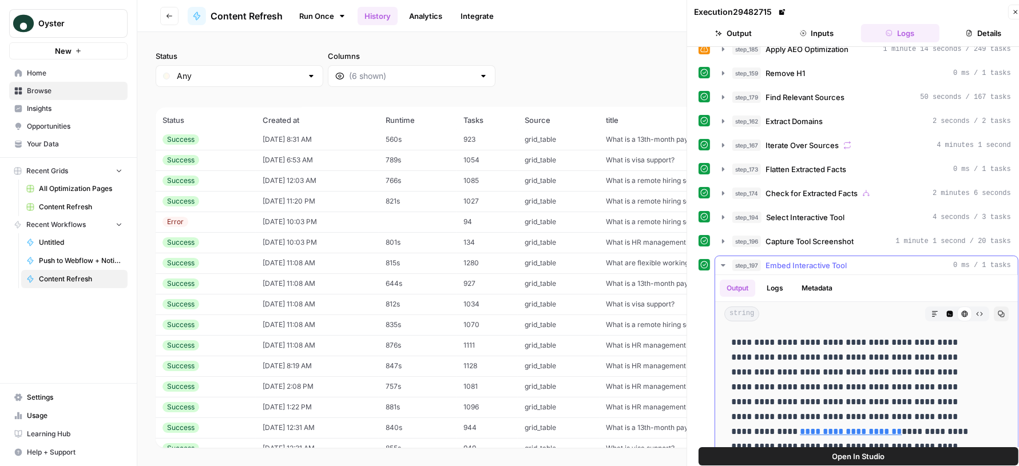
scroll to position [413, 0]
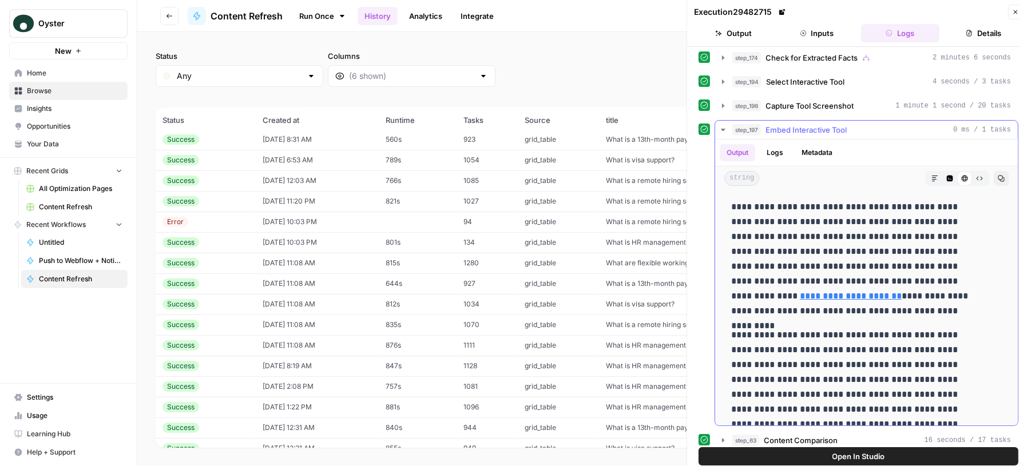
click at [947, 175] on icon "button" at bounding box center [950, 178] width 7 height 7
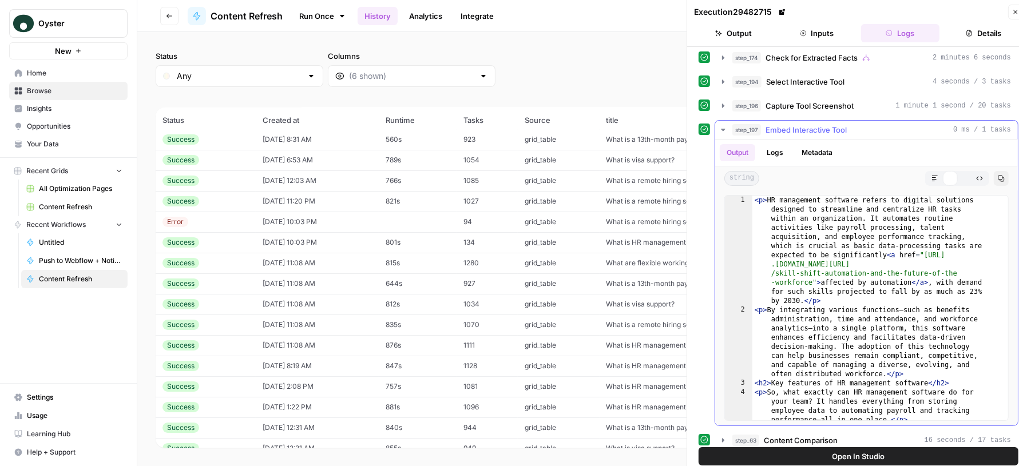
click at [854, 266] on div "< p > HR management software refers to digital solutions designed to streamline…" at bounding box center [875, 368] width 245 height 345
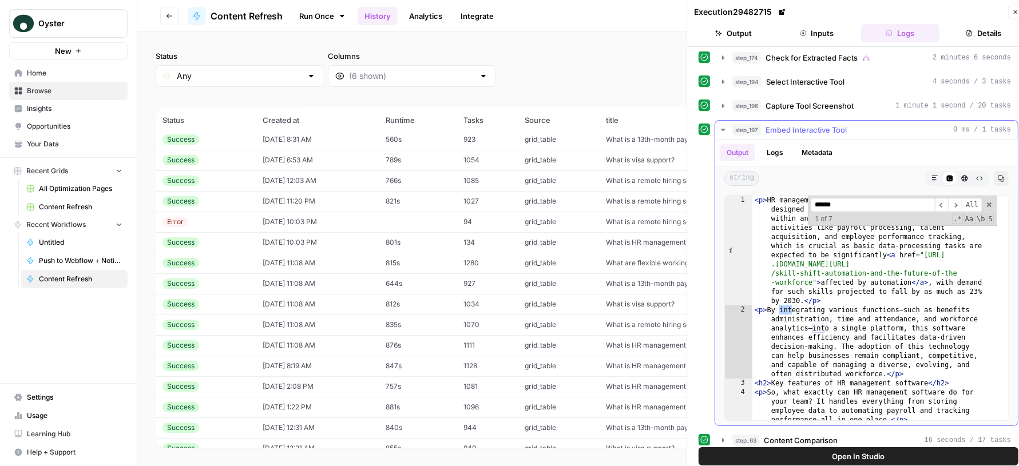
scroll to position [1159, 0]
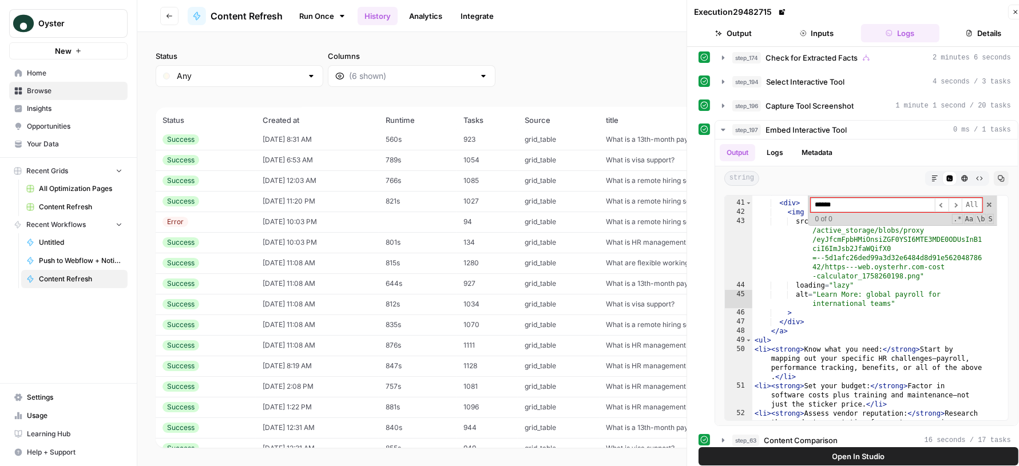
type input "******"
click at [1016, 9] on icon "button" at bounding box center [1015, 12] width 7 height 7
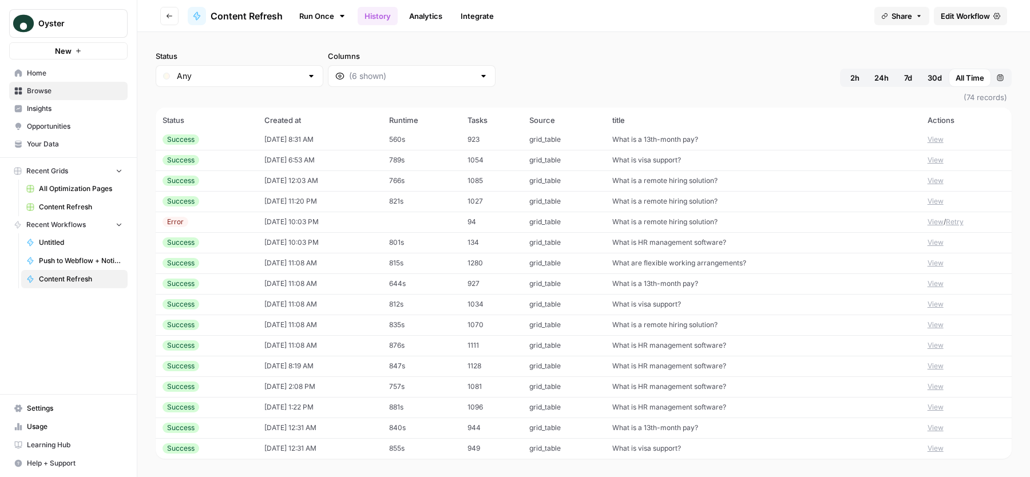
click at [928, 243] on button "View" at bounding box center [936, 242] width 16 height 10
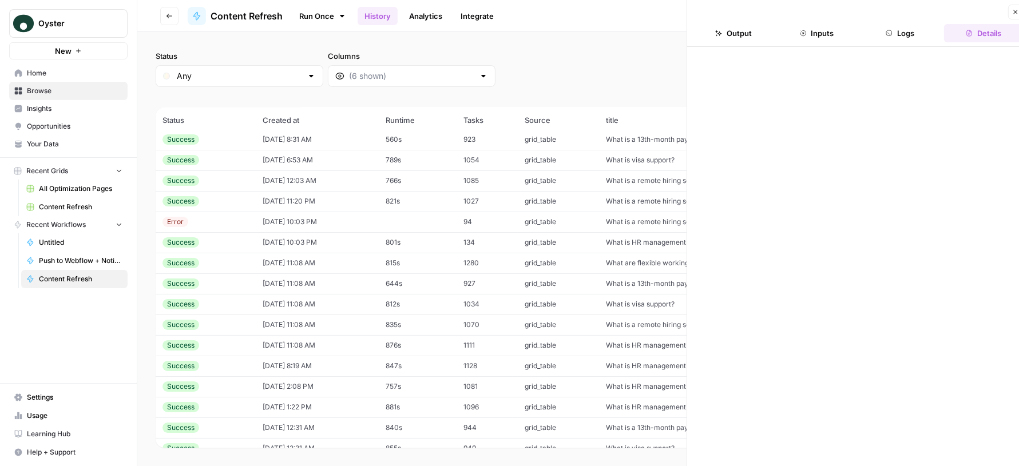
click at [905, 34] on button "Logs" at bounding box center [900, 33] width 79 height 18
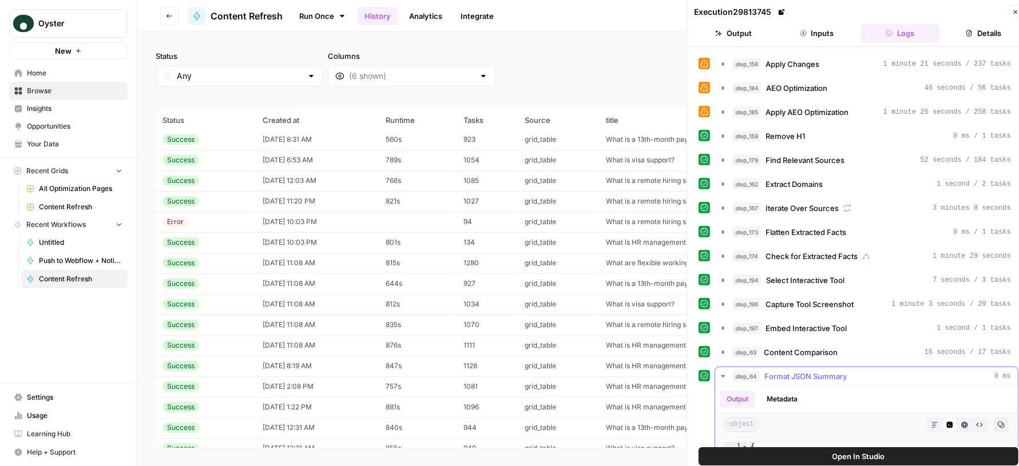
scroll to position [265, 0]
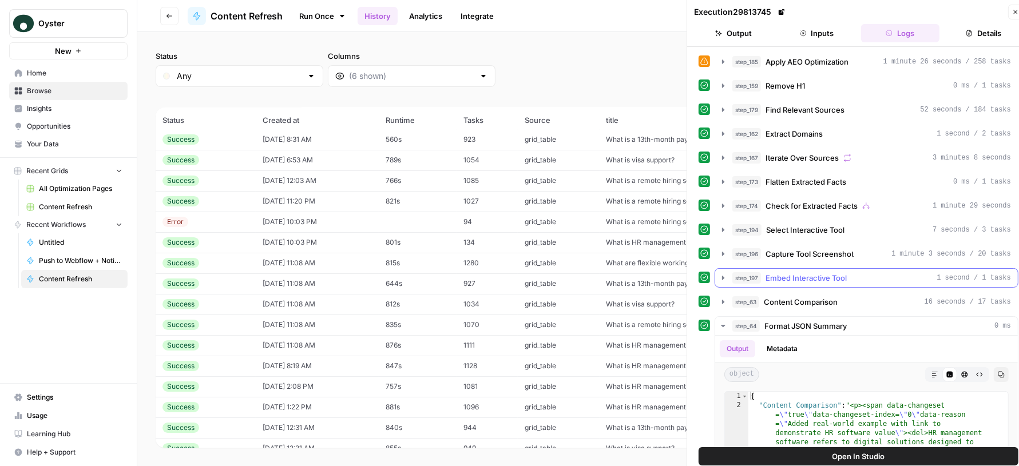
click at [822, 272] on span "Embed Interactive Tool" at bounding box center [806, 277] width 81 height 11
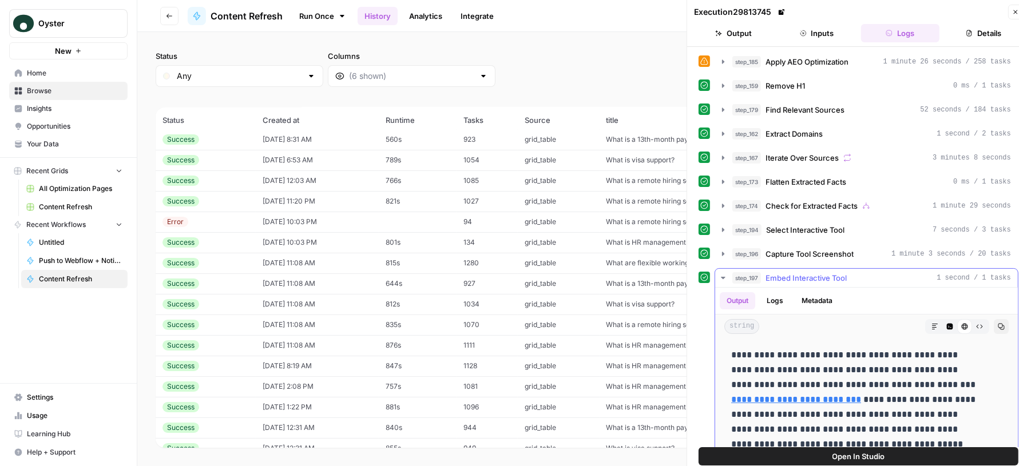
click at [928, 319] on button "Markdown" at bounding box center [935, 326] width 15 height 15
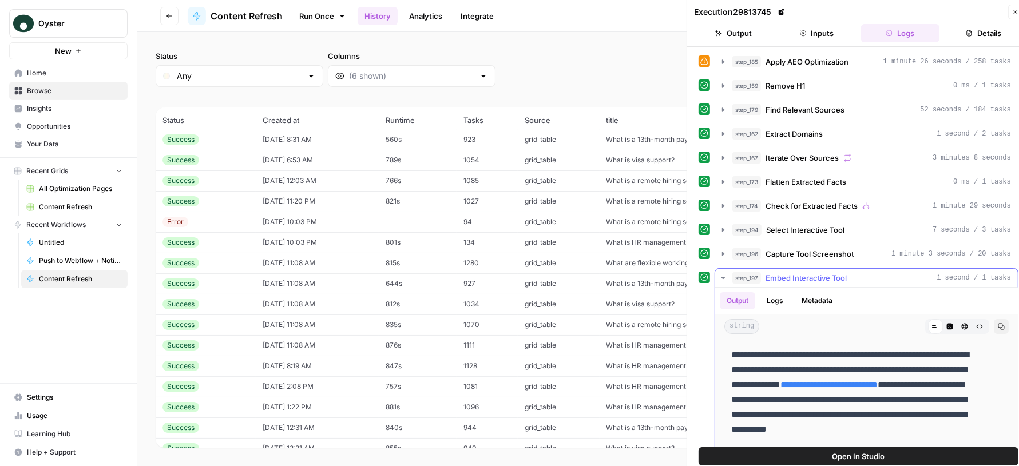
click at [947, 324] on icon "button" at bounding box center [950, 327] width 6 height 6
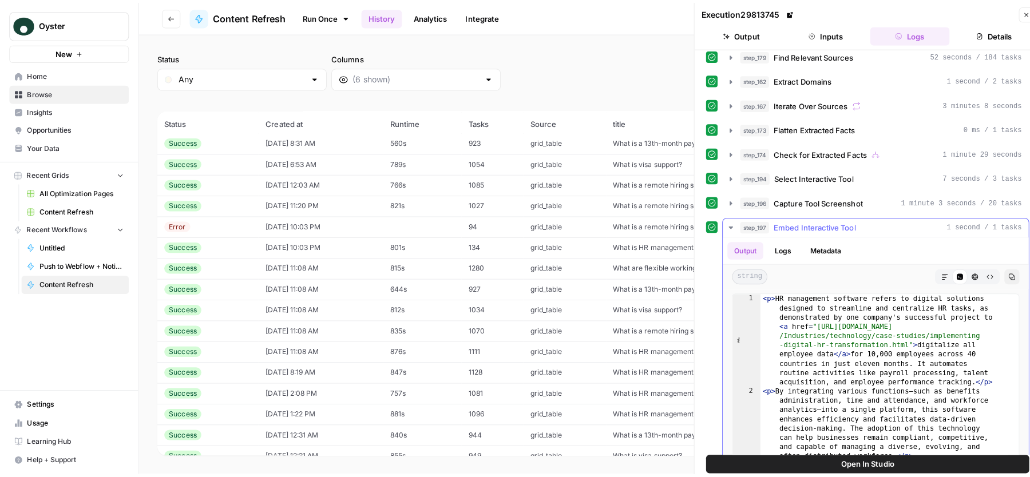
scroll to position [345, 0]
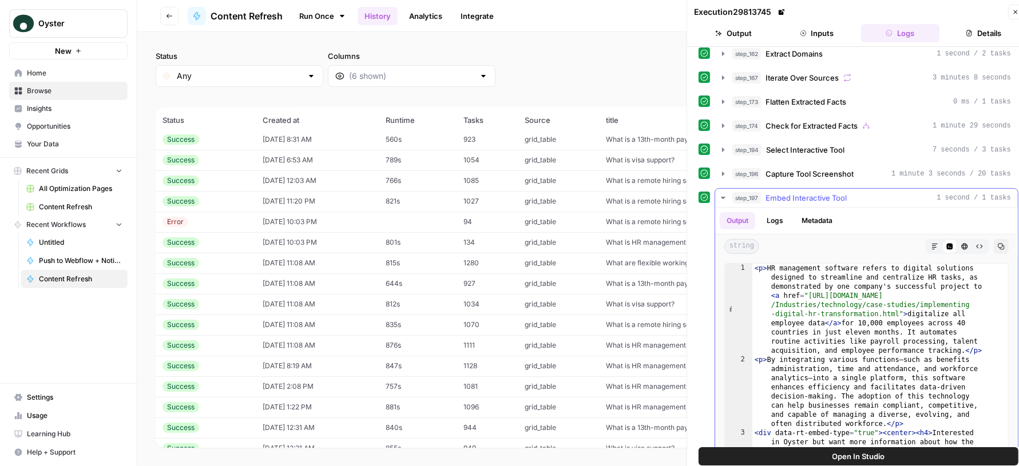
type textarea "**********"
click at [882, 289] on div "< p > HR management software refers to digital solutions designed to streamline…" at bounding box center [875, 450] width 245 height 372
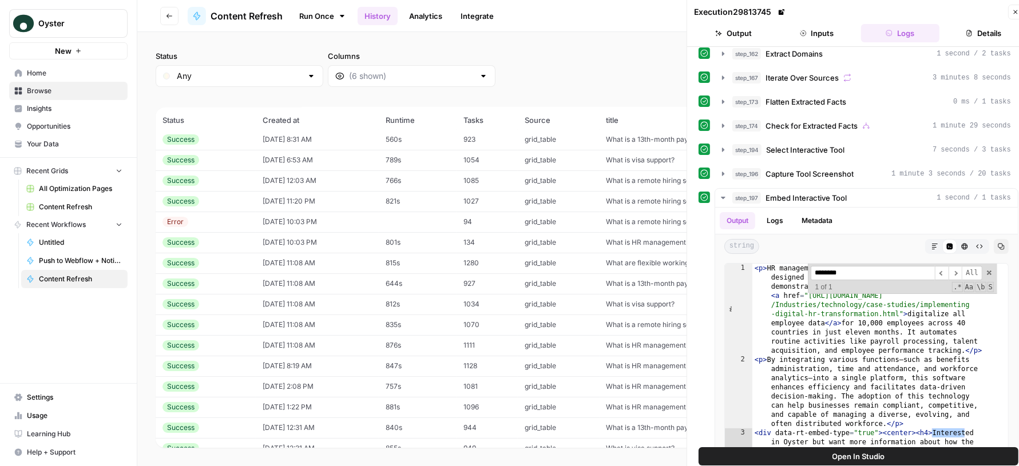
type input "********"
click at [1017, 15] on button "Close" at bounding box center [1015, 12] width 15 height 15
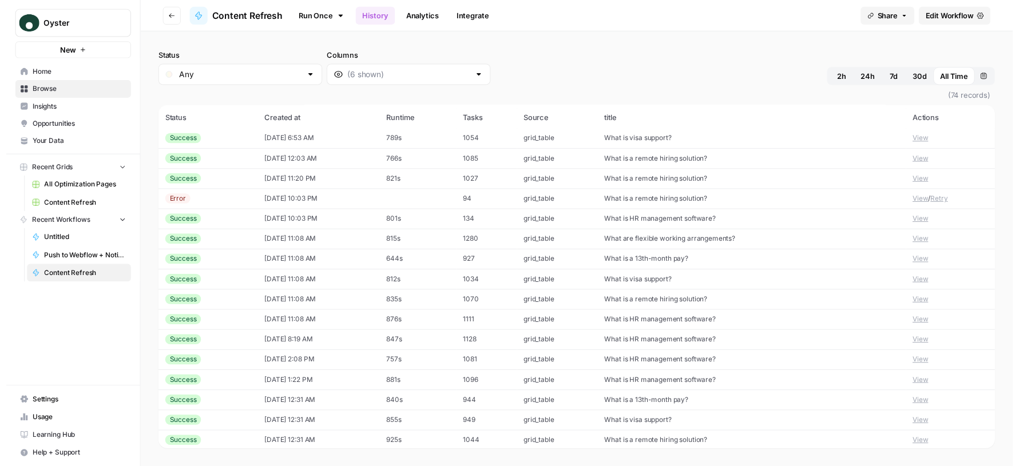
scroll to position [109, 0]
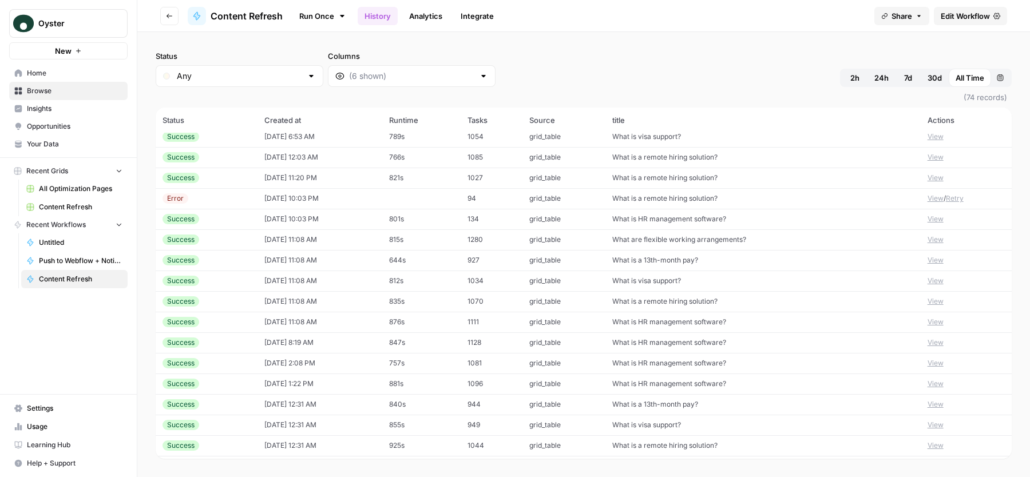
click at [928, 323] on button "View" at bounding box center [936, 322] width 16 height 10
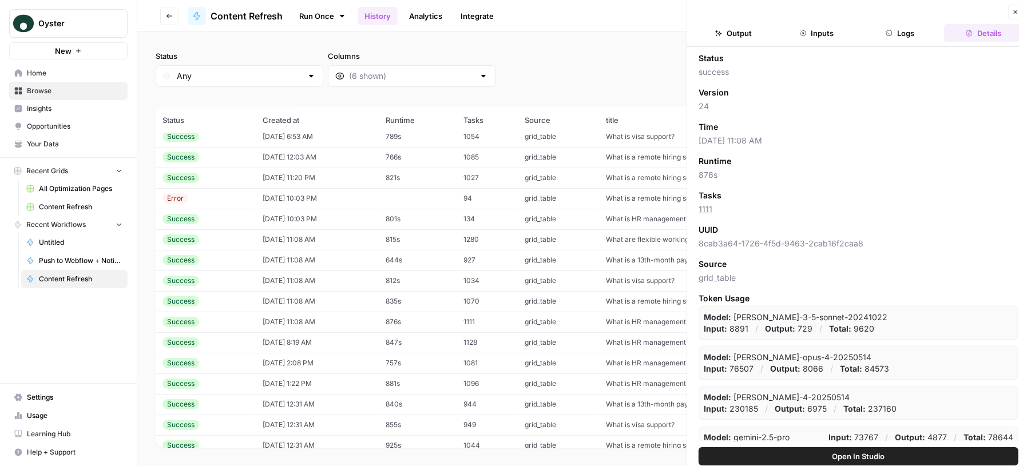
scroll to position [0, 10]
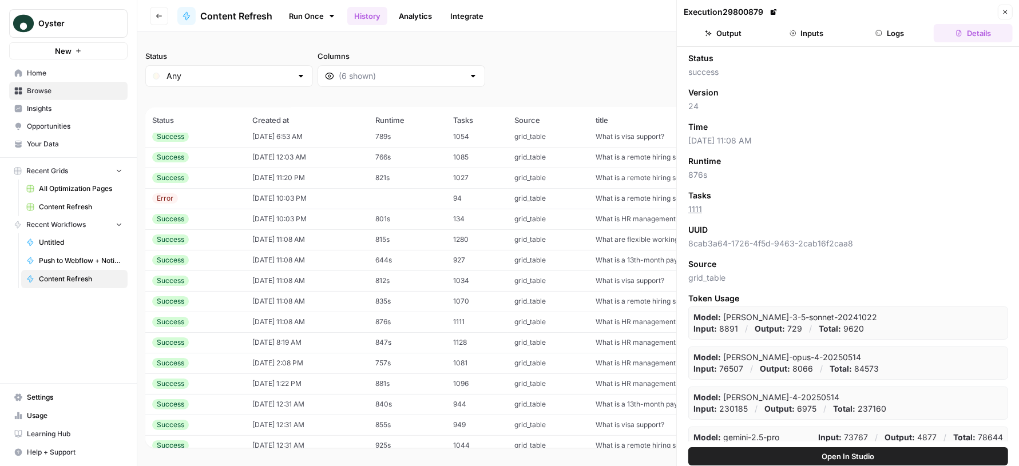
click at [912, 35] on button "Logs" at bounding box center [890, 33] width 79 height 18
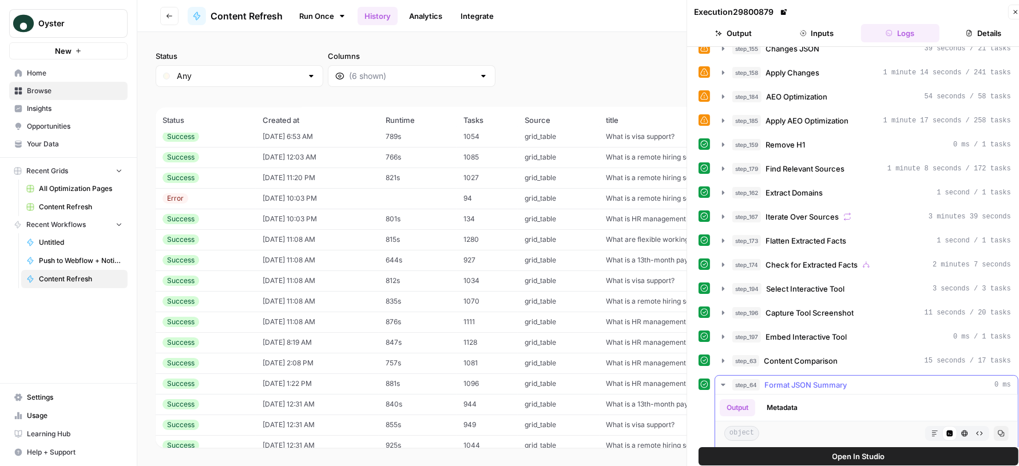
scroll to position [247, 0]
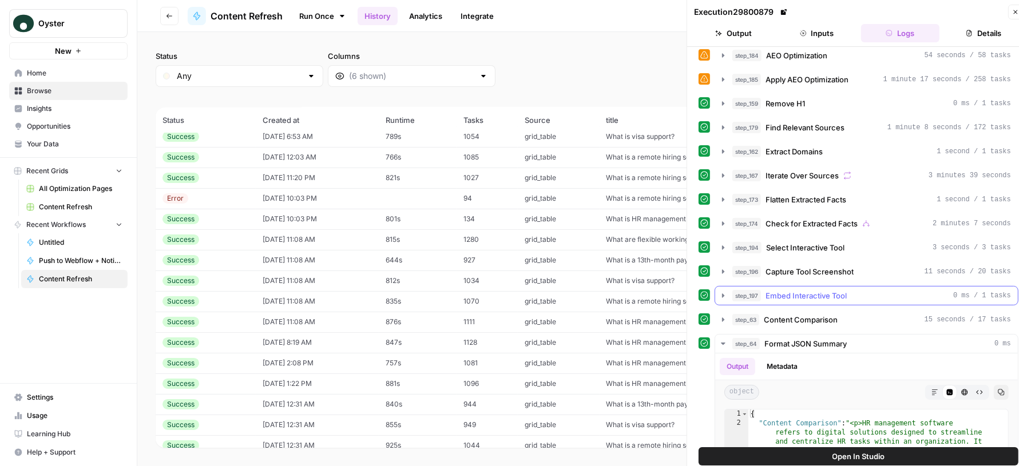
click at [825, 290] on span "Embed Interactive Tool" at bounding box center [806, 295] width 81 height 11
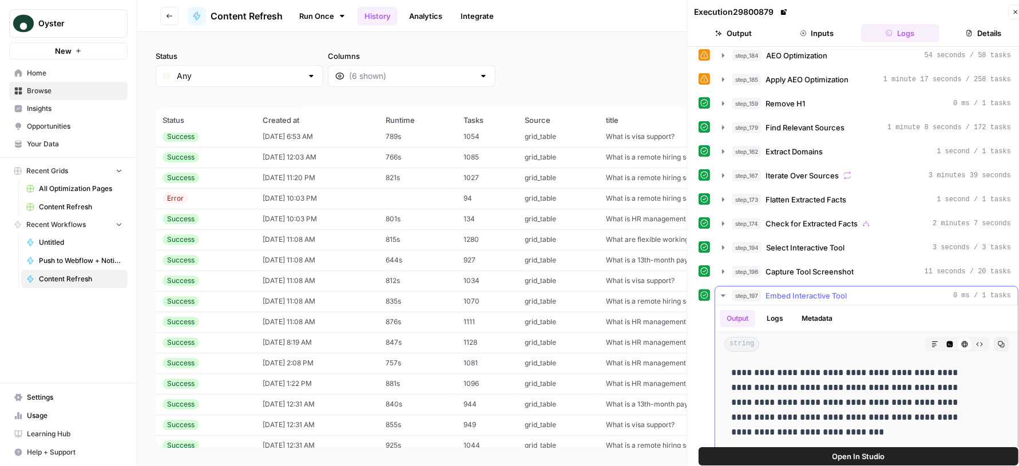
click at [947, 342] on icon "button" at bounding box center [950, 345] width 6 height 6
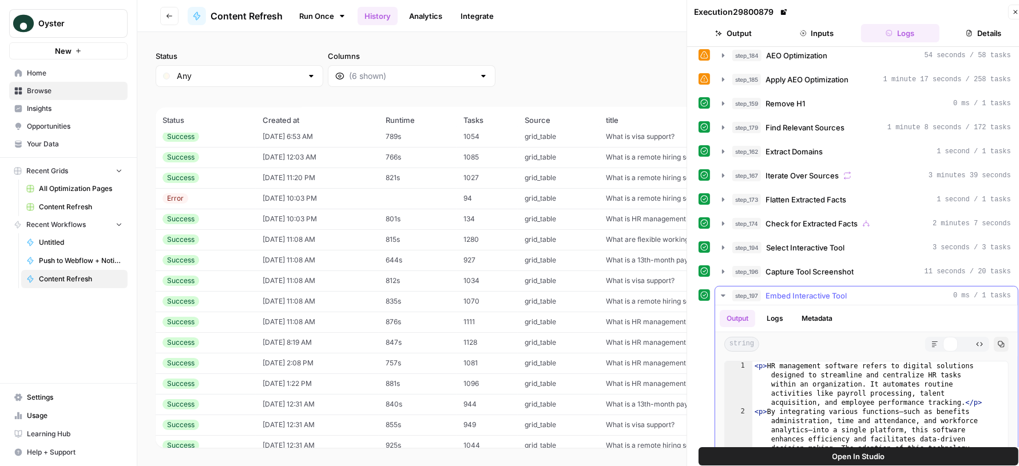
type textarea "**********"
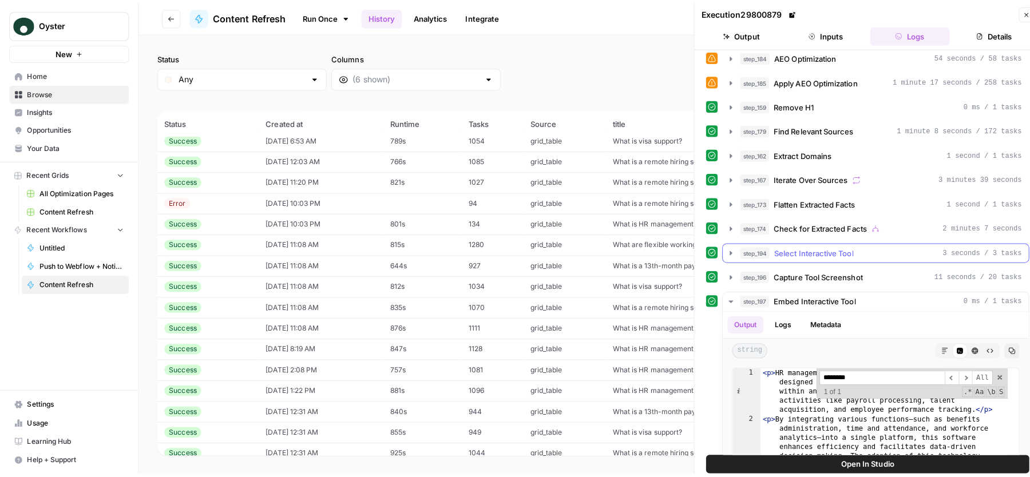
scroll to position [452, 0]
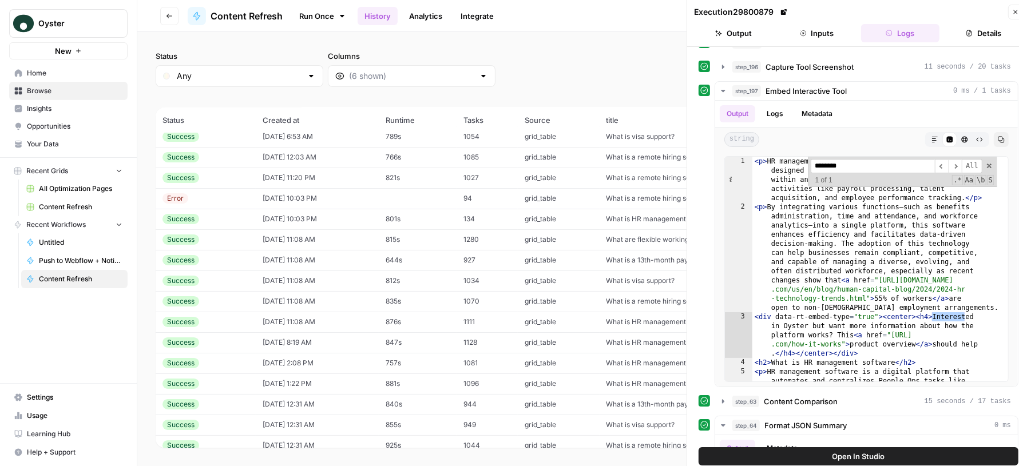
type input "********"
click at [1012, 14] on icon "button" at bounding box center [1015, 12] width 7 height 7
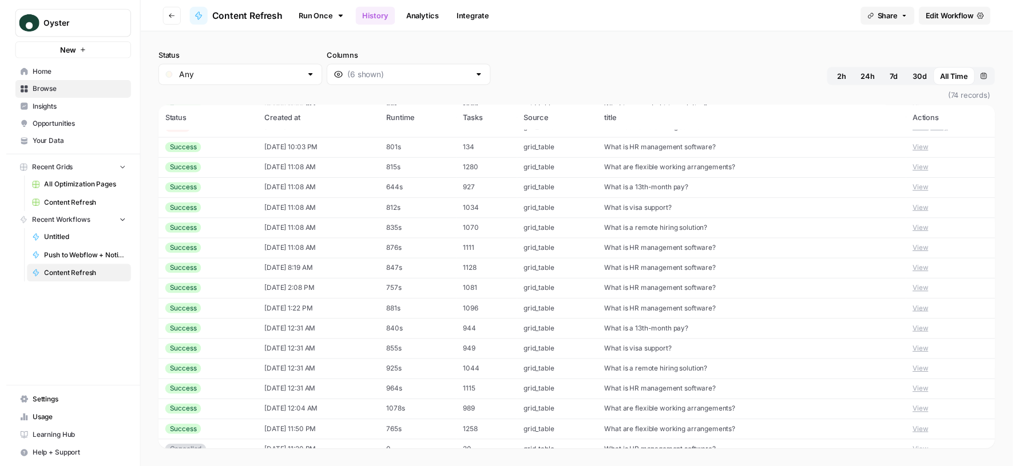
scroll to position [179, 0]
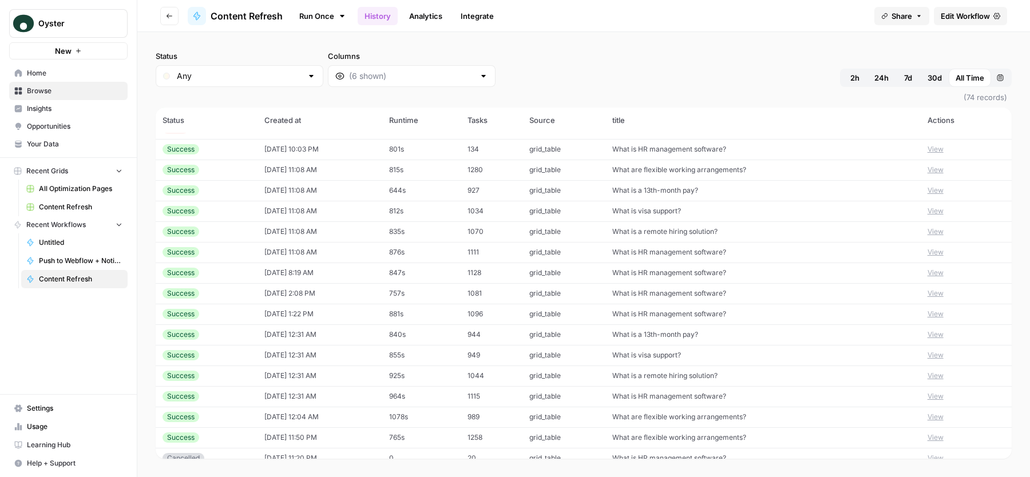
click at [928, 253] on button "View" at bounding box center [936, 252] width 16 height 10
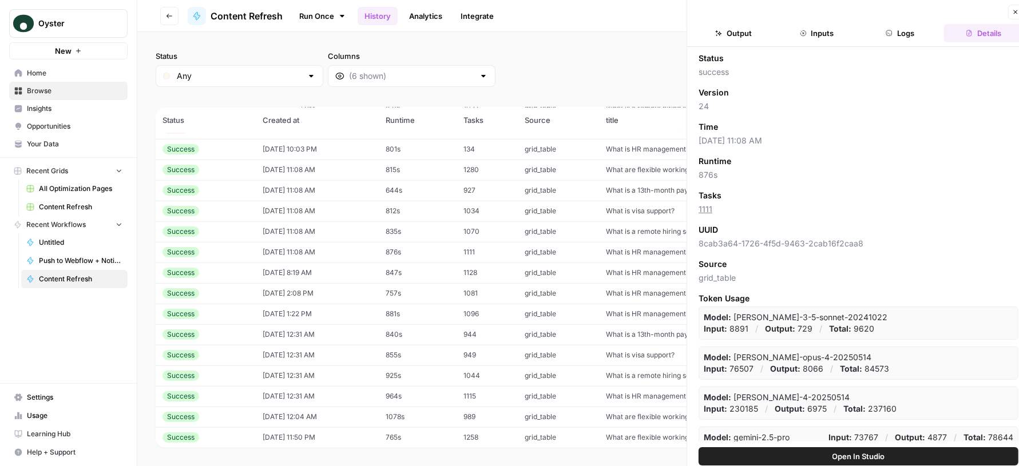
click at [904, 37] on button "Logs" at bounding box center [900, 33] width 79 height 18
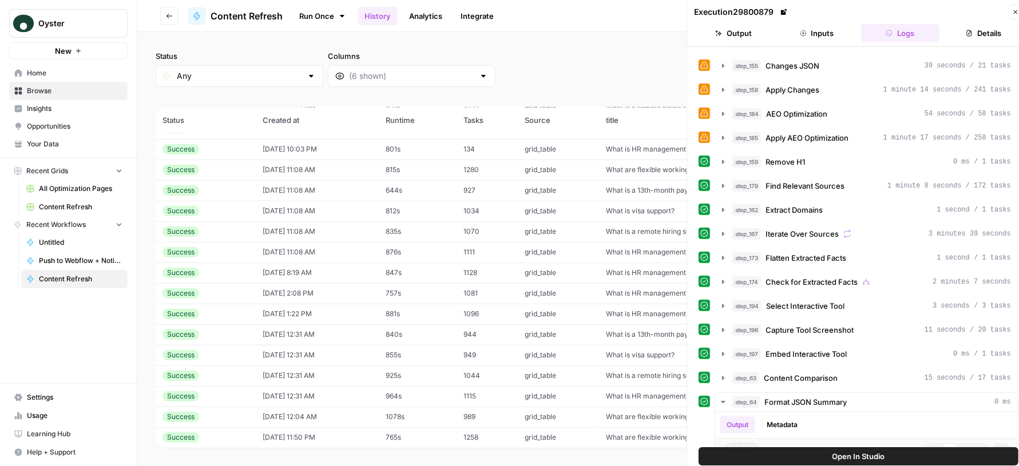
scroll to position [399, 0]
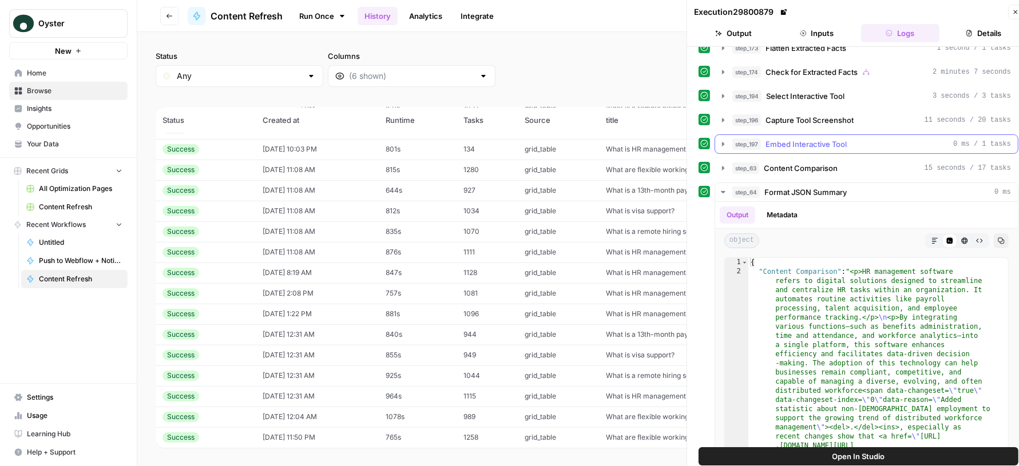
click at [840, 139] on span "Embed Interactive Tool" at bounding box center [806, 143] width 81 height 11
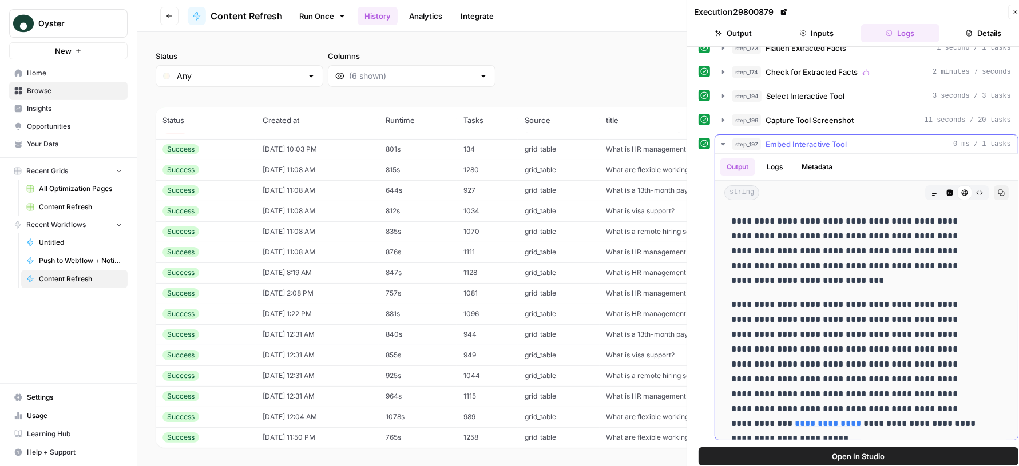
click at [947, 189] on icon "button" at bounding box center [950, 192] width 7 height 7
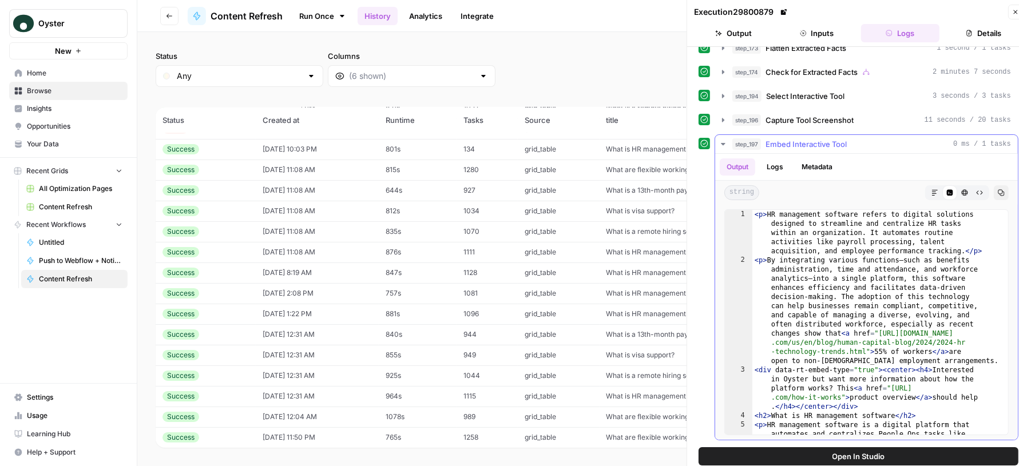
click at [867, 274] on div "< p > HR management software refers to digital solutions designed to streamline…" at bounding box center [875, 364] width 245 height 308
type textarea "**********"
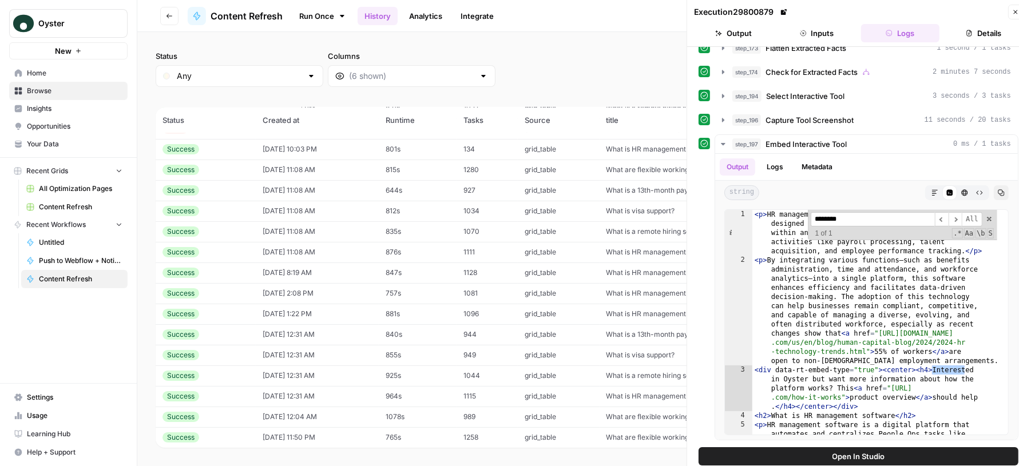
type input "********"
